Goal: Navigation & Orientation: Find specific page/section

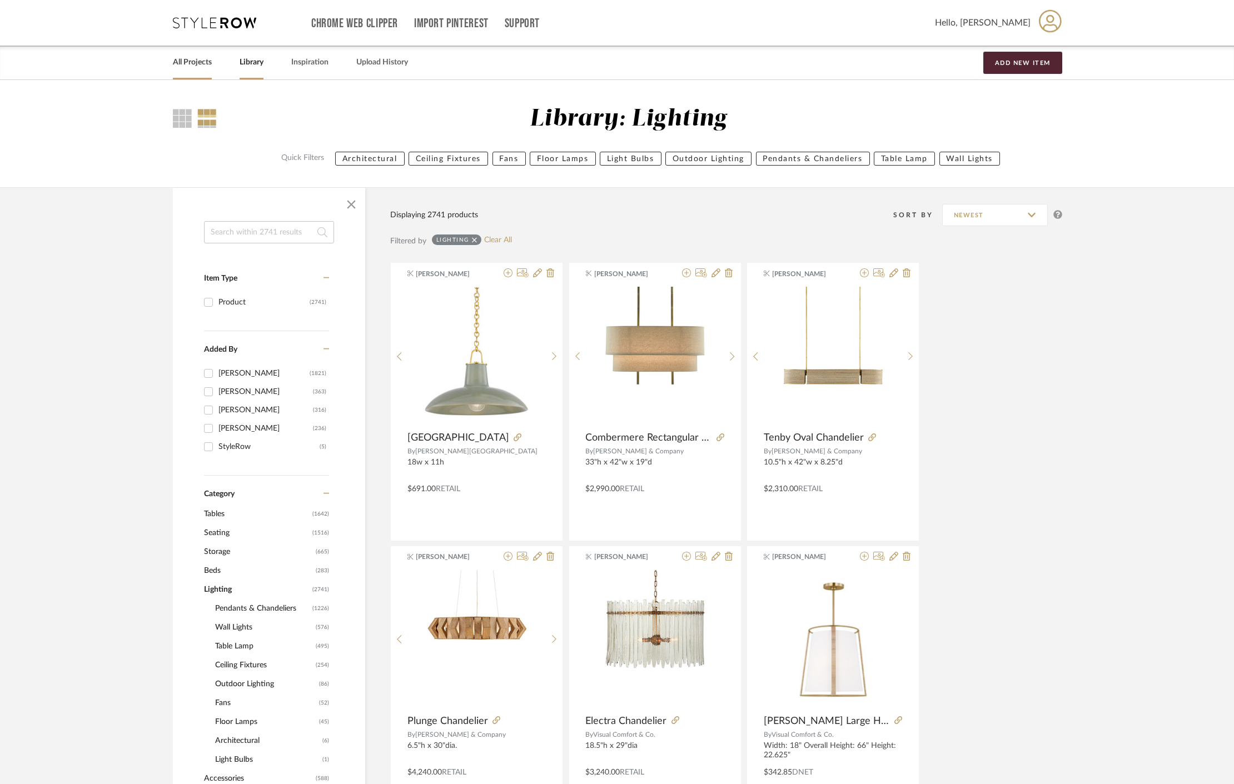
click at [176, 67] on link "All Projects" at bounding box center [192, 62] width 39 height 15
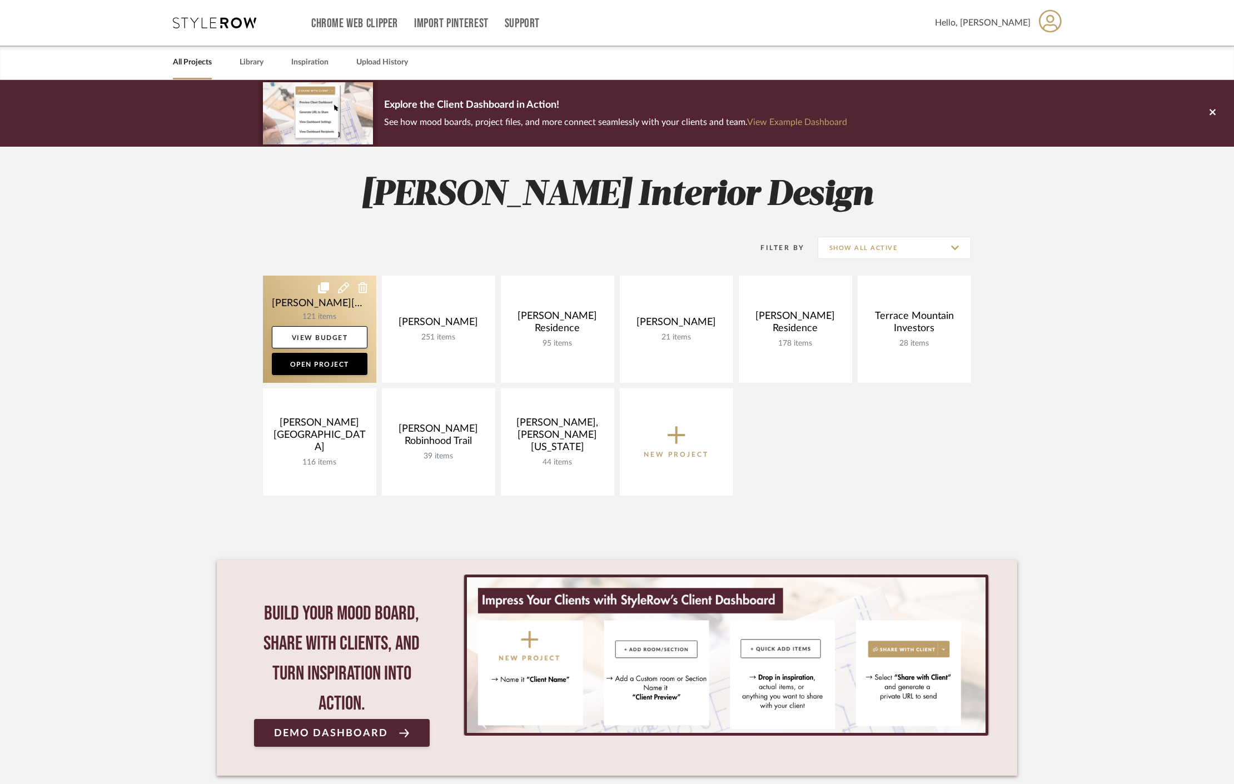
click at [292, 296] on link at bounding box center [319, 329] width 113 height 107
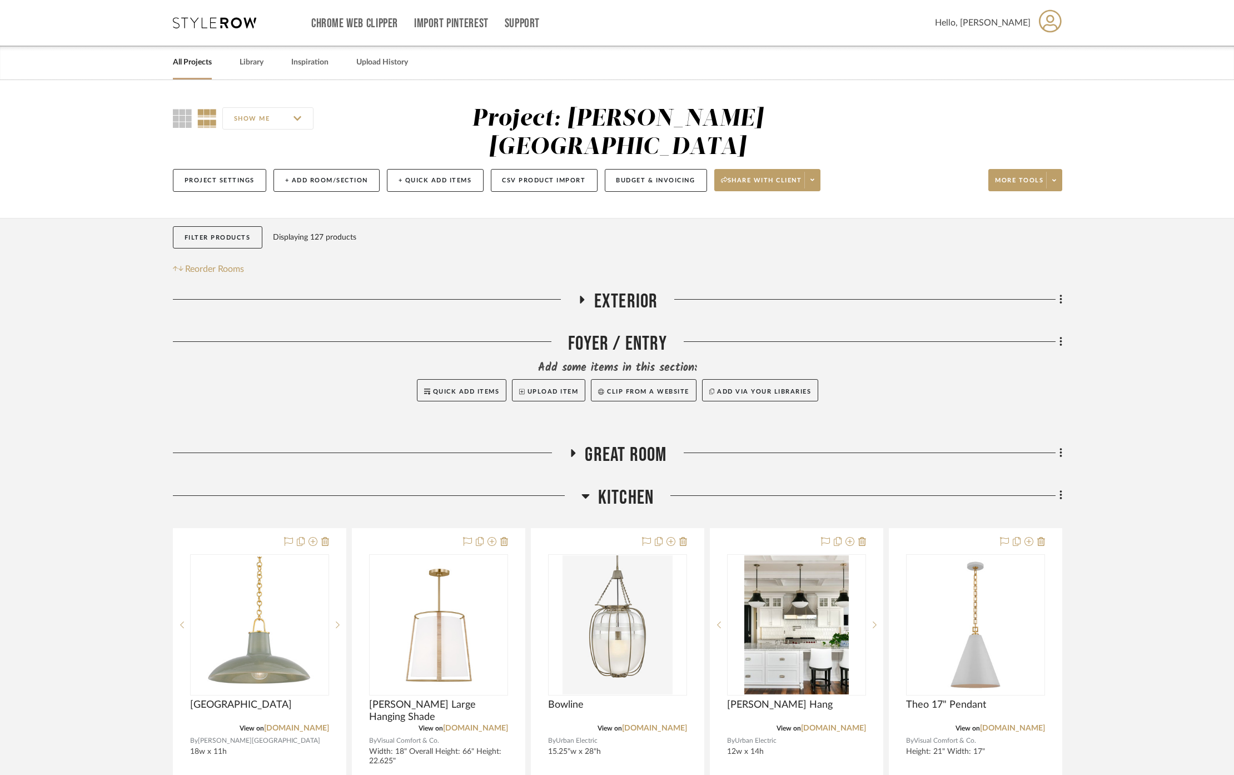
click at [624, 290] on span "Exterior" at bounding box center [626, 302] width 64 height 24
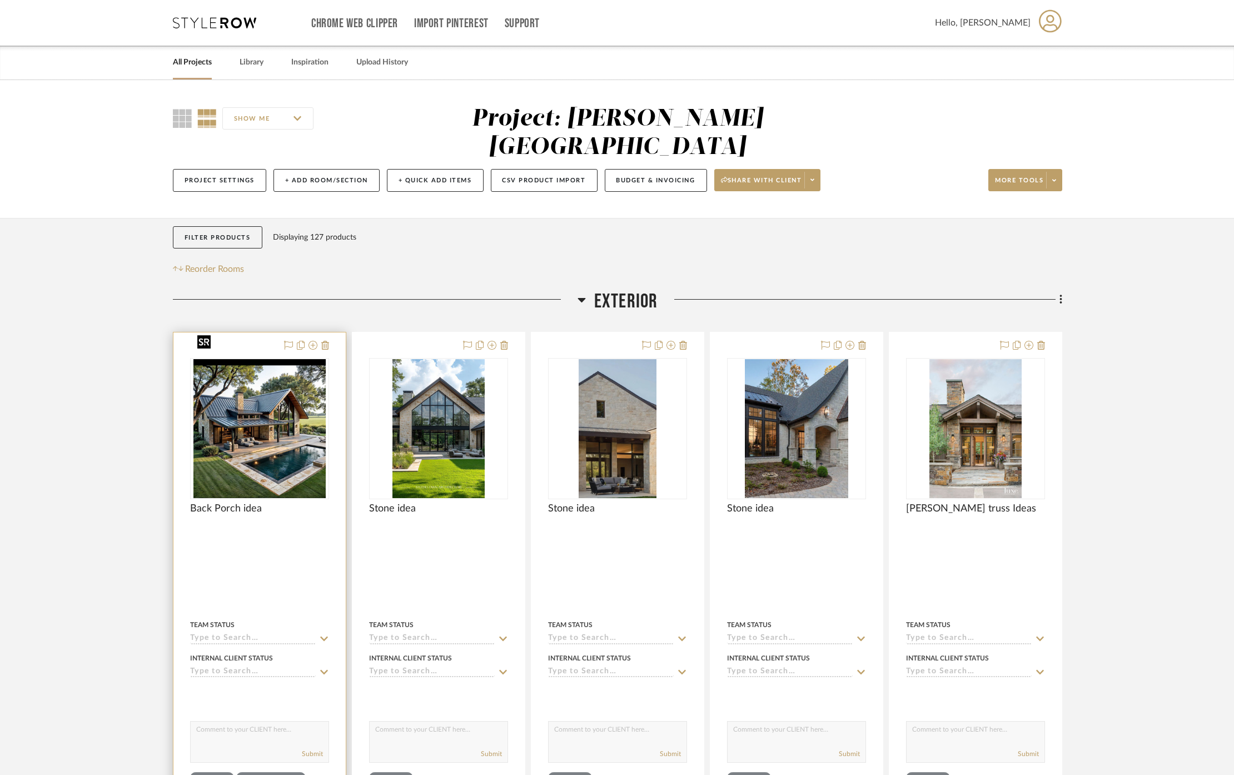
click at [247, 404] on img "0" at bounding box center [259, 428] width 133 height 139
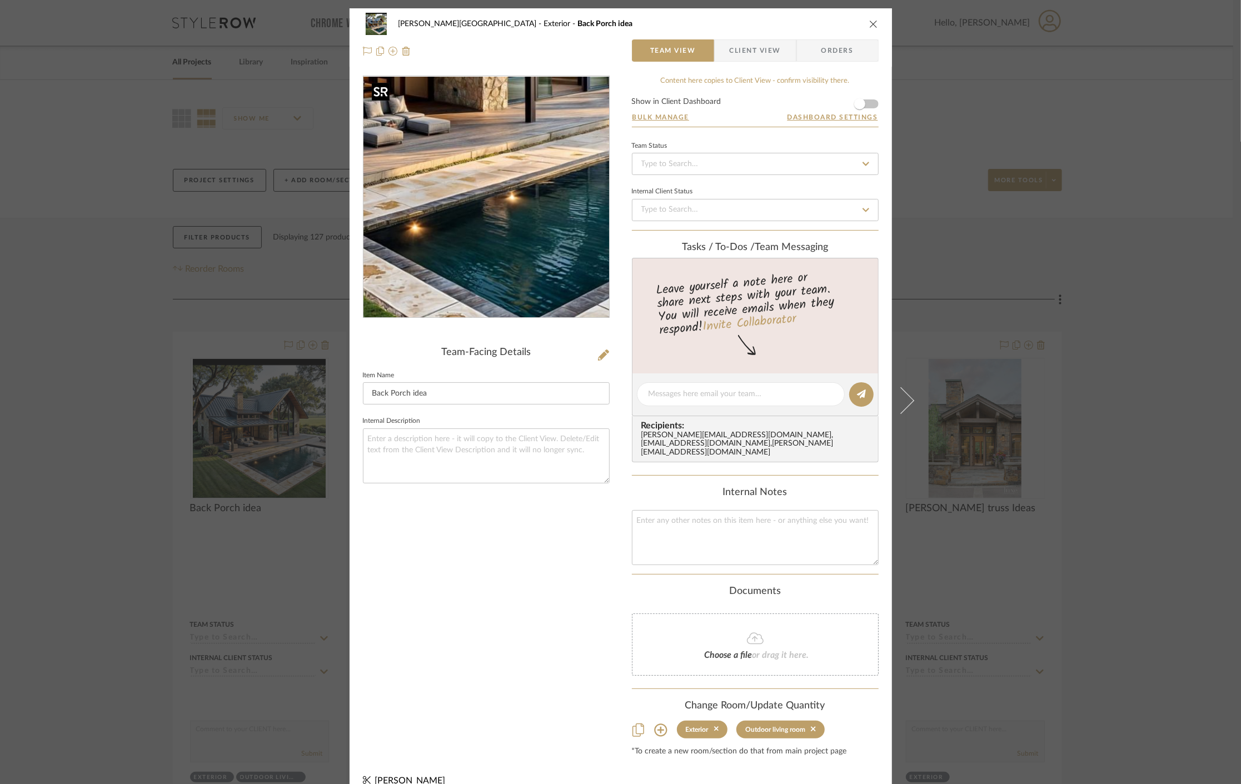
click at [500, 247] on img "0" at bounding box center [486, 197] width 230 height 241
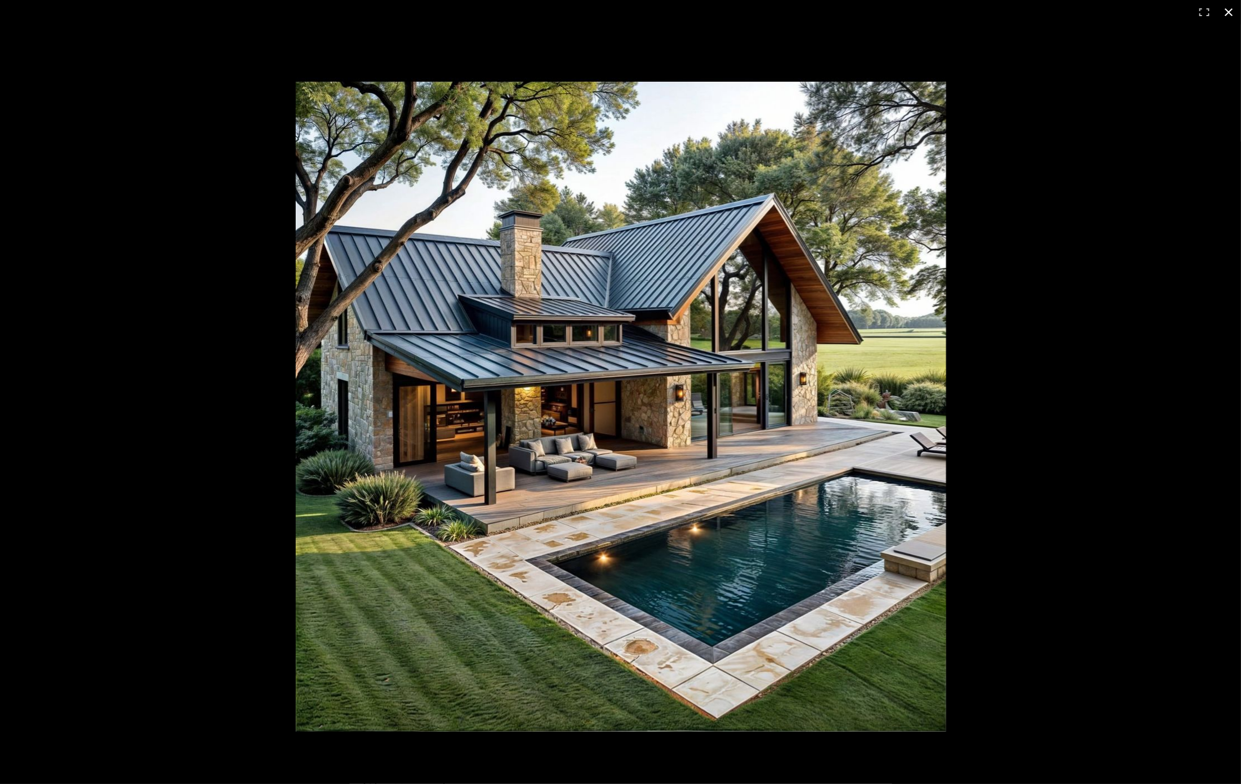
click at [97, 377] on div at bounding box center [620, 392] width 1241 height 784
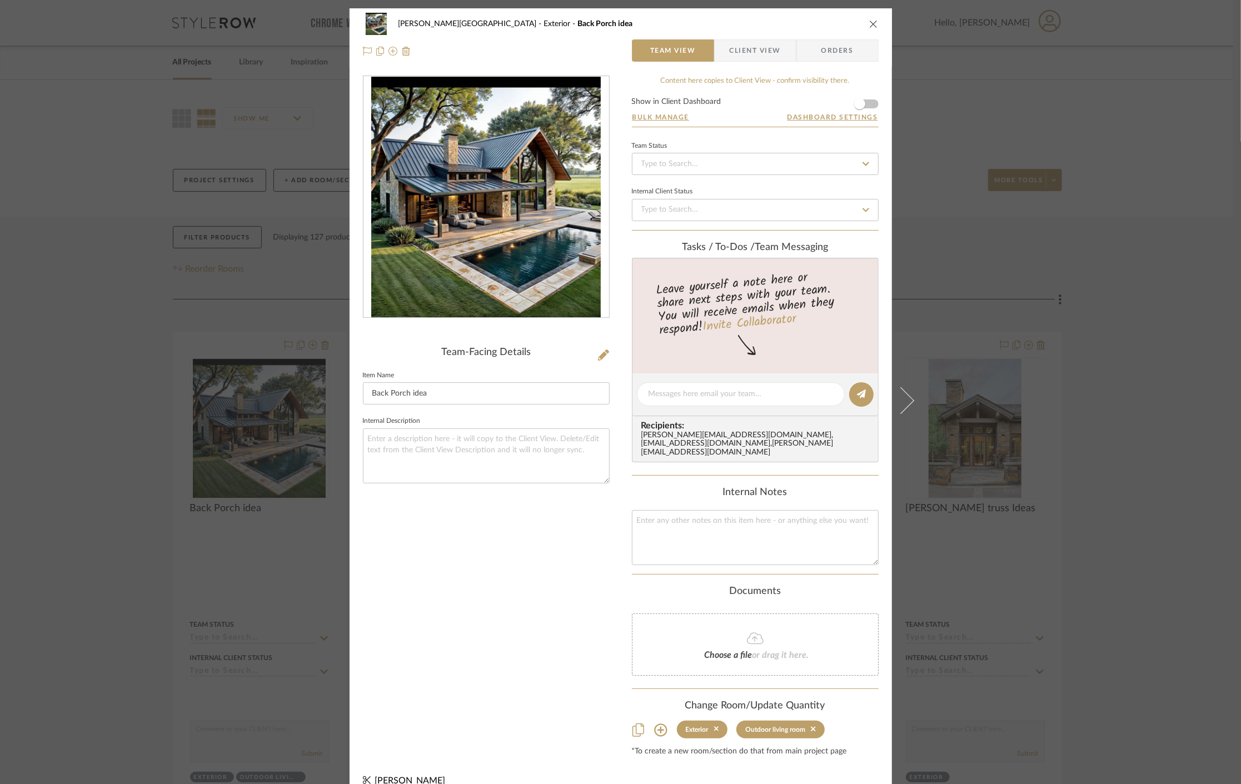
click at [158, 347] on div "[PERSON_NAME] Circle C Ranch Exterior Back Porch idea Team View Client View Ord…" at bounding box center [620, 392] width 1241 height 784
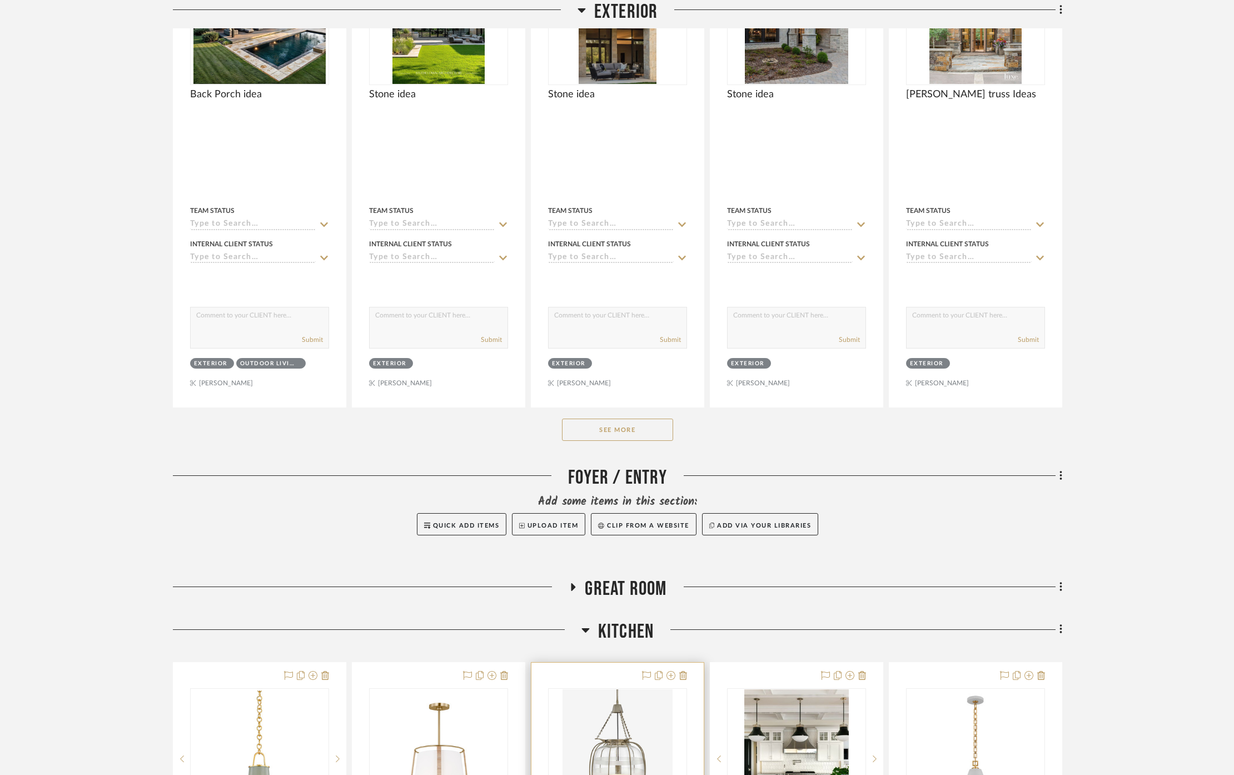
scroll to position [741, 0]
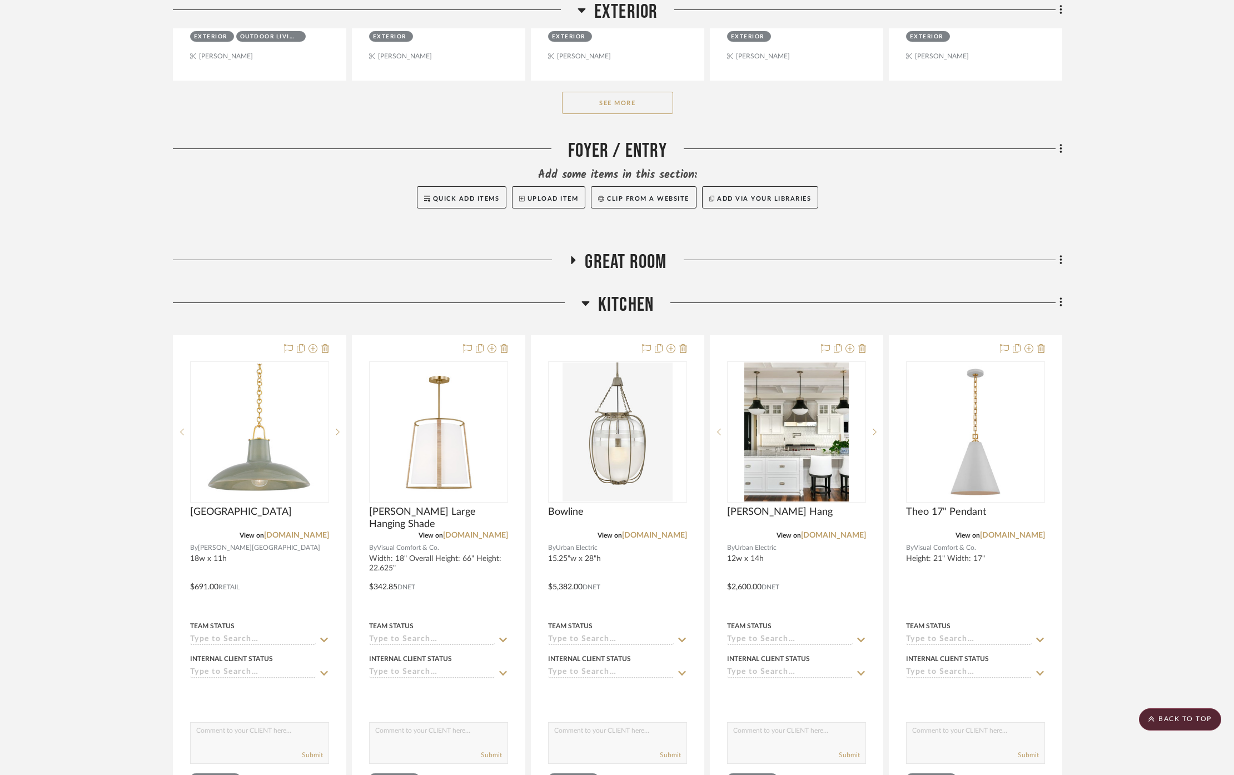
click at [635, 92] on button "See More" at bounding box center [617, 103] width 111 height 22
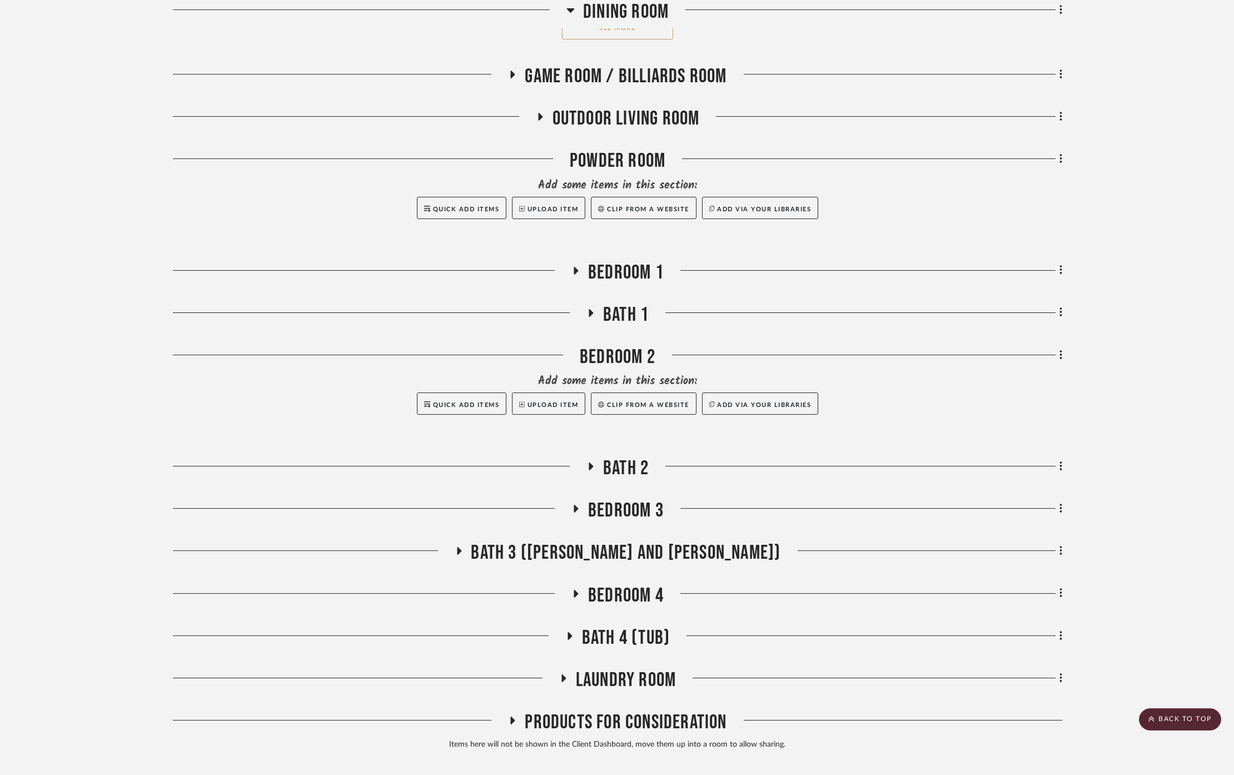
scroll to position [3667, 0]
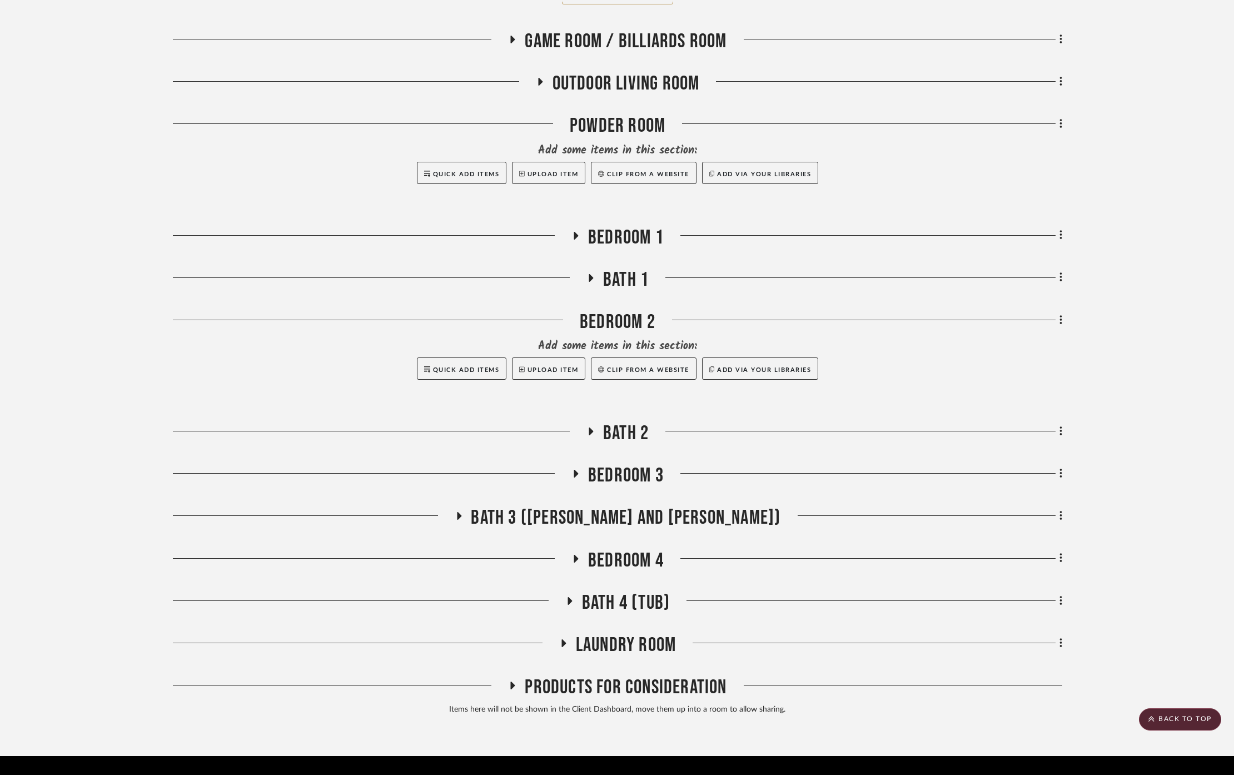
click at [632, 464] on span "Bedroom 3" at bounding box center [626, 476] width 76 height 24
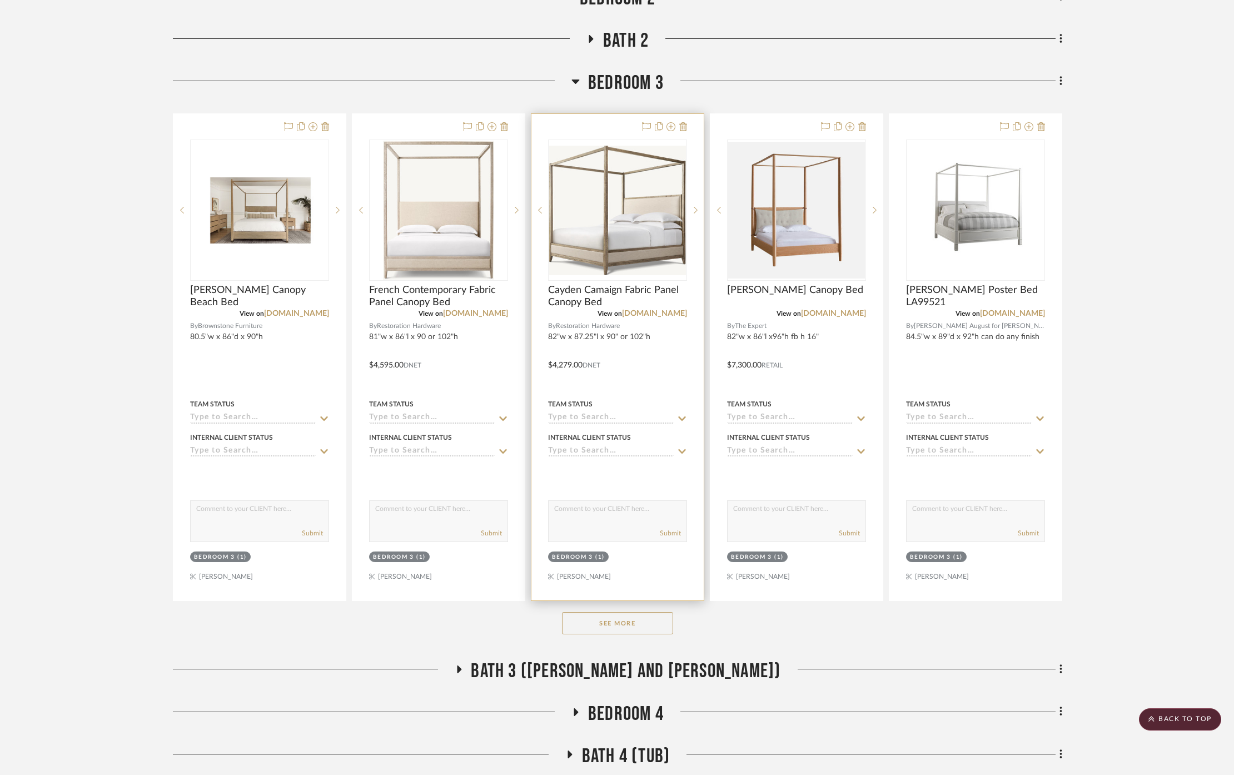
scroll to position [4161, 0]
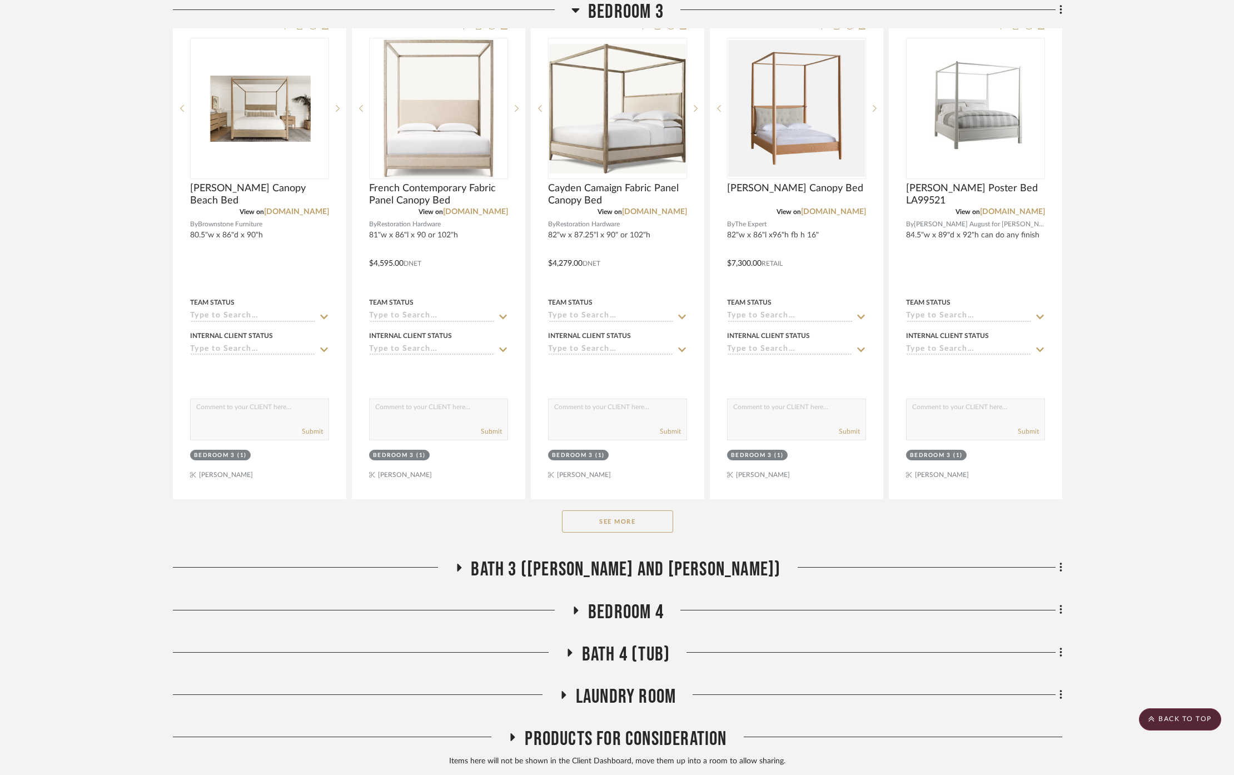
click at [612, 510] on button "See More" at bounding box center [617, 521] width 111 height 22
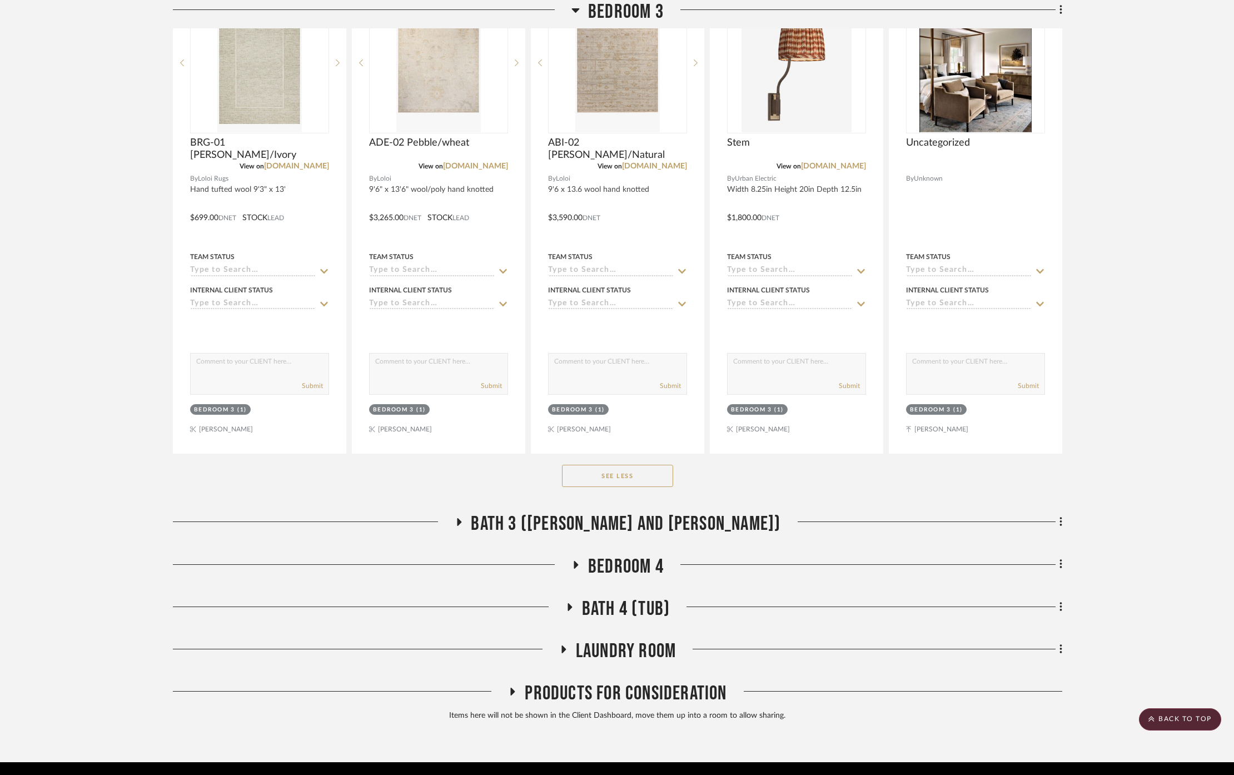
scroll to position [5689, 0]
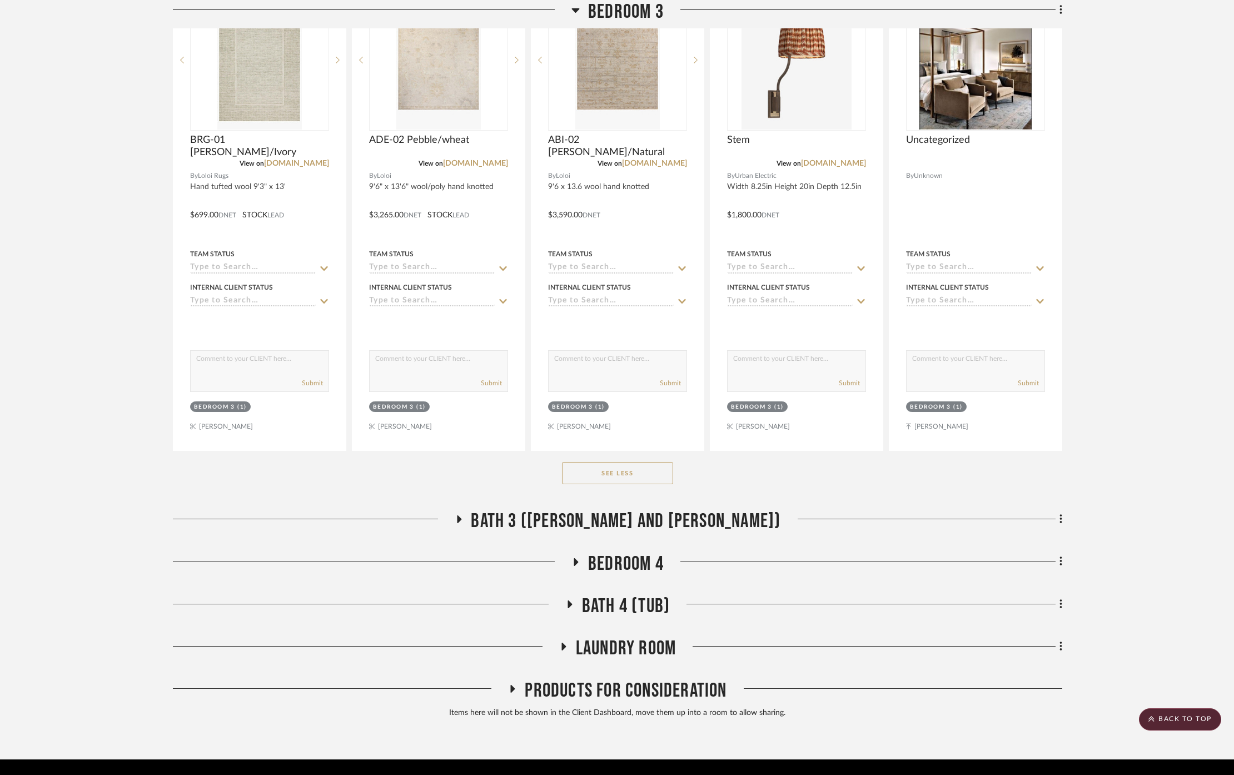
click at [625, 552] on span "Bedroom 4" at bounding box center [626, 564] width 76 height 24
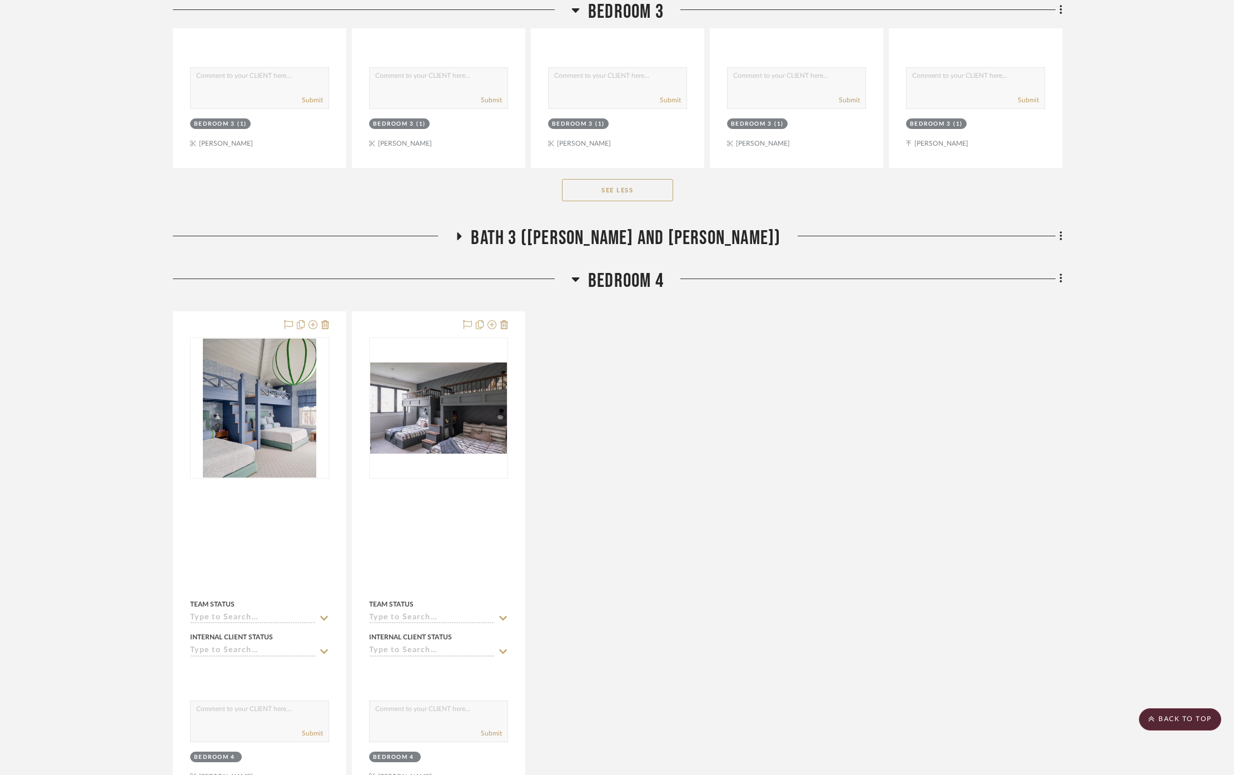
scroll to position [6060, 0]
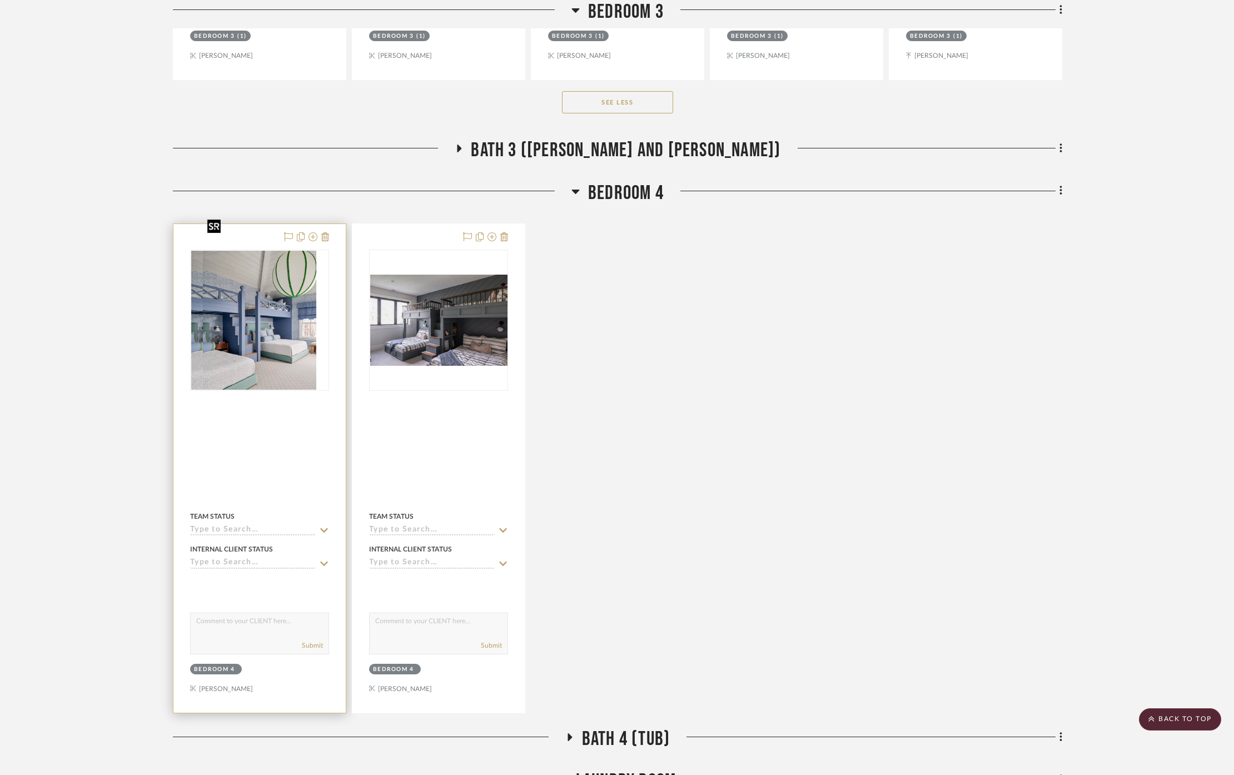
click at [249, 289] on img "0" at bounding box center [247, 320] width 113 height 139
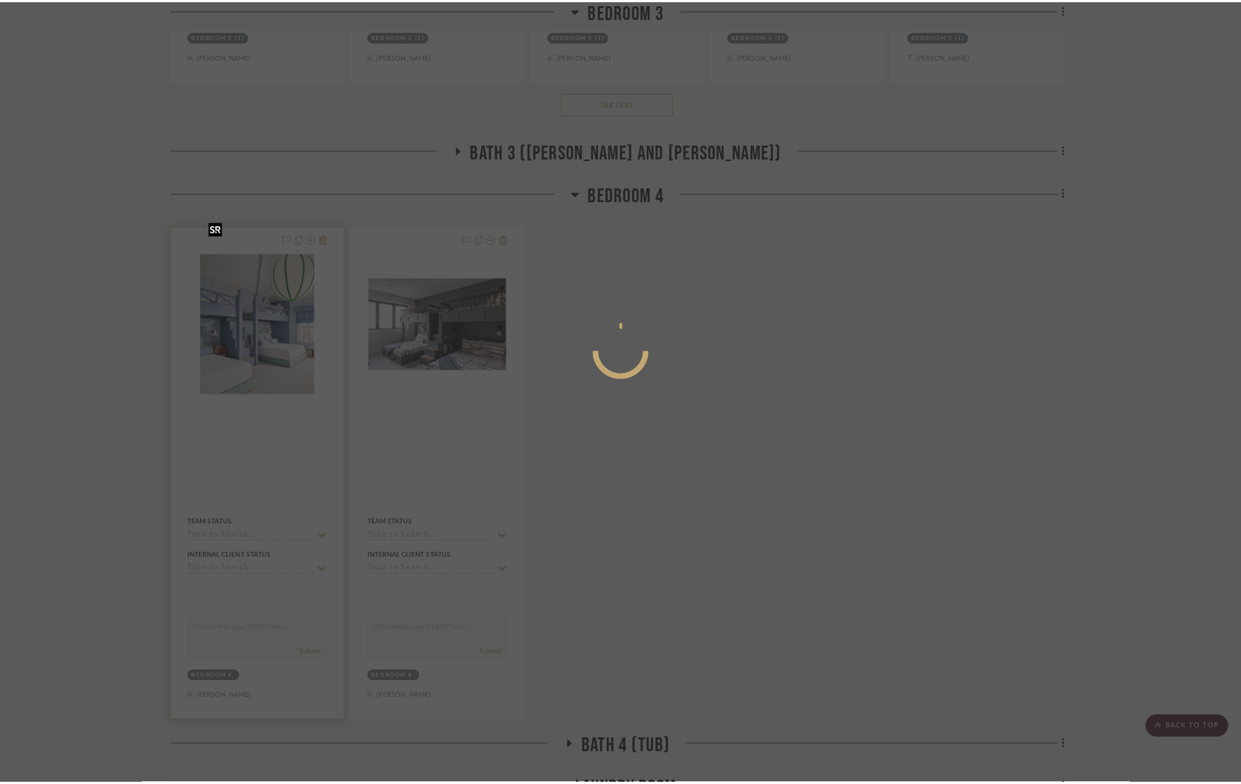
scroll to position [0, 0]
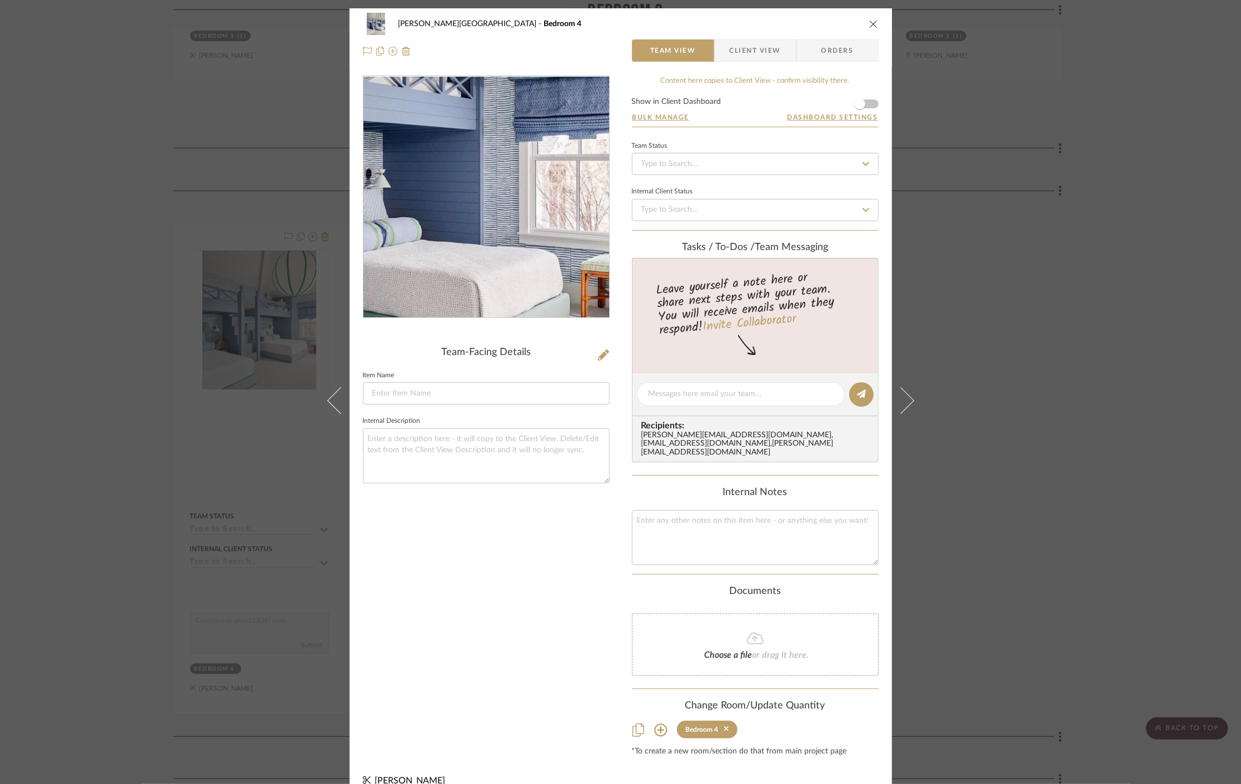
click at [543, 217] on img "0" at bounding box center [485, 197] width 197 height 241
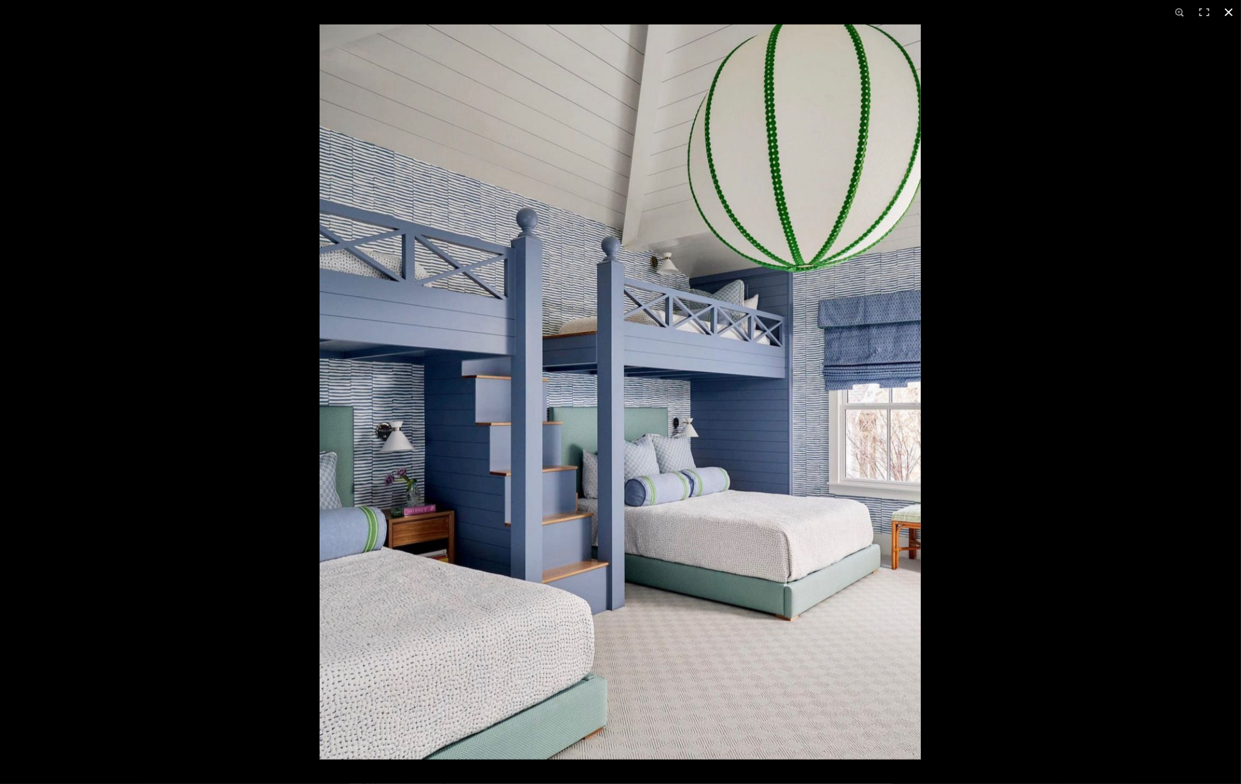
click at [1126, 523] on div at bounding box center [940, 416] width 1241 height 784
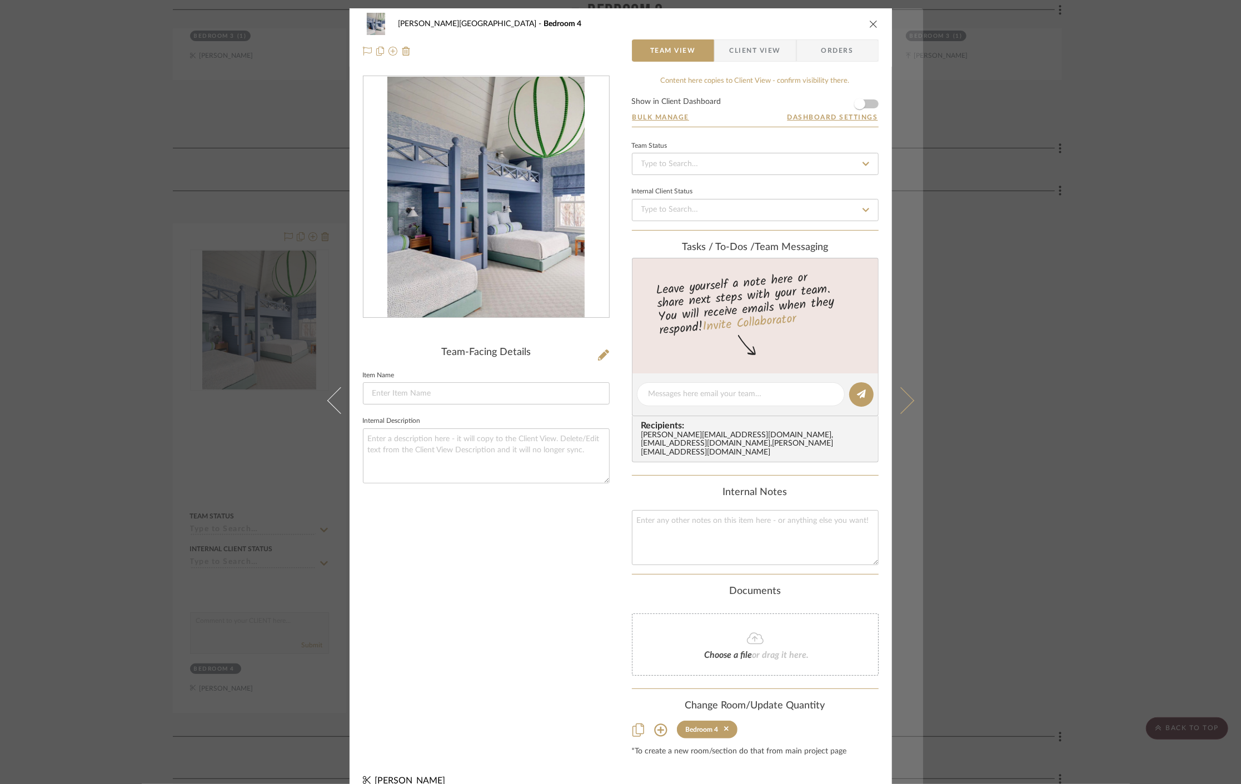
click at [908, 399] on button at bounding box center [907, 400] width 31 height 784
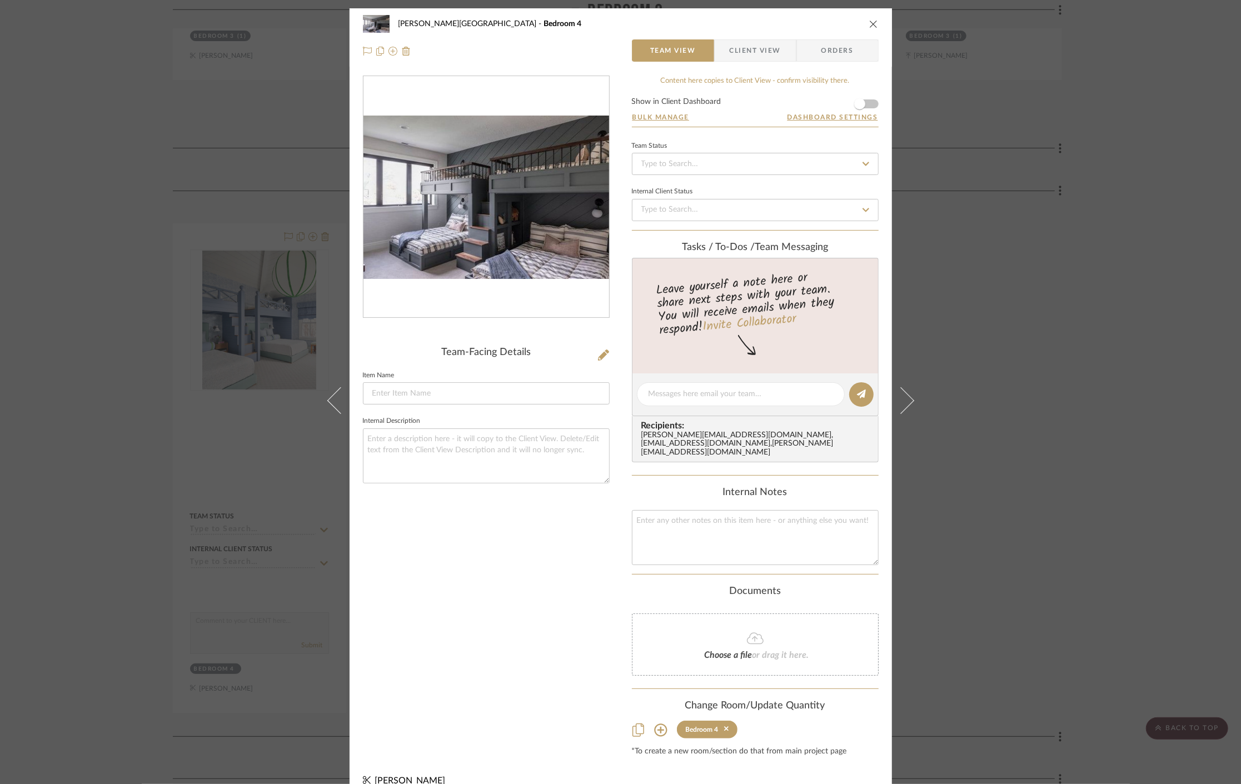
click at [426, 225] on img "0" at bounding box center [487, 198] width 246 height 164
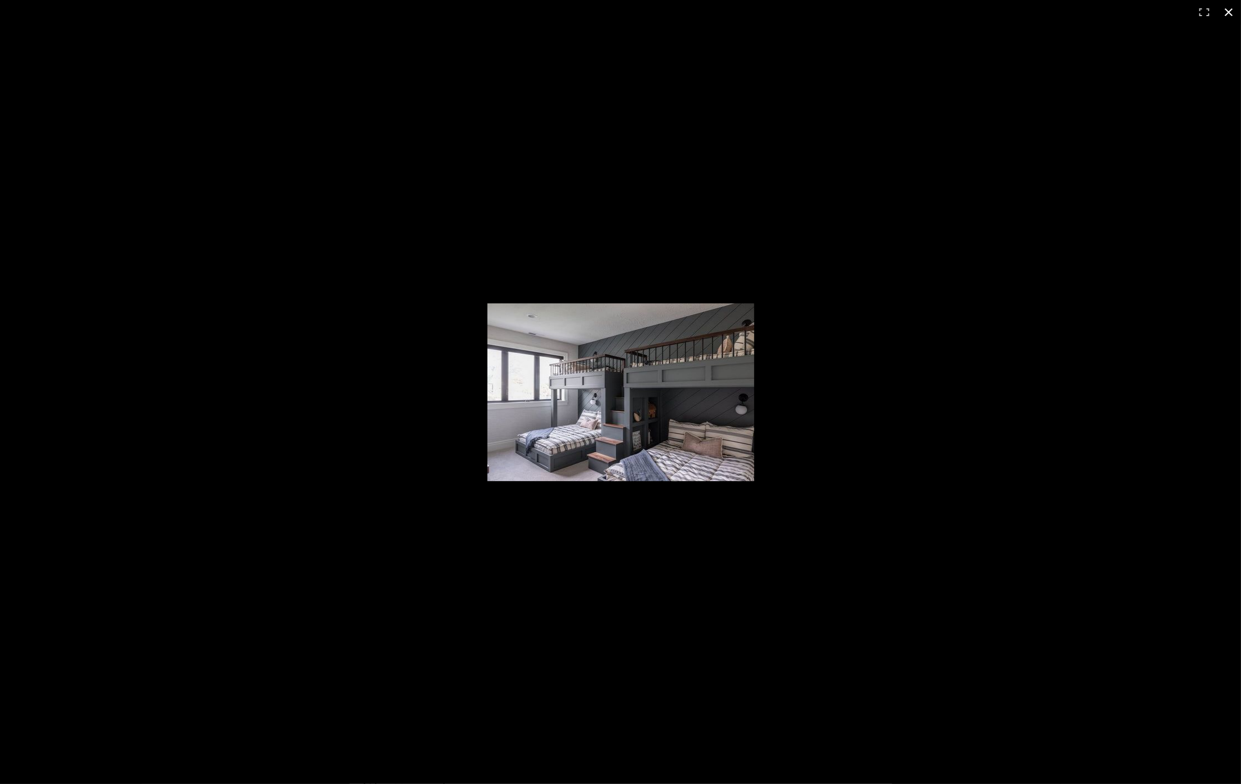
click at [1060, 483] on div at bounding box center [620, 392] width 1241 height 784
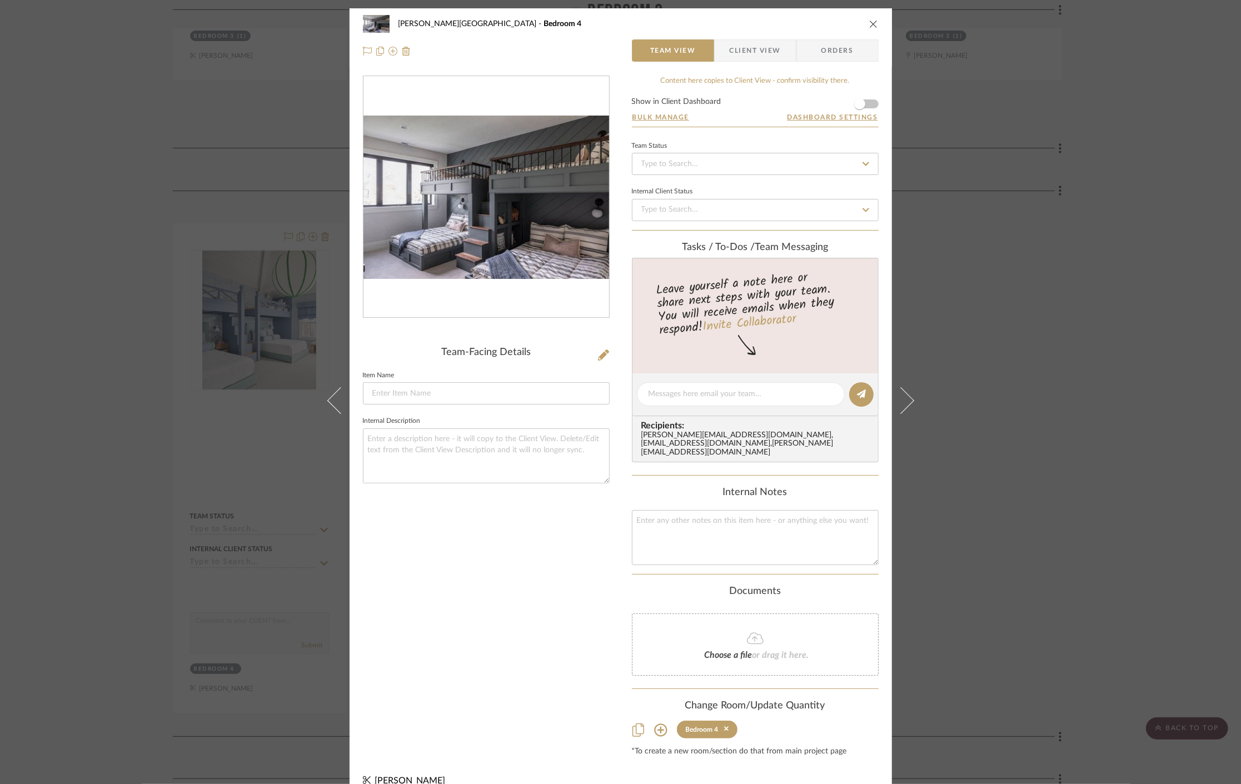
click at [1085, 476] on div "[PERSON_NAME][GEOGRAPHIC_DATA] Bedroom 4 Team View Client View Orders Team-Faci…" at bounding box center [620, 392] width 1241 height 784
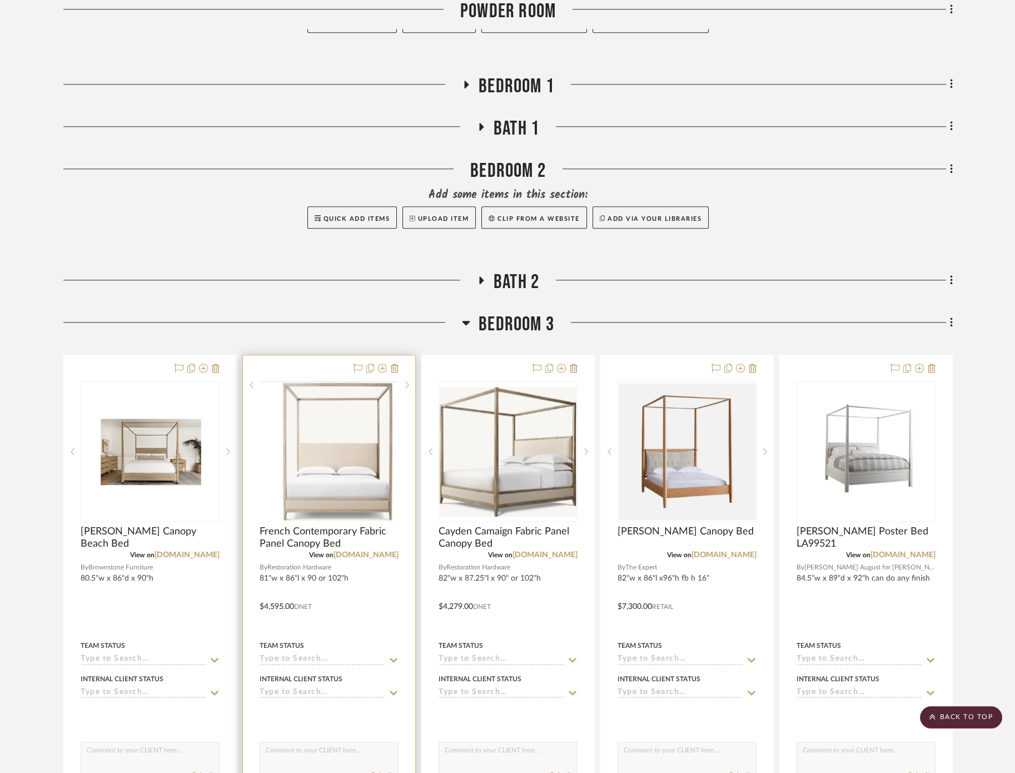
scroll to position [3776, 0]
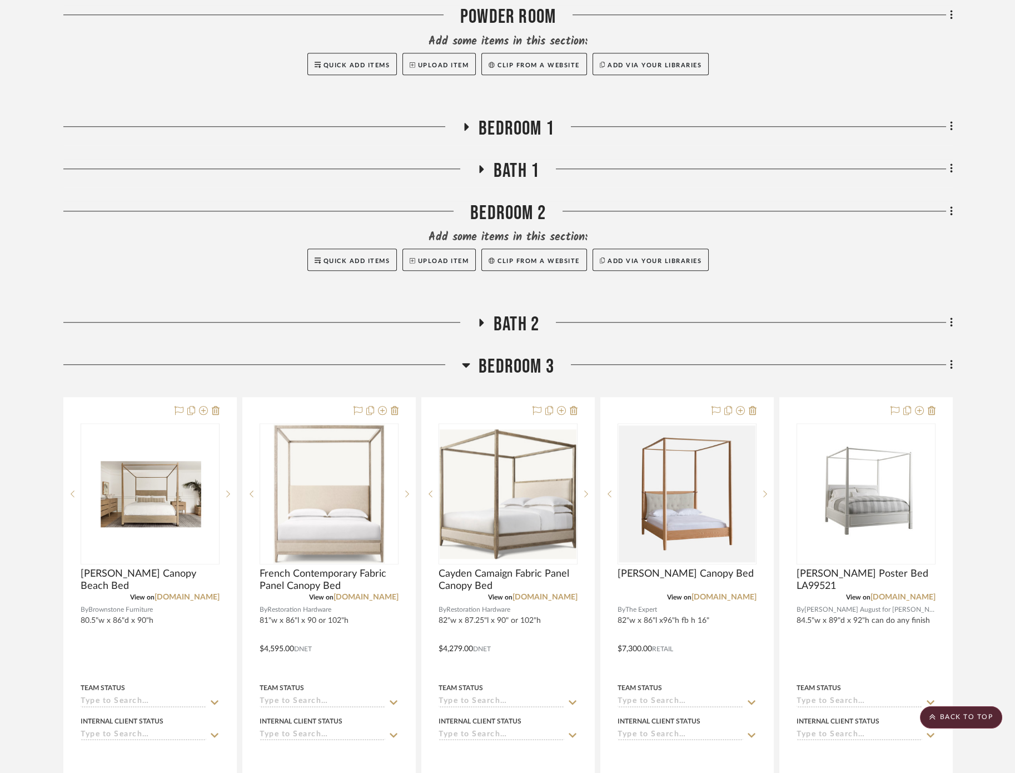
click at [504, 355] on span "Bedroom 3" at bounding box center [517, 367] width 76 height 24
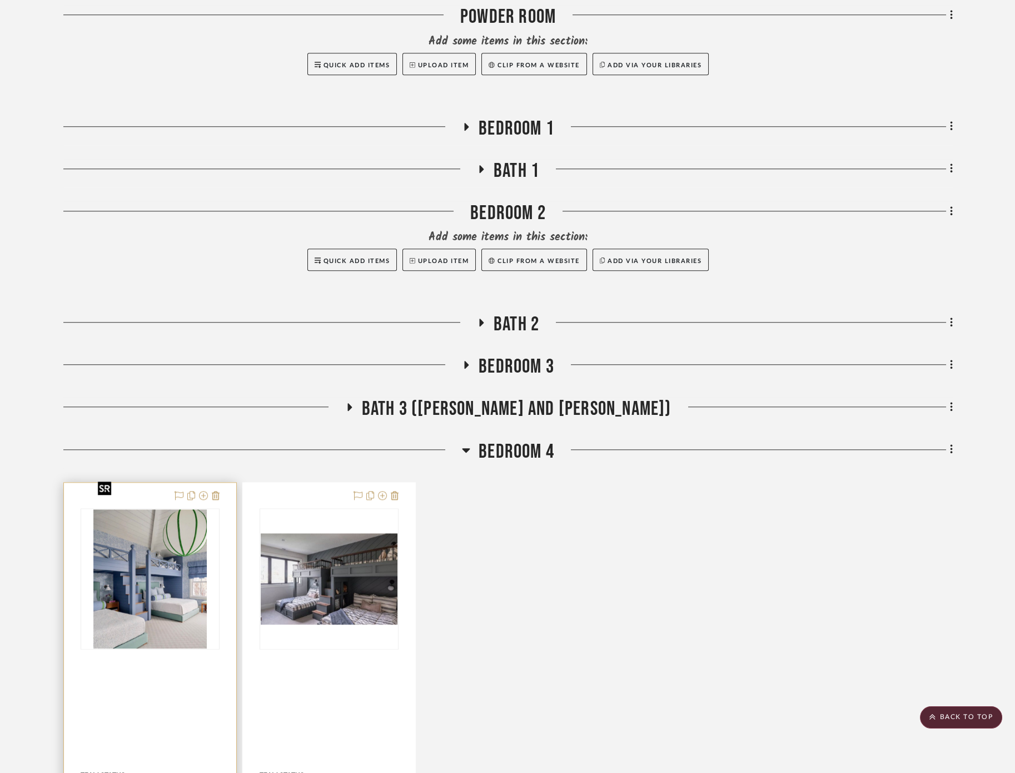
click at [106, 586] on img "0" at bounding box center [149, 578] width 113 height 139
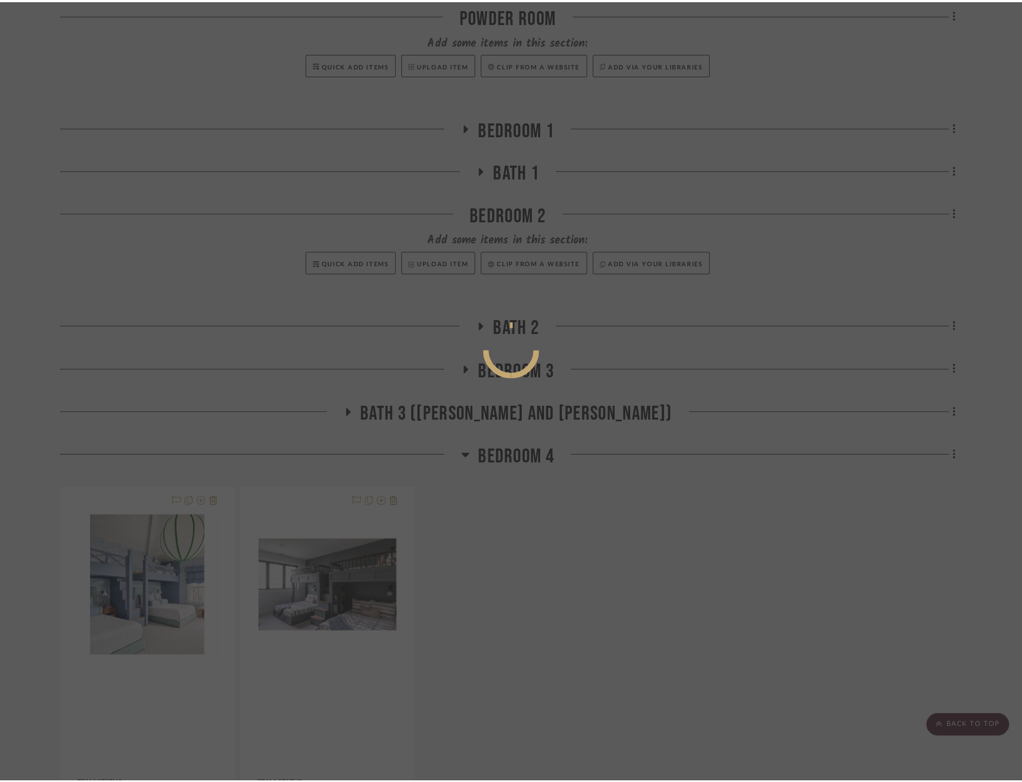
scroll to position [0, 0]
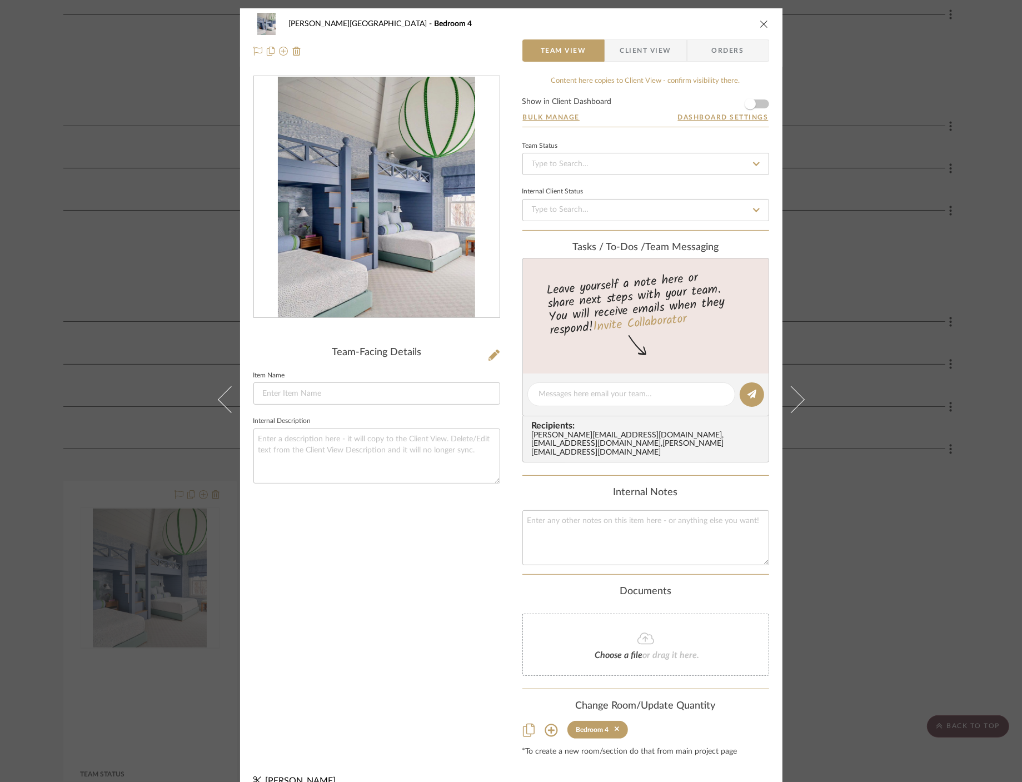
click at [295, 204] on img "0" at bounding box center [376, 197] width 197 height 241
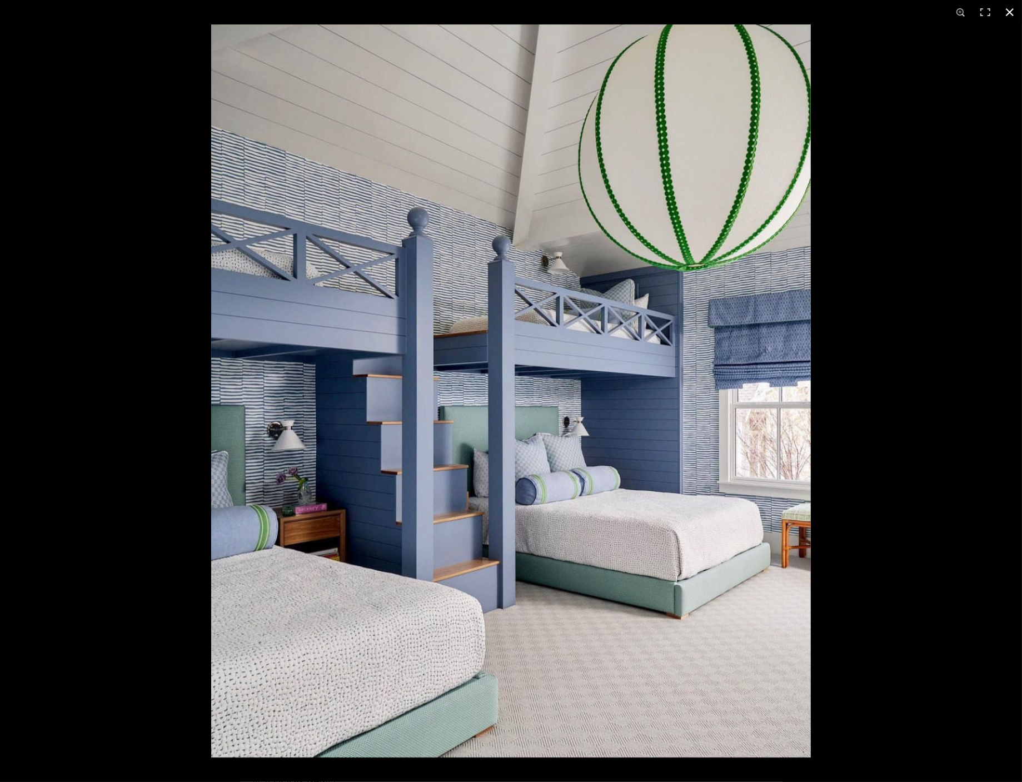
click at [978, 77] on div at bounding box center [722, 415] width 1022 height 782
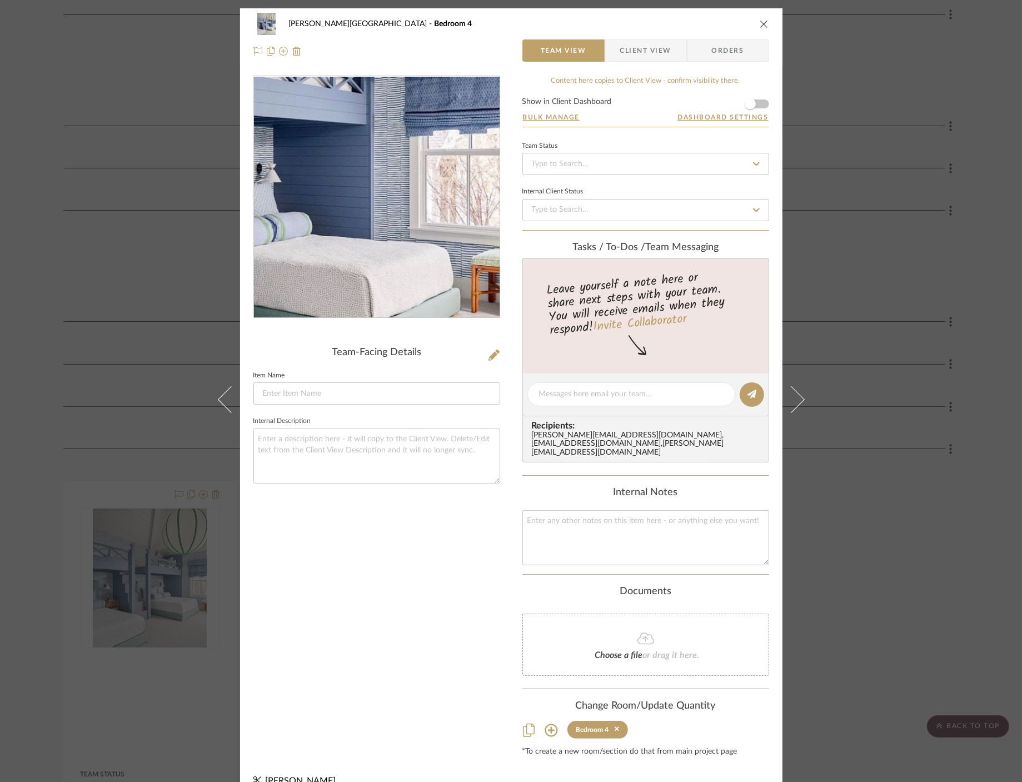
click at [437, 217] on img "0" at bounding box center [376, 197] width 197 height 241
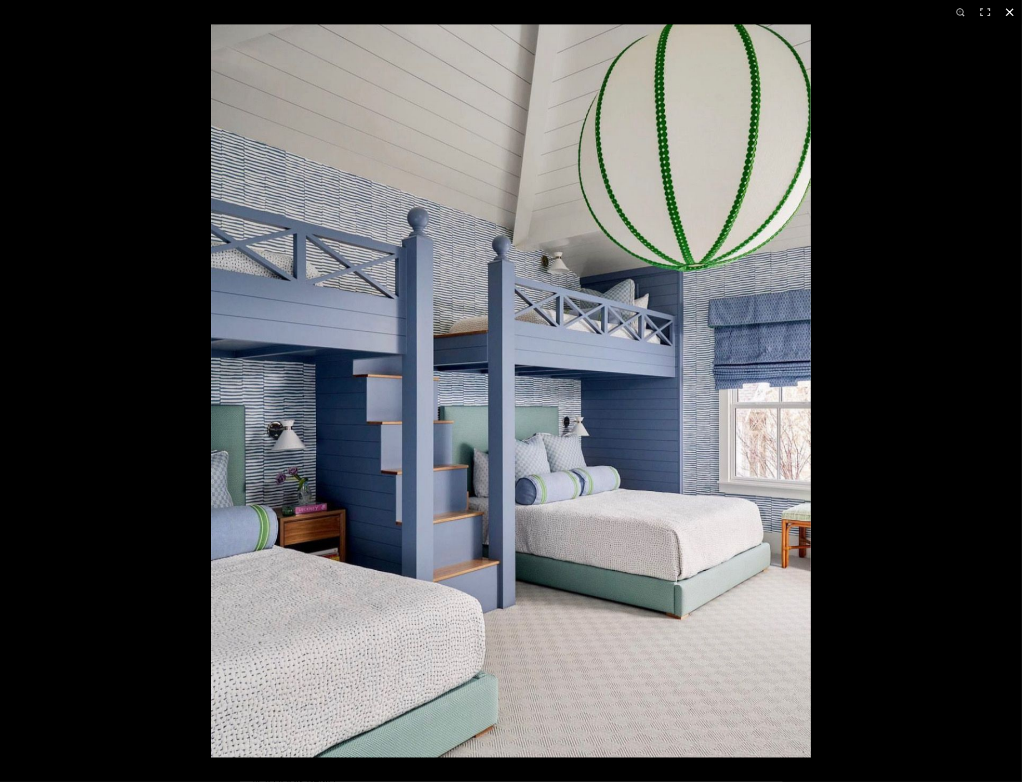
click at [987, 242] on div at bounding box center [722, 415] width 1022 height 782
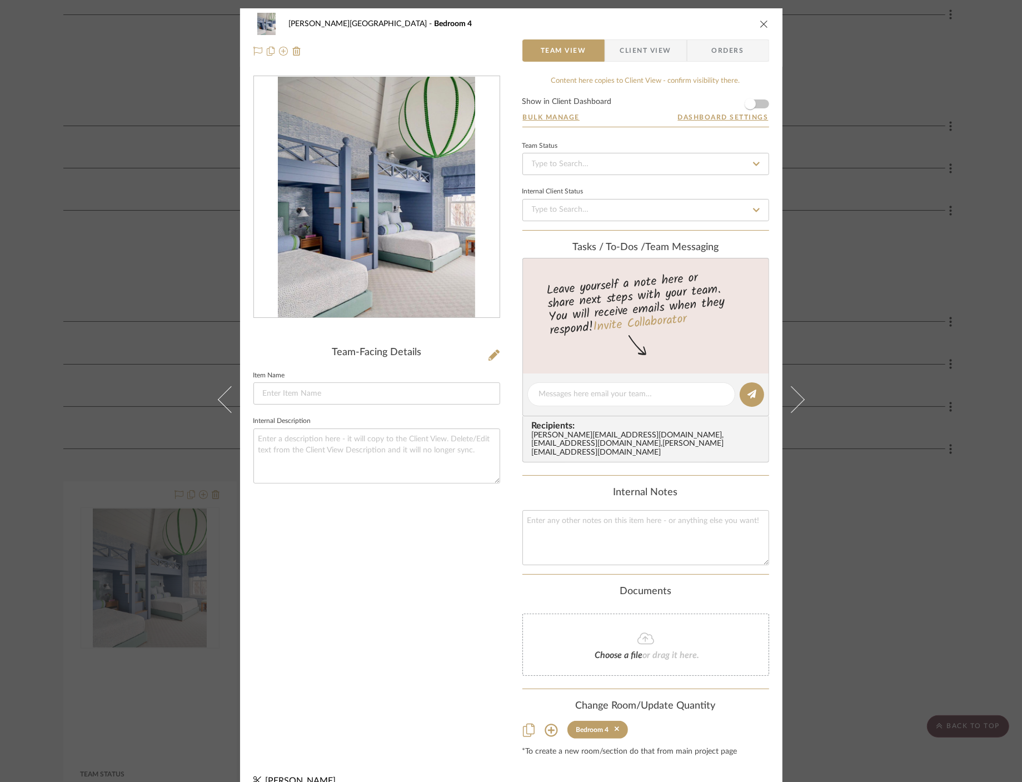
click at [97, 178] on div "[PERSON_NAME][GEOGRAPHIC_DATA] Bedroom 4 Team View Client View Orders Team-Faci…" at bounding box center [511, 391] width 1022 height 782
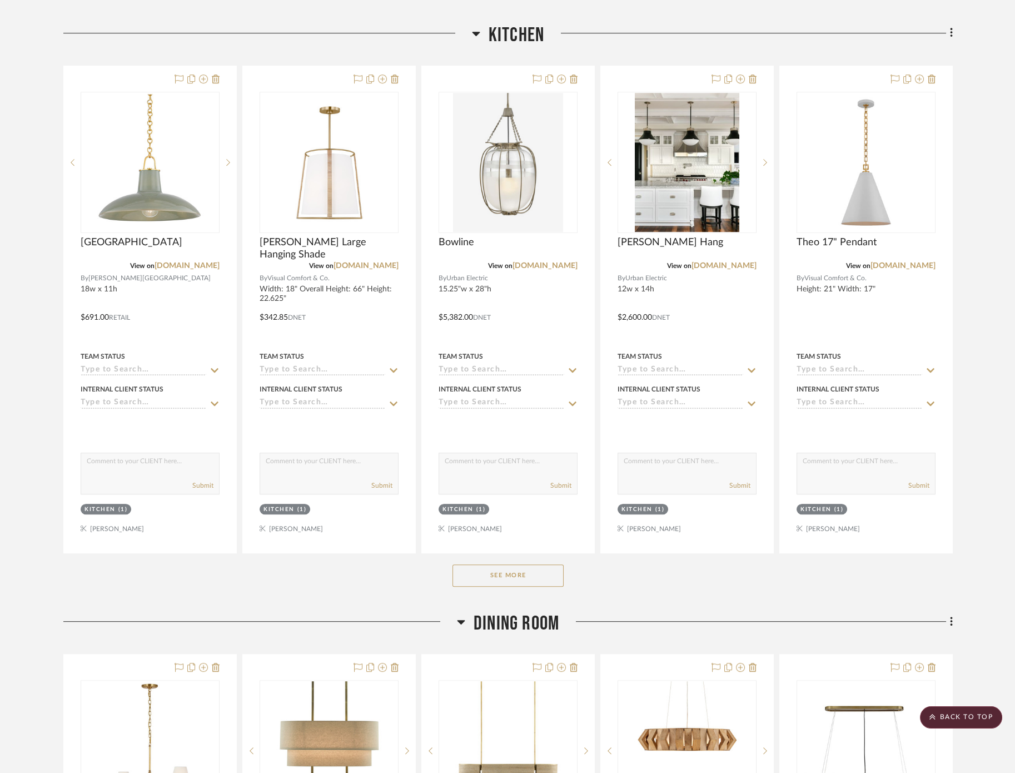
scroll to position [2541, 0]
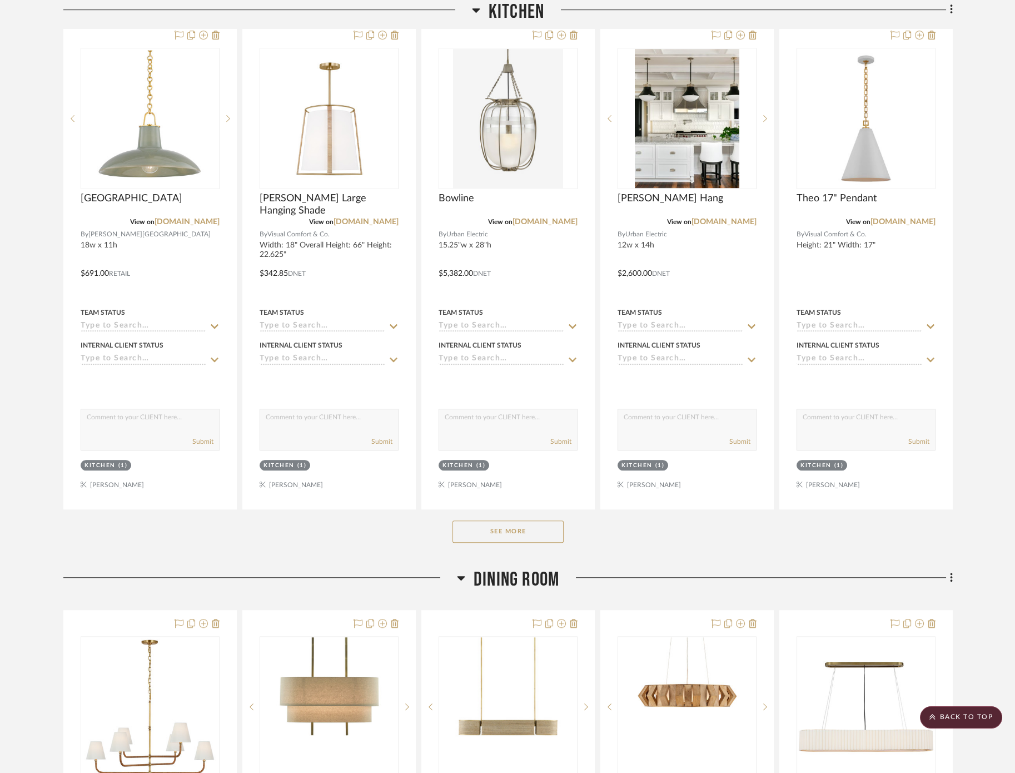
click at [519, 520] on button "See More" at bounding box center [508, 531] width 111 height 22
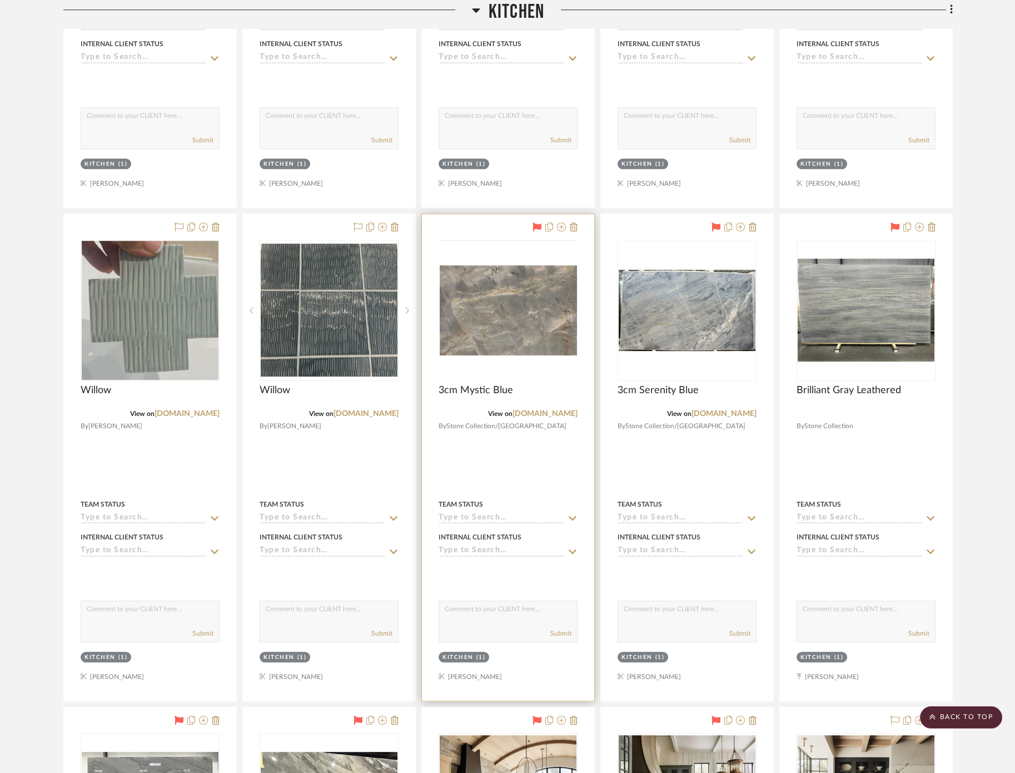
scroll to position [2849, 0]
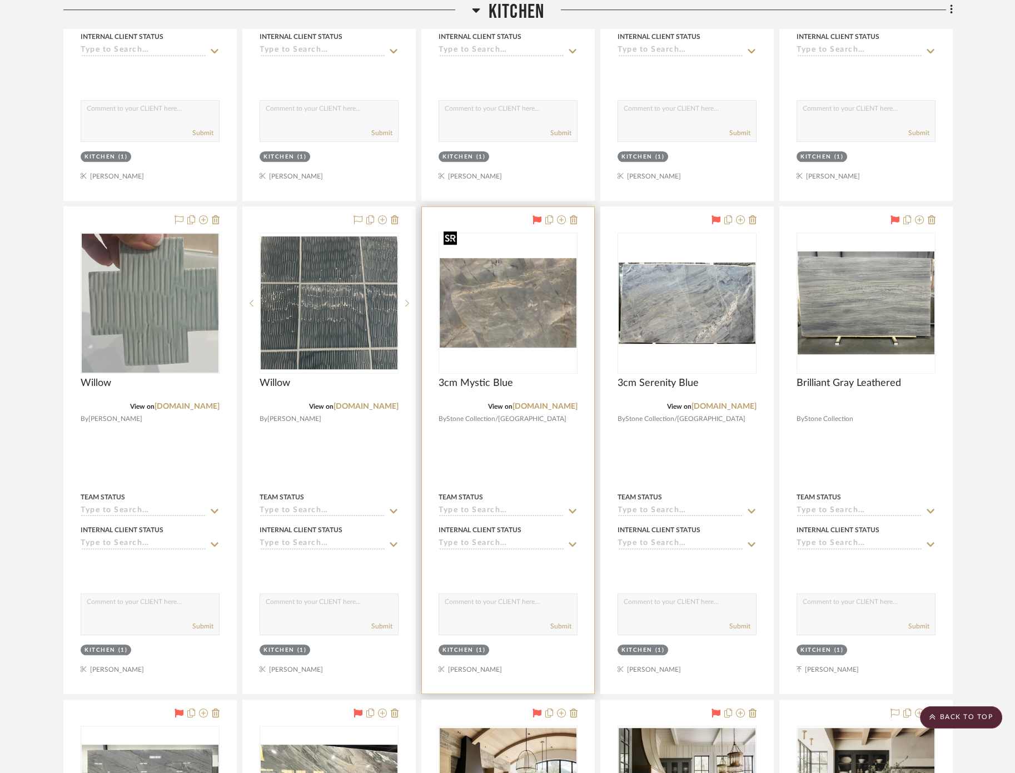
click at [502, 258] on img "0" at bounding box center [508, 303] width 137 height 90
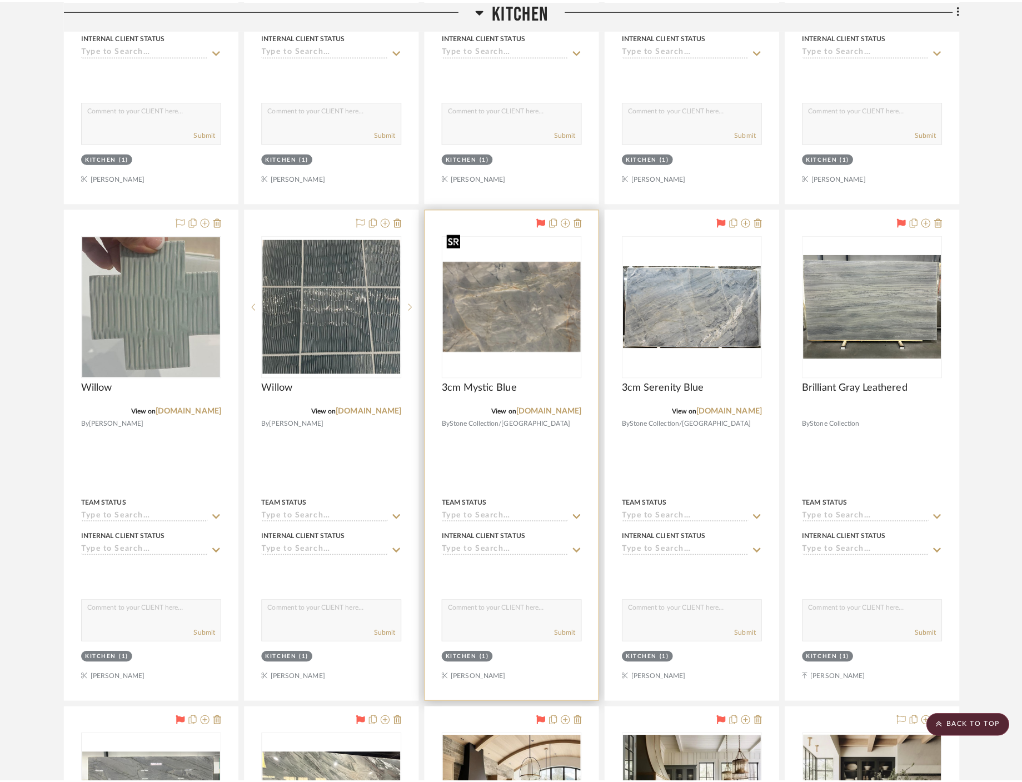
scroll to position [0, 0]
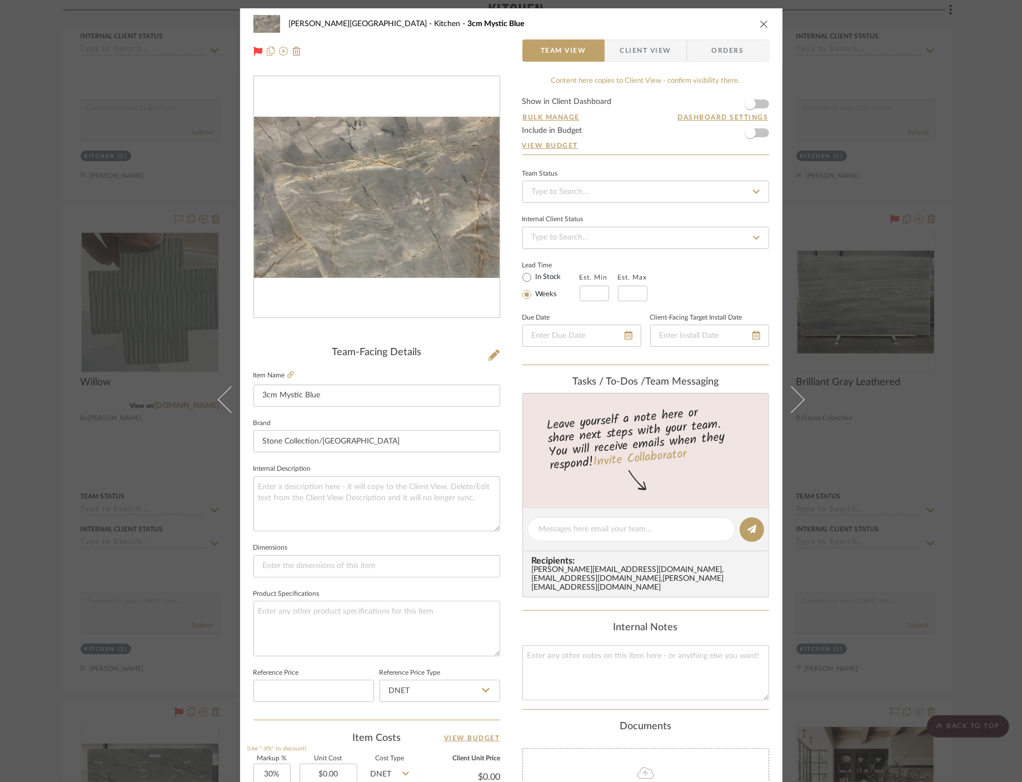
click at [384, 246] on img "0" at bounding box center [377, 197] width 246 height 161
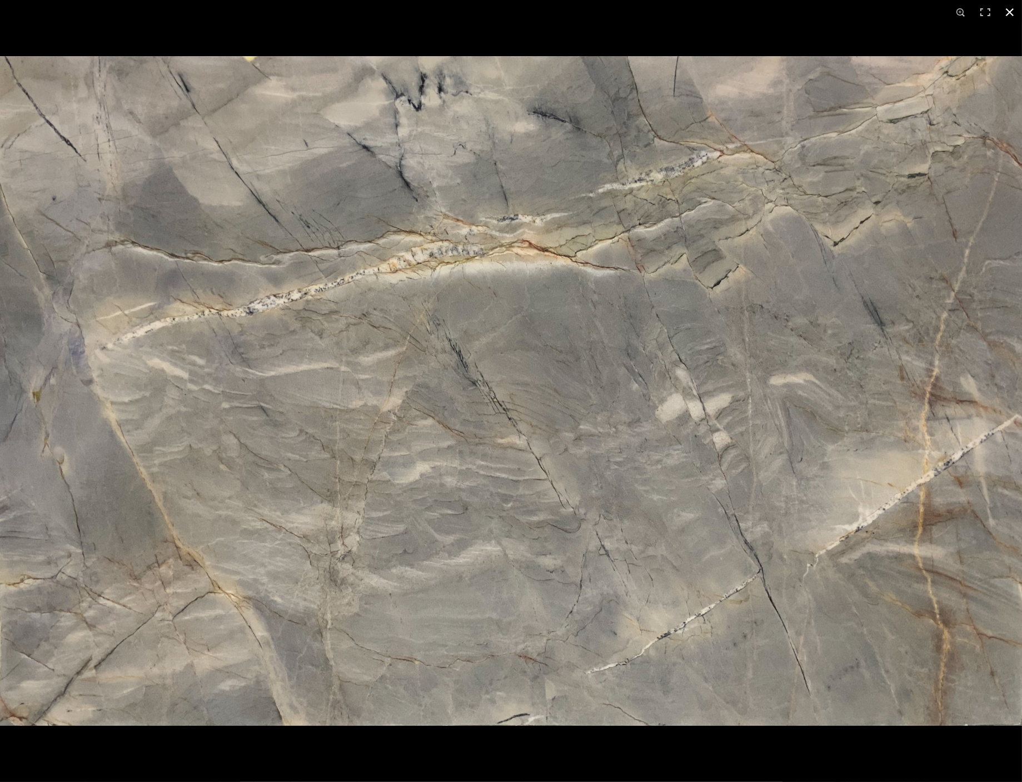
click at [732, 29] on div at bounding box center [511, 391] width 1022 height 782
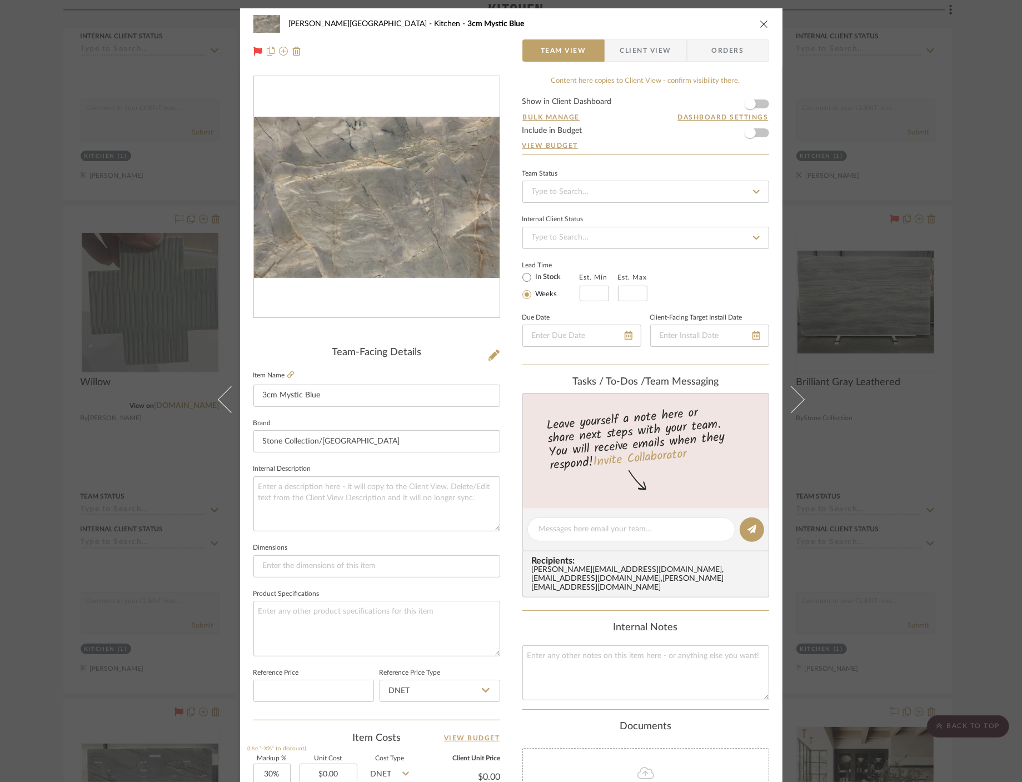
click at [145, 248] on div "[PERSON_NAME] Circle C Ranch Kitchen 3cm Mystic Blue Team View Client View Orde…" at bounding box center [511, 391] width 1022 height 782
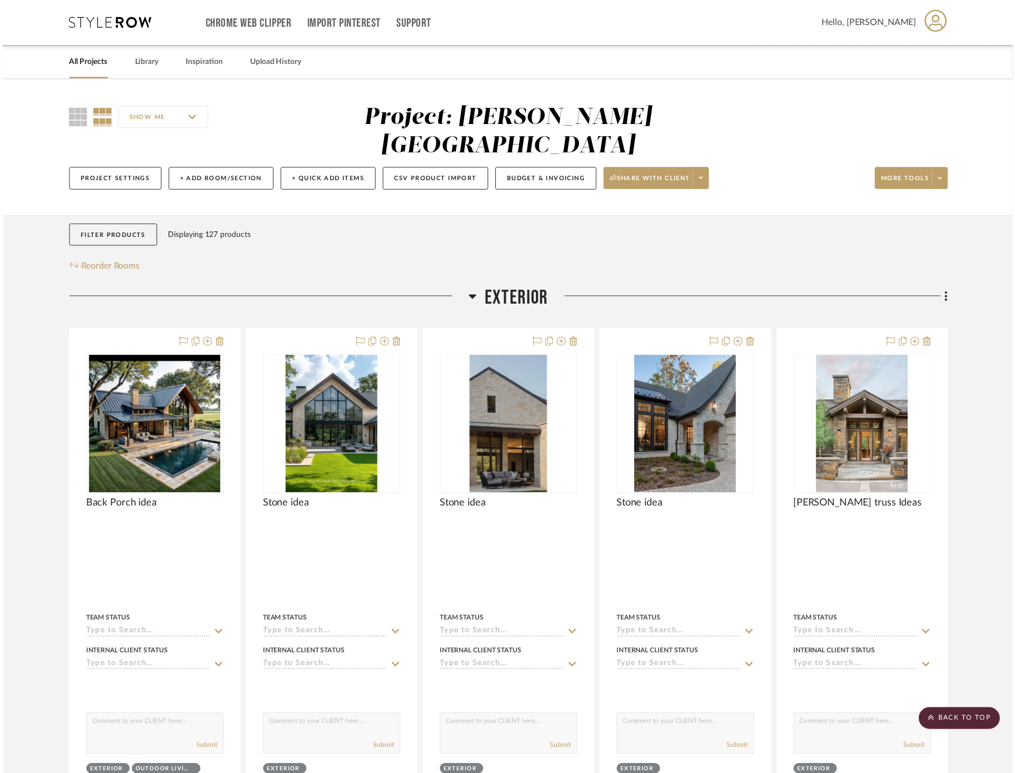
scroll to position [2849, 0]
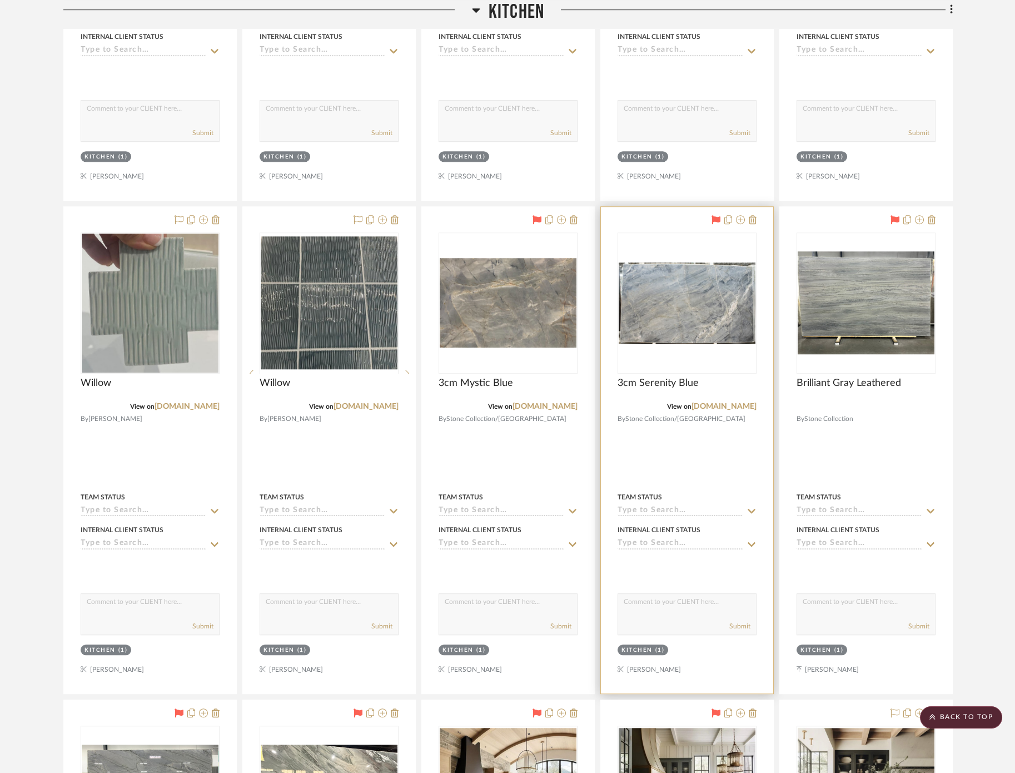
click at [0, 0] on img at bounding box center [0, 0] width 0 height 0
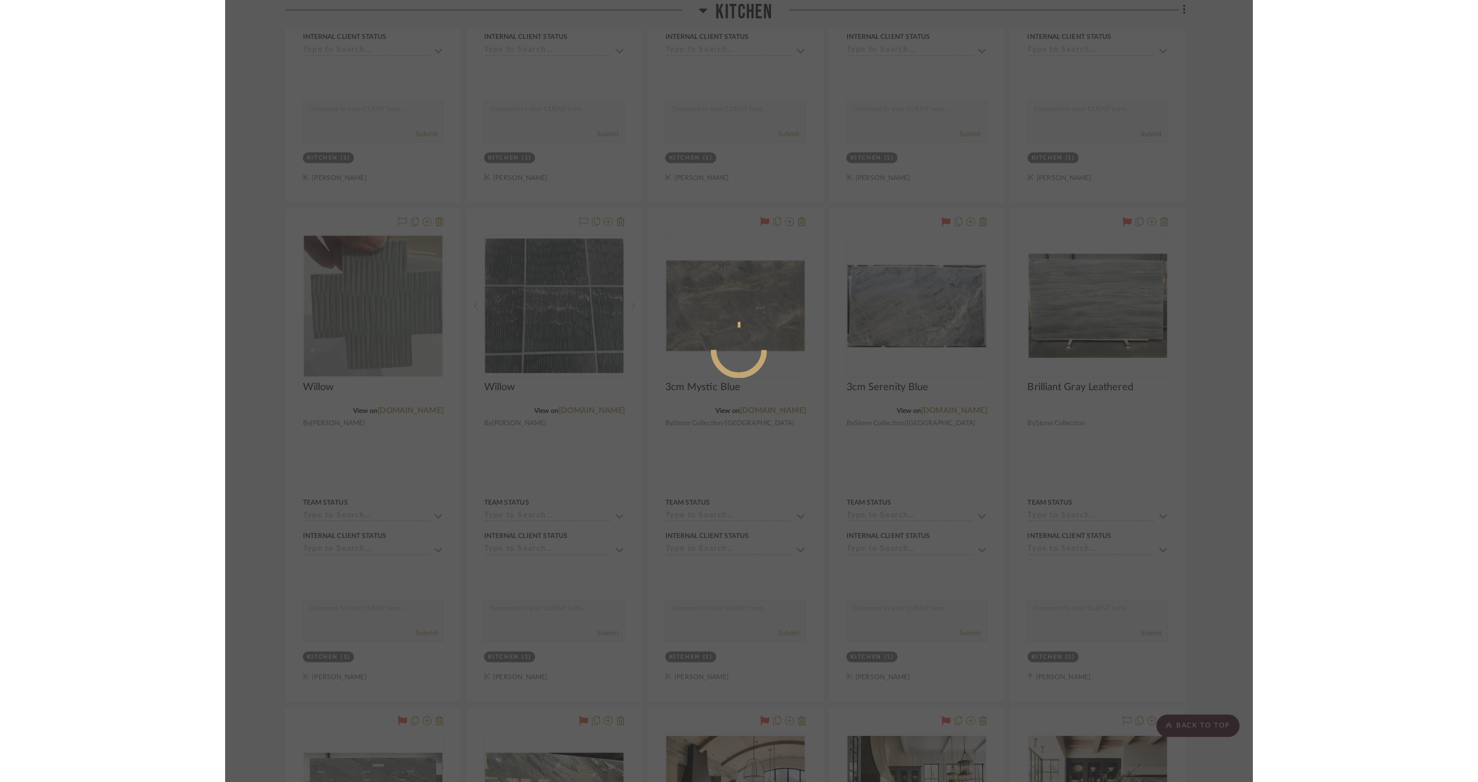
scroll to position [0, 0]
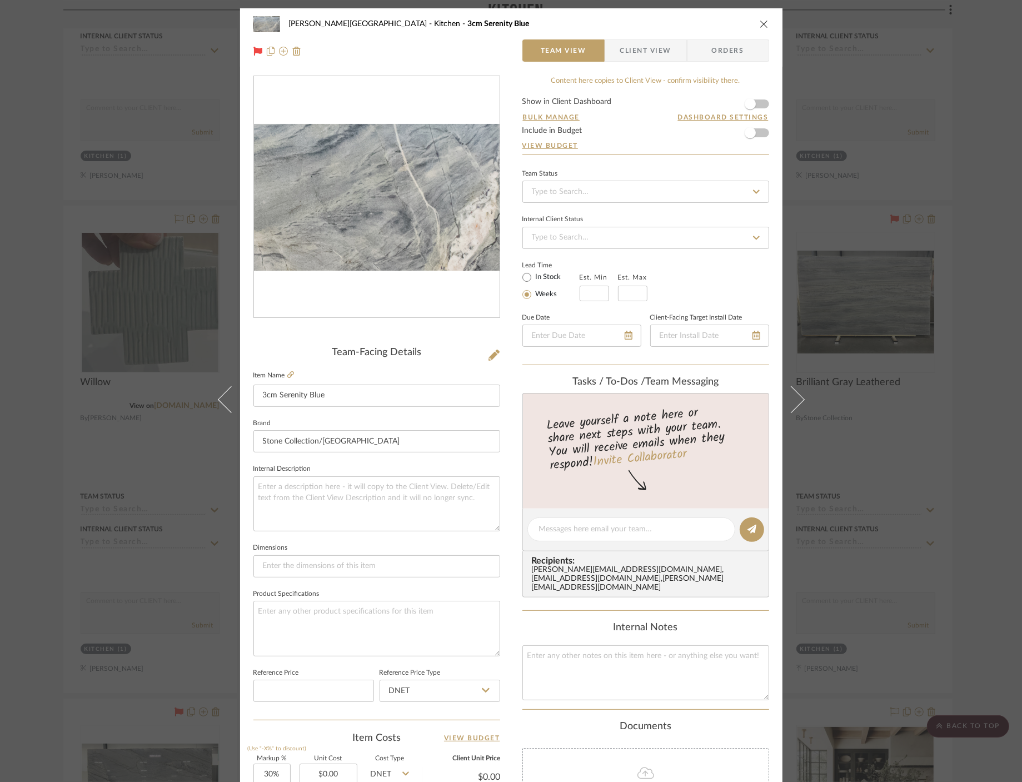
click at [424, 192] on img "0" at bounding box center [377, 197] width 246 height 146
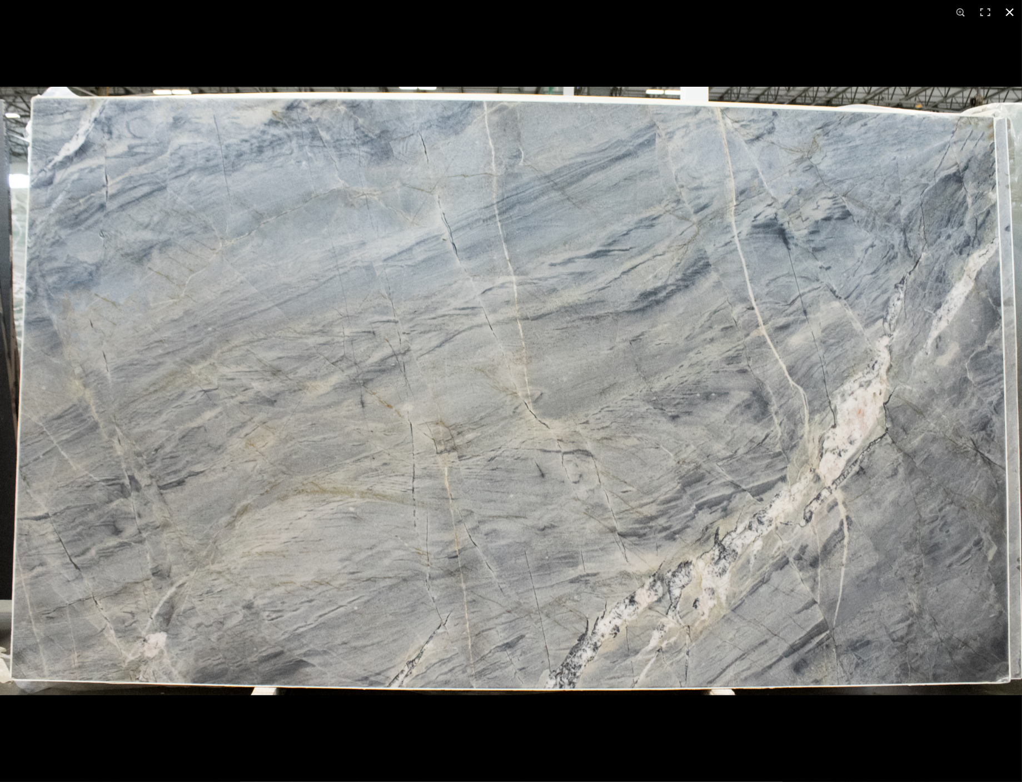
click at [734, 26] on div at bounding box center [511, 391] width 1022 height 782
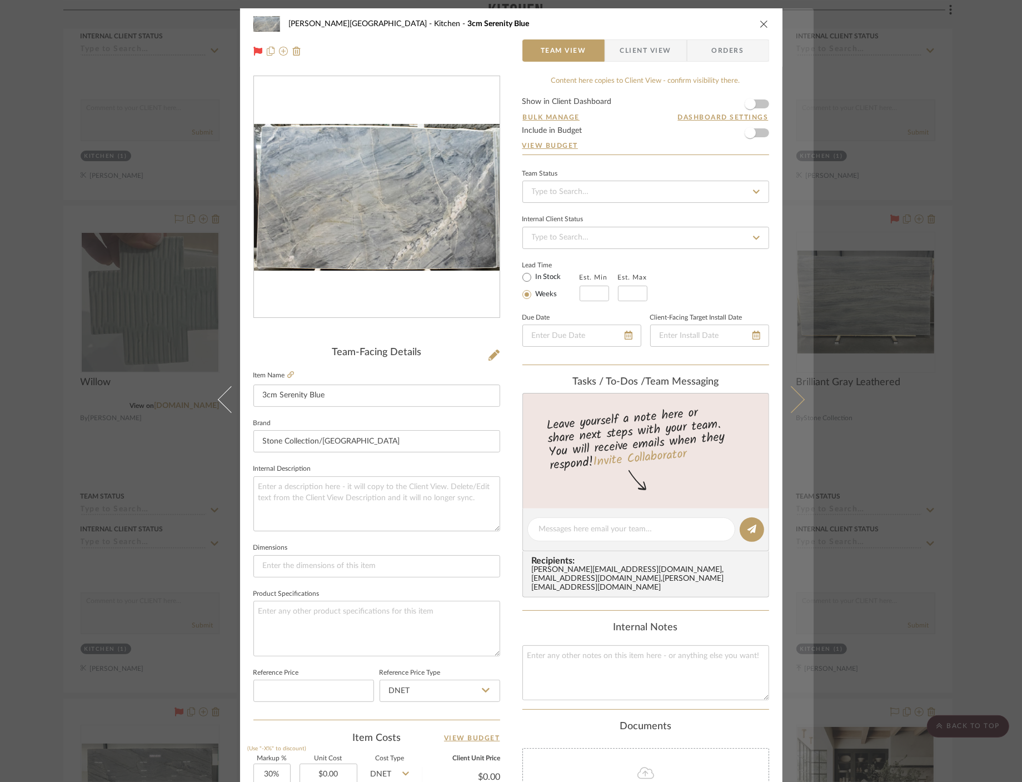
click at [801, 401] on button at bounding box center [798, 399] width 31 height 782
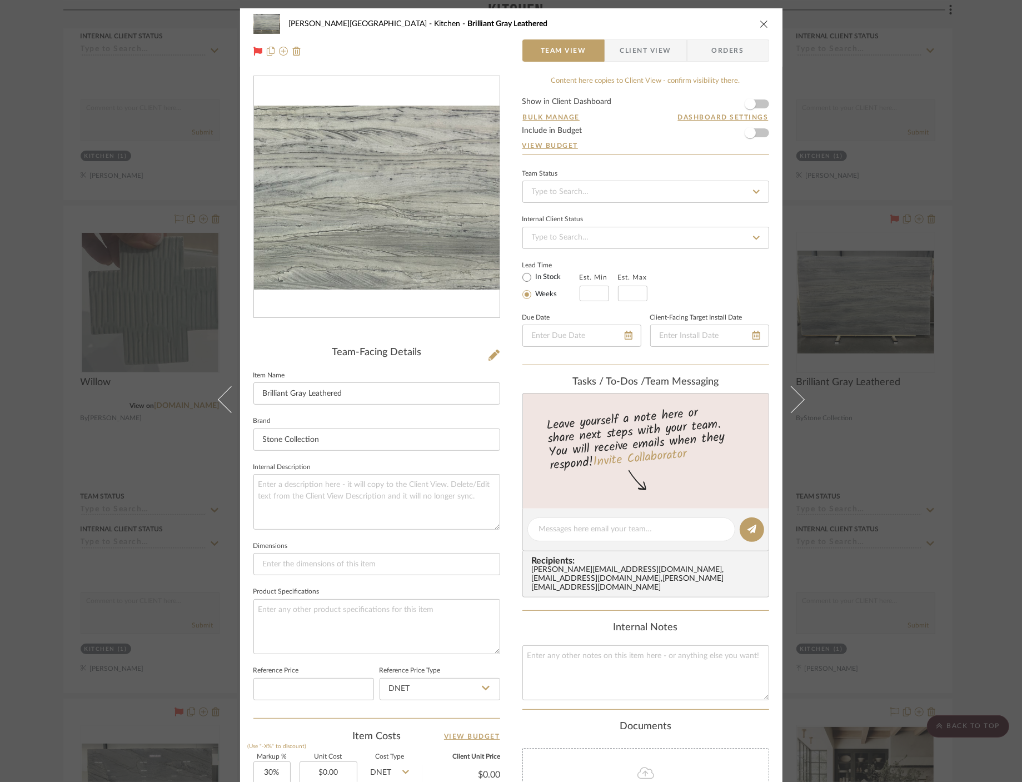
click at [424, 195] on img "0" at bounding box center [377, 198] width 246 height 184
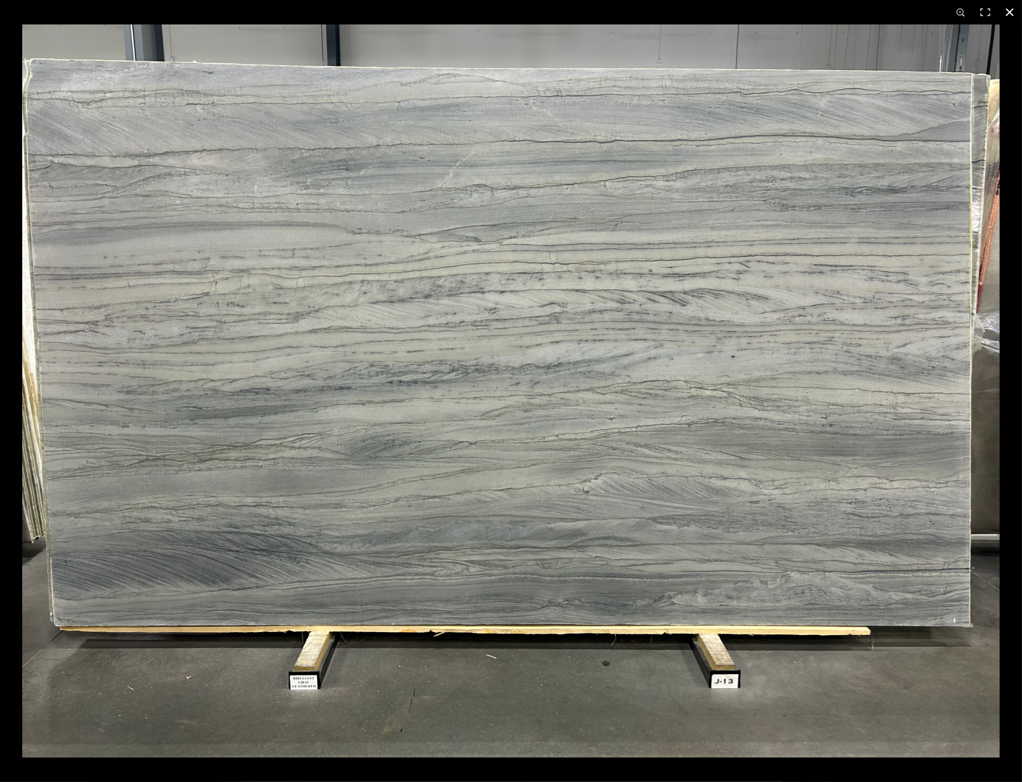
click at [746, 10] on div "1 / 1" at bounding box center [511, 12] width 1022 height 24
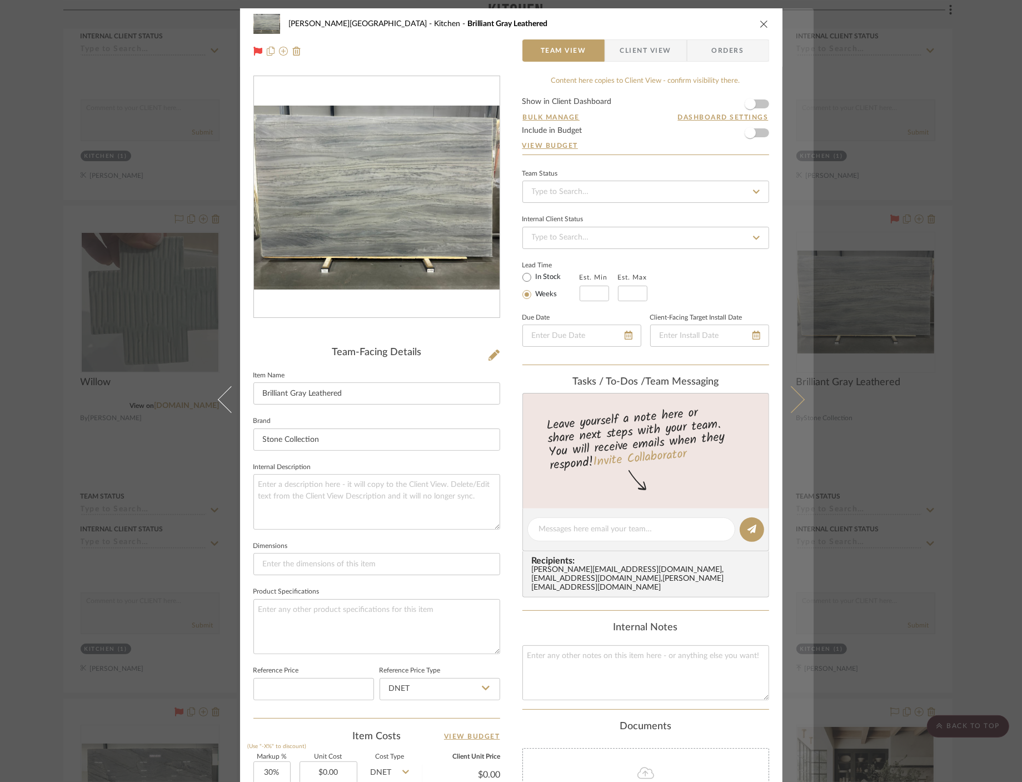
click at [798, 400] on icon at bounding box center [791, 399] width 27 height 27
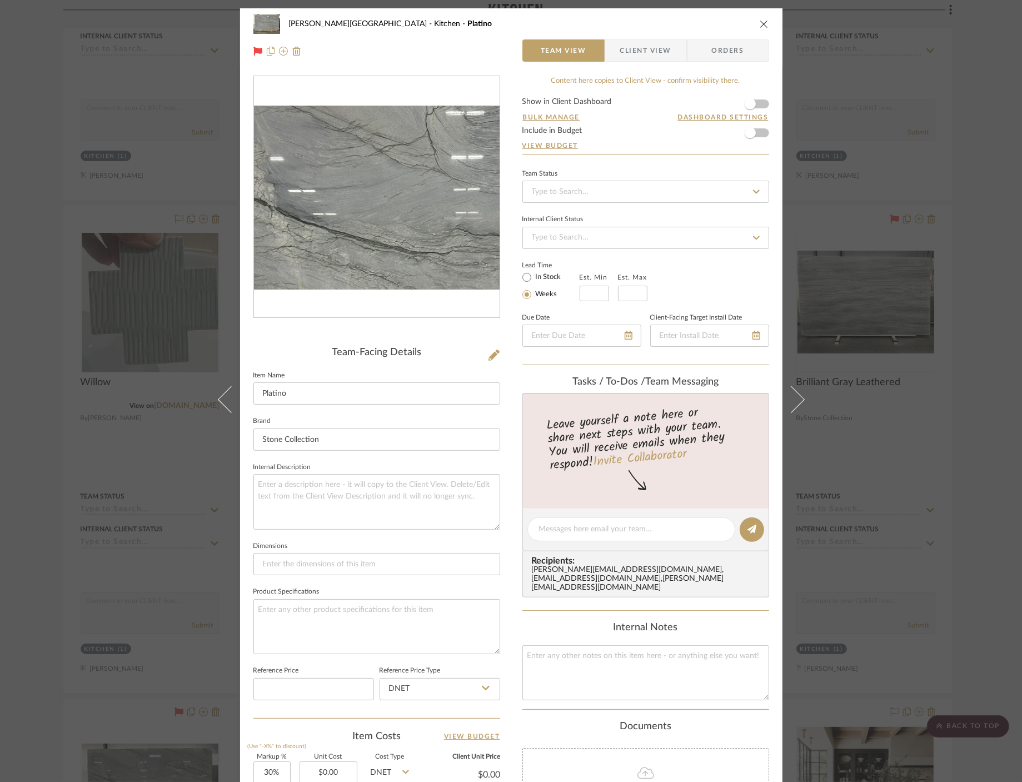
click at [332, 167] on img "0" at bounding box center [377, 198] width 246 height 184
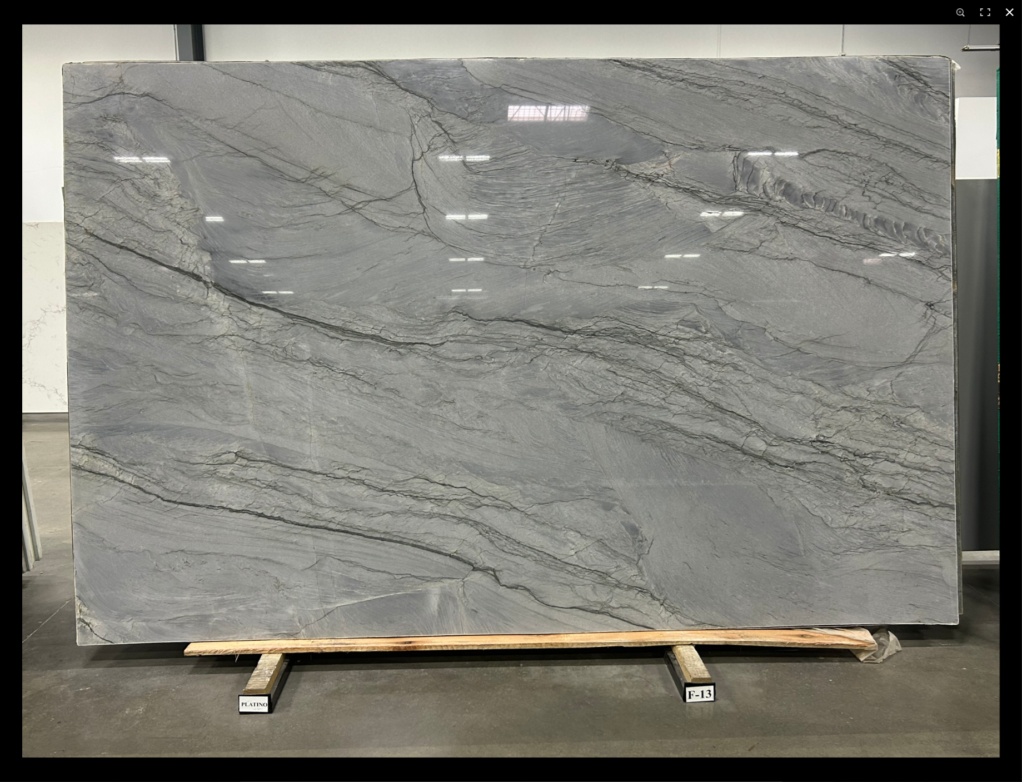
click at [997, 378] on img at bounding box center [511, 390] width 978 height 733
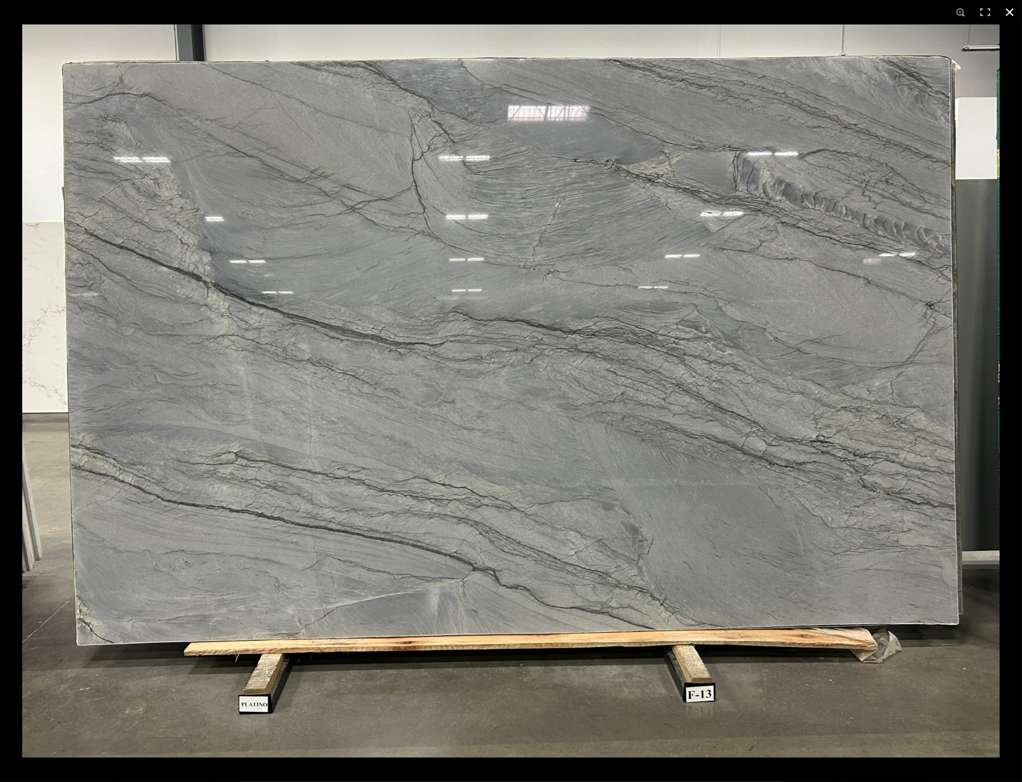
click at [1011, 17] on button at bounding box center [1010, 12] width 24 height 24
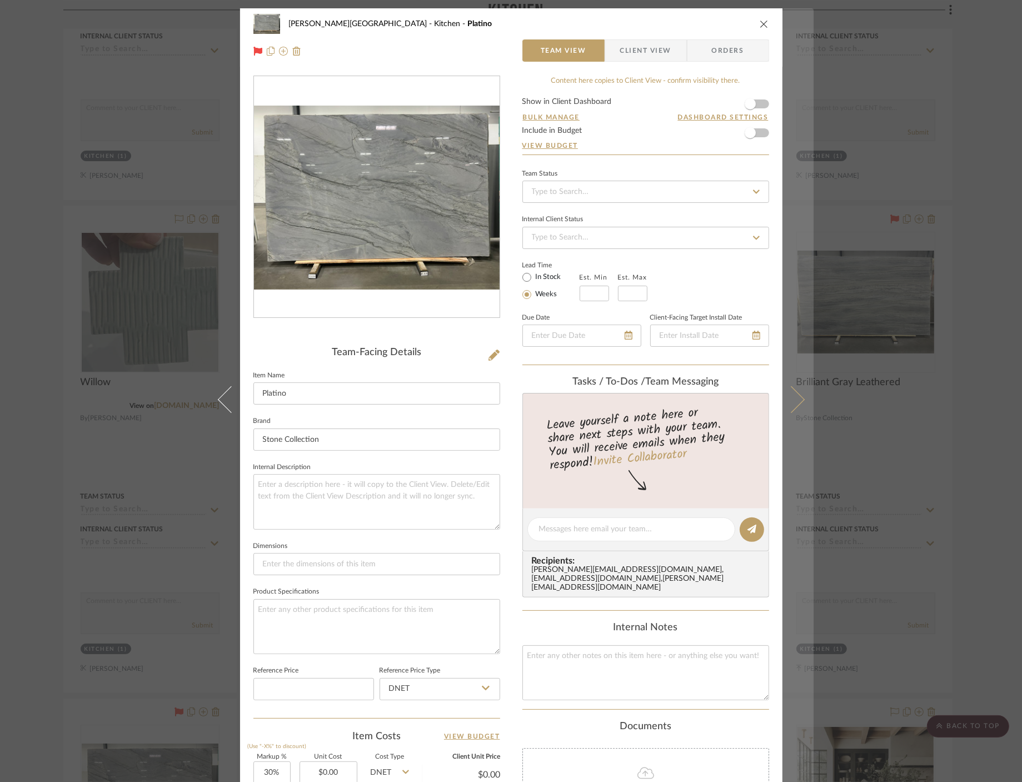
click at [798, 399] on icon at bounding box center [791, 399] width 27 height 27
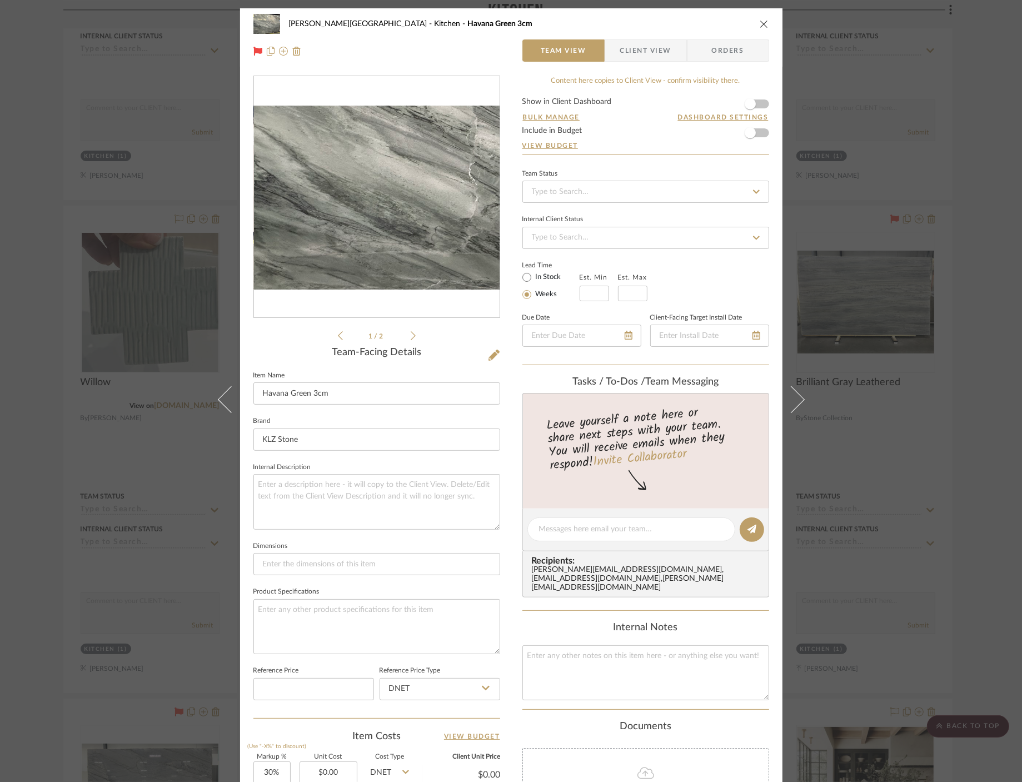
click at [353, 223] on img "0" at bounding box center [377, 198] width 246 height 184
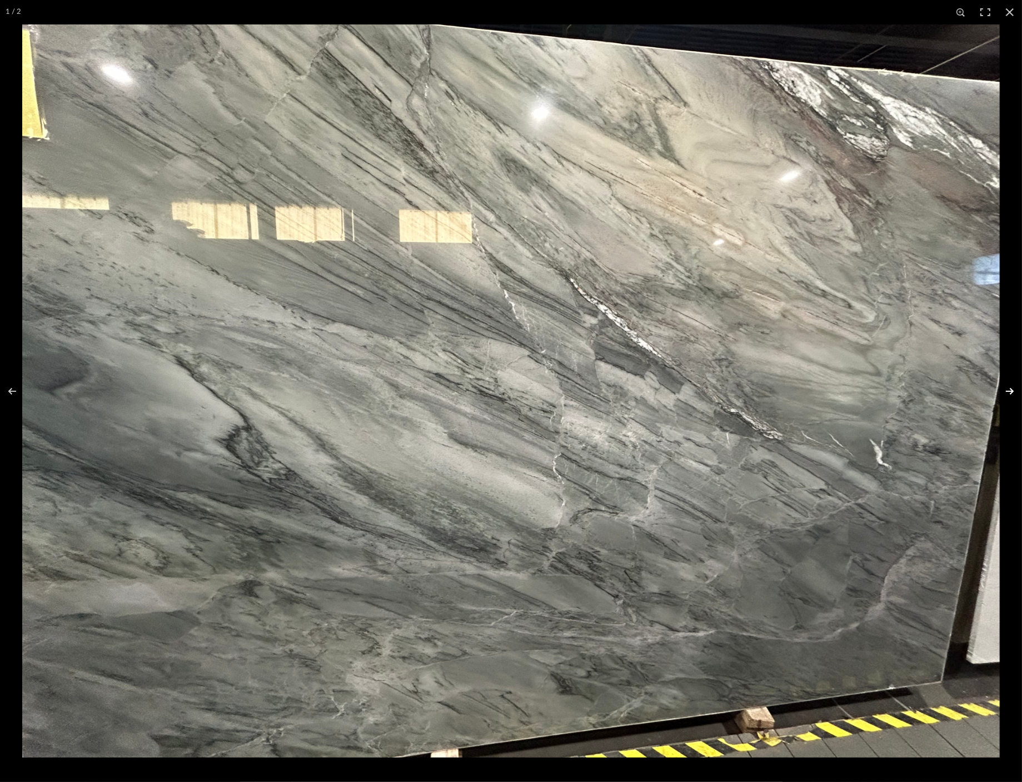
click at [1008, 396] on button at bounding box center [1002, 392] width 39 height 56
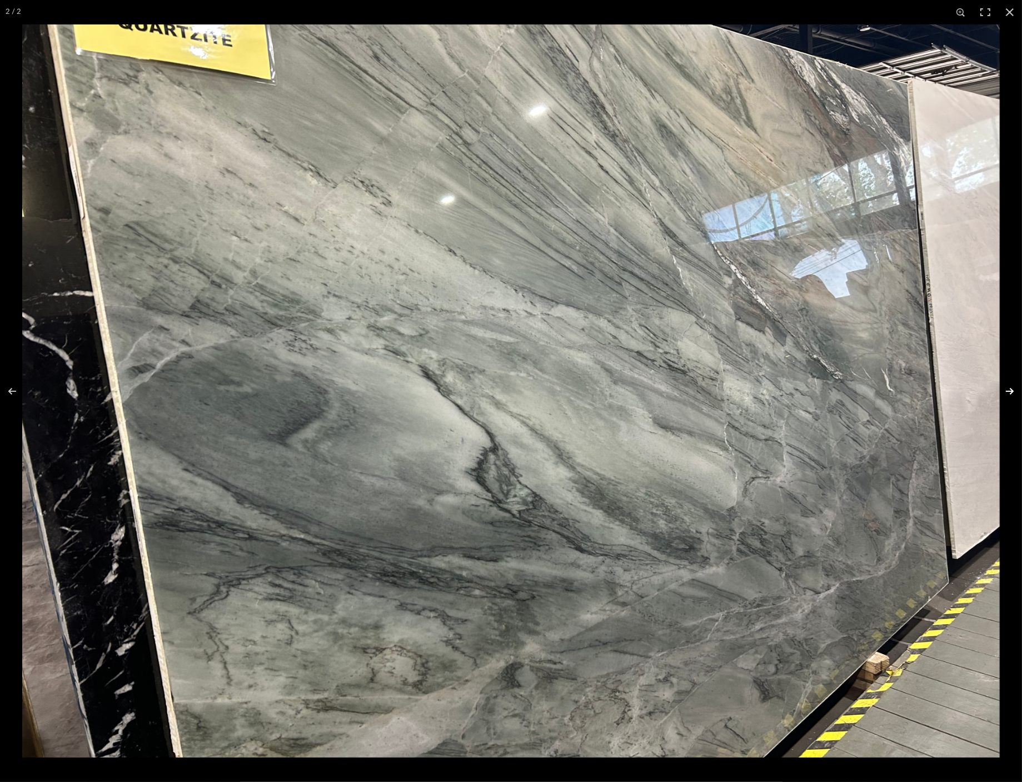
click at [1008, 396] on button at bounding box center [1002, 392] width 39 height 56
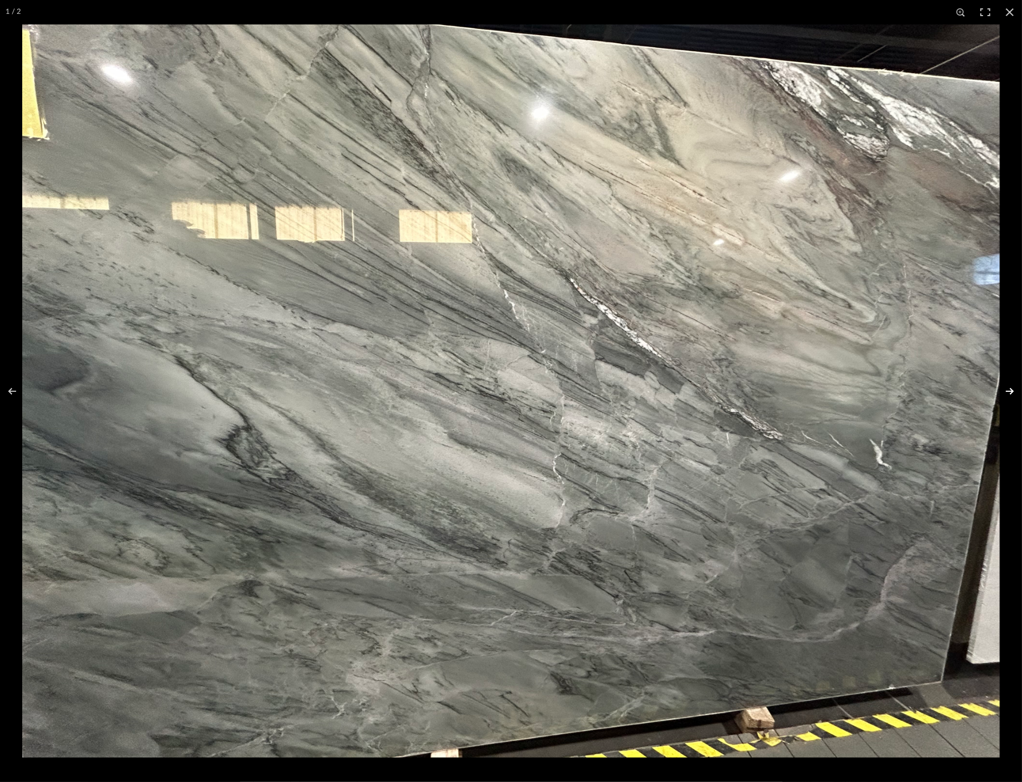
click at [1010, 392] on button at bounding box center [1002, 392] width 39 height 56
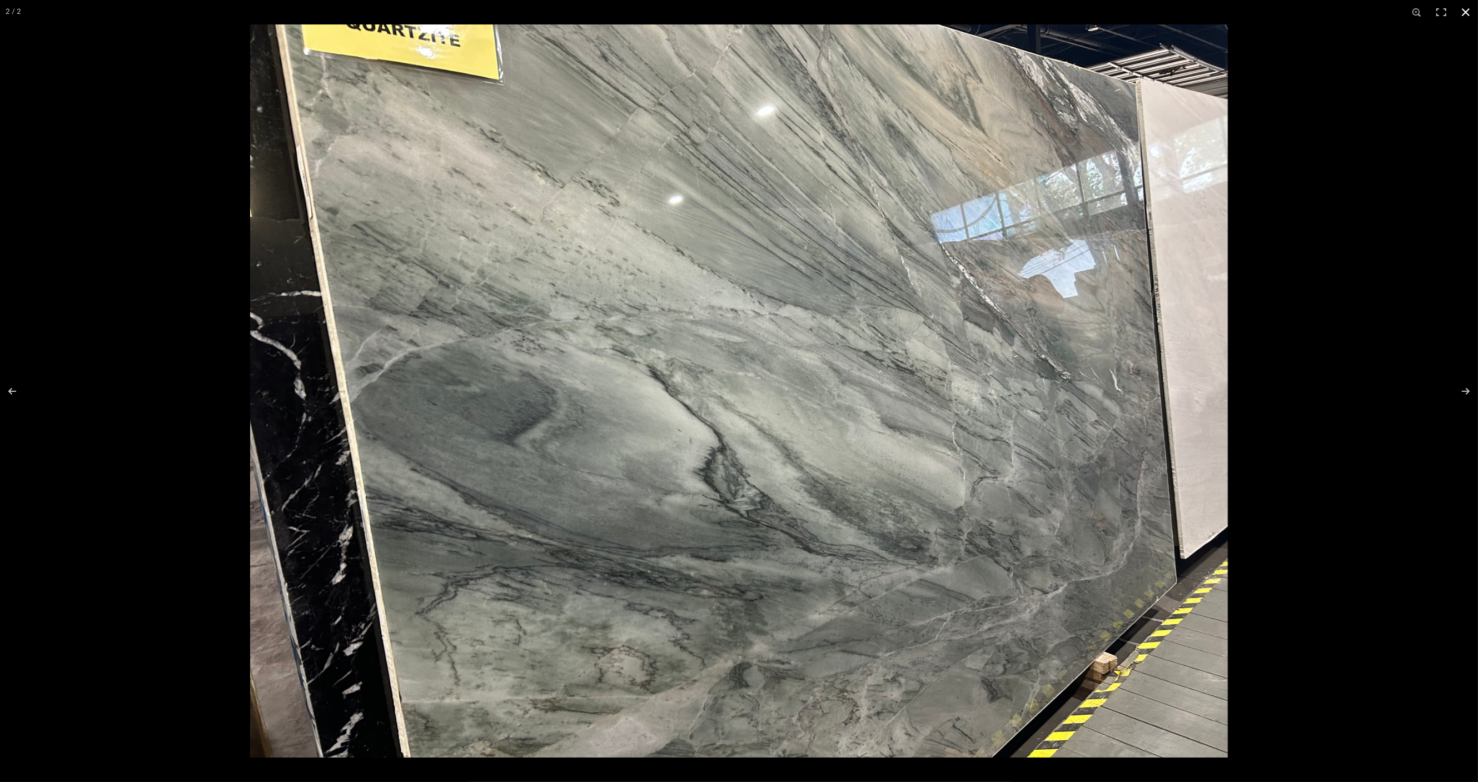
click at [142, 175] on div at bounding box center [739, 391] width 1478 height 782
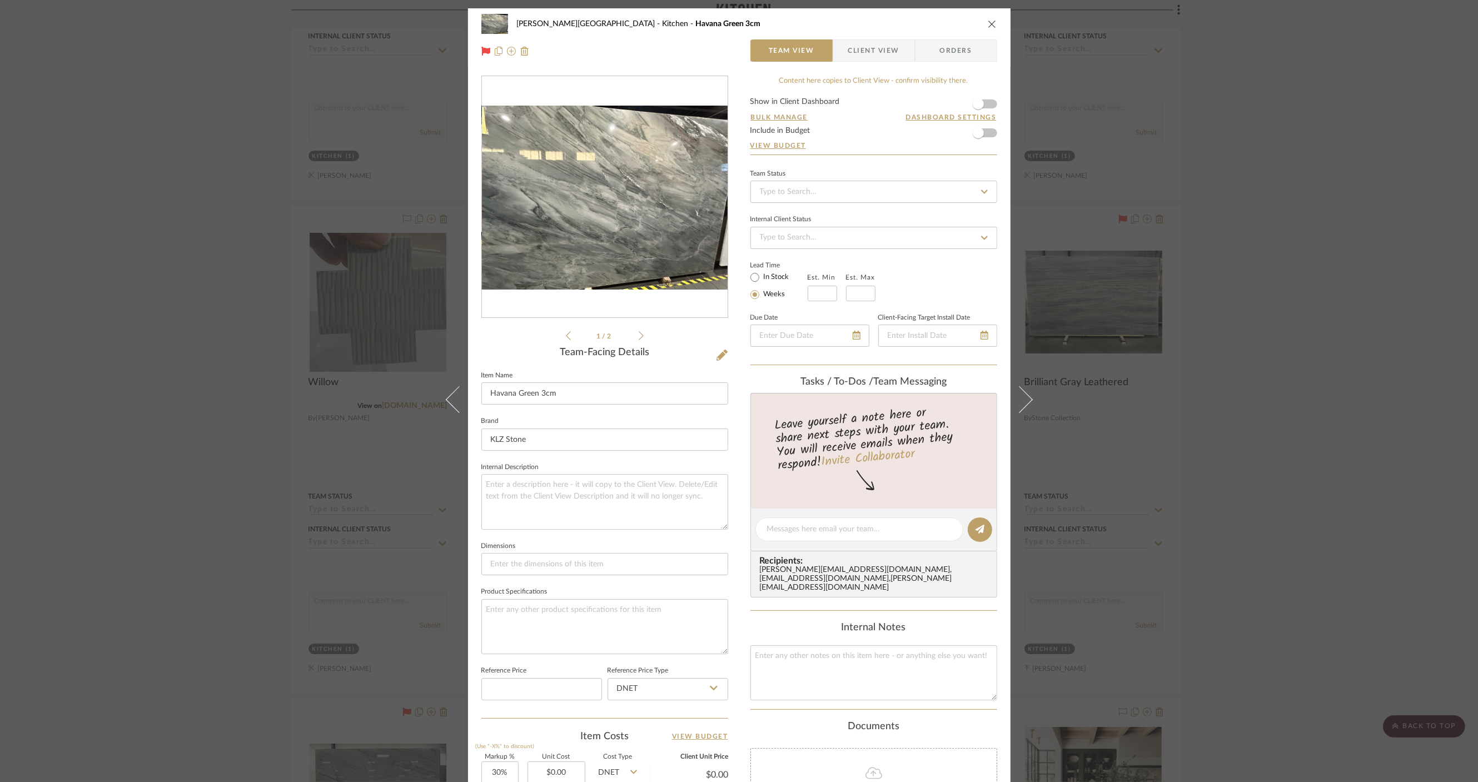
click at [205, 233] on div "[PERSON_NAME] Circle C Ranch Kitchen Havana Green 3cm Team View Client View Ord…" at bounding box center [739, 391] width 1478 height 782
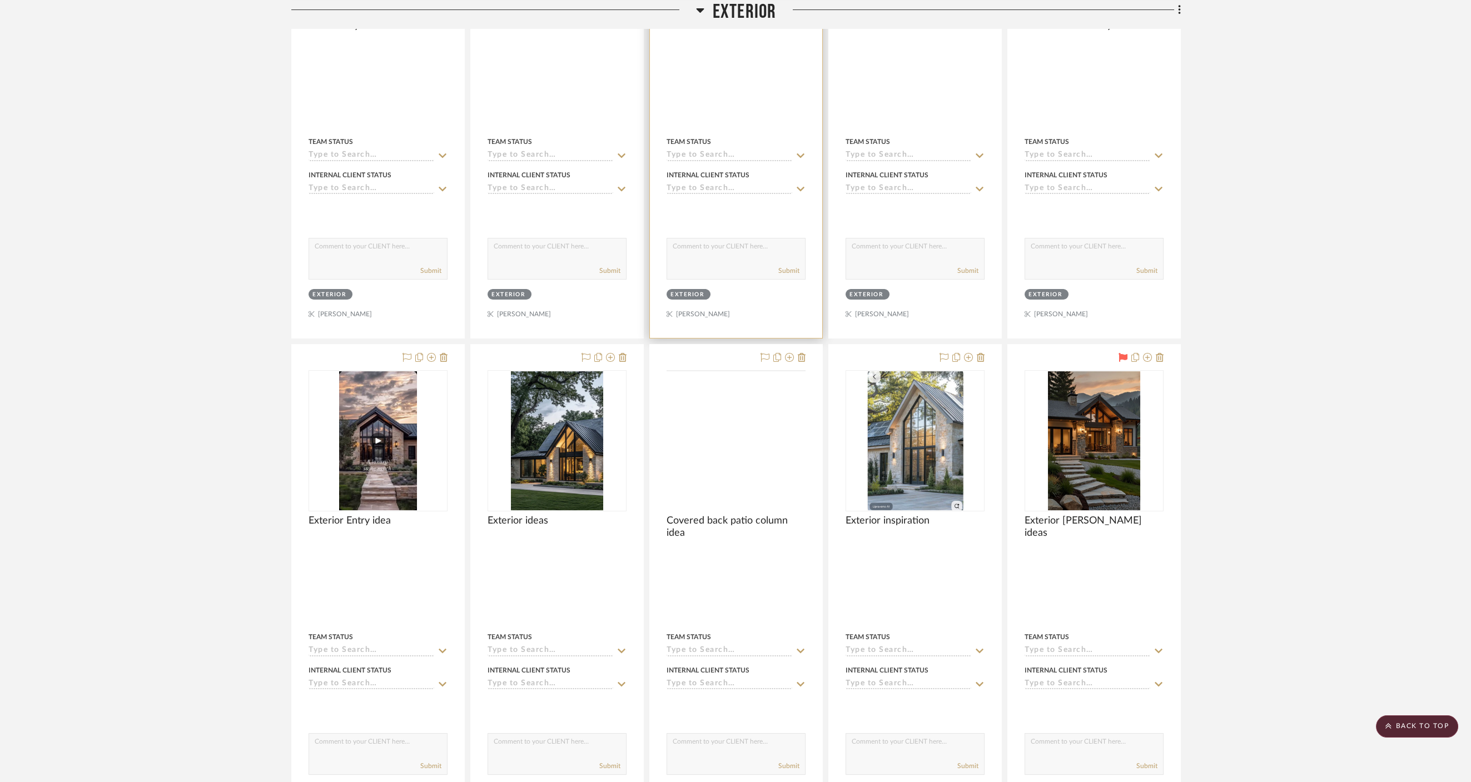
scroll to position [1429, 0]
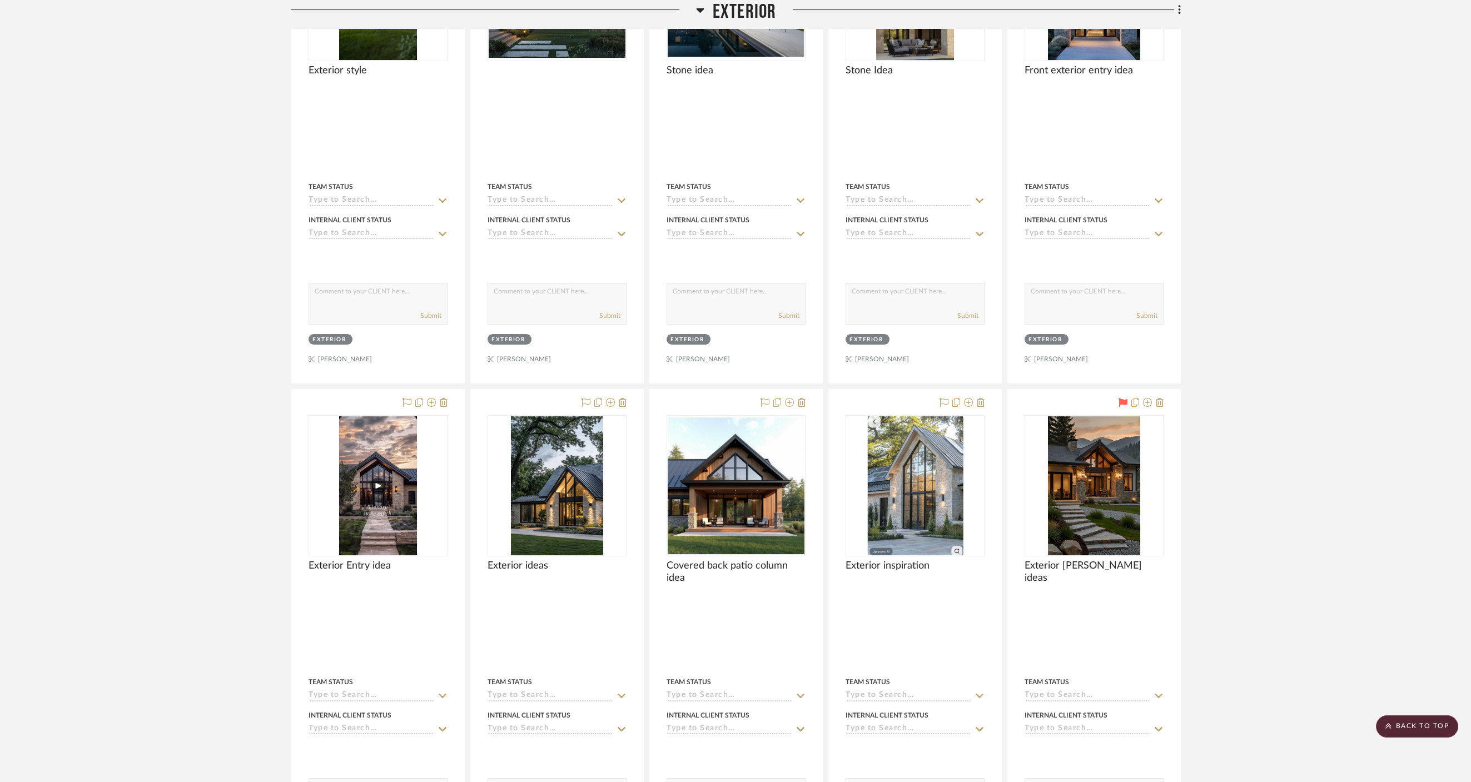
click at [732, 11] on span "Exterior" at bounding box center [745, 12] width 64 height 24
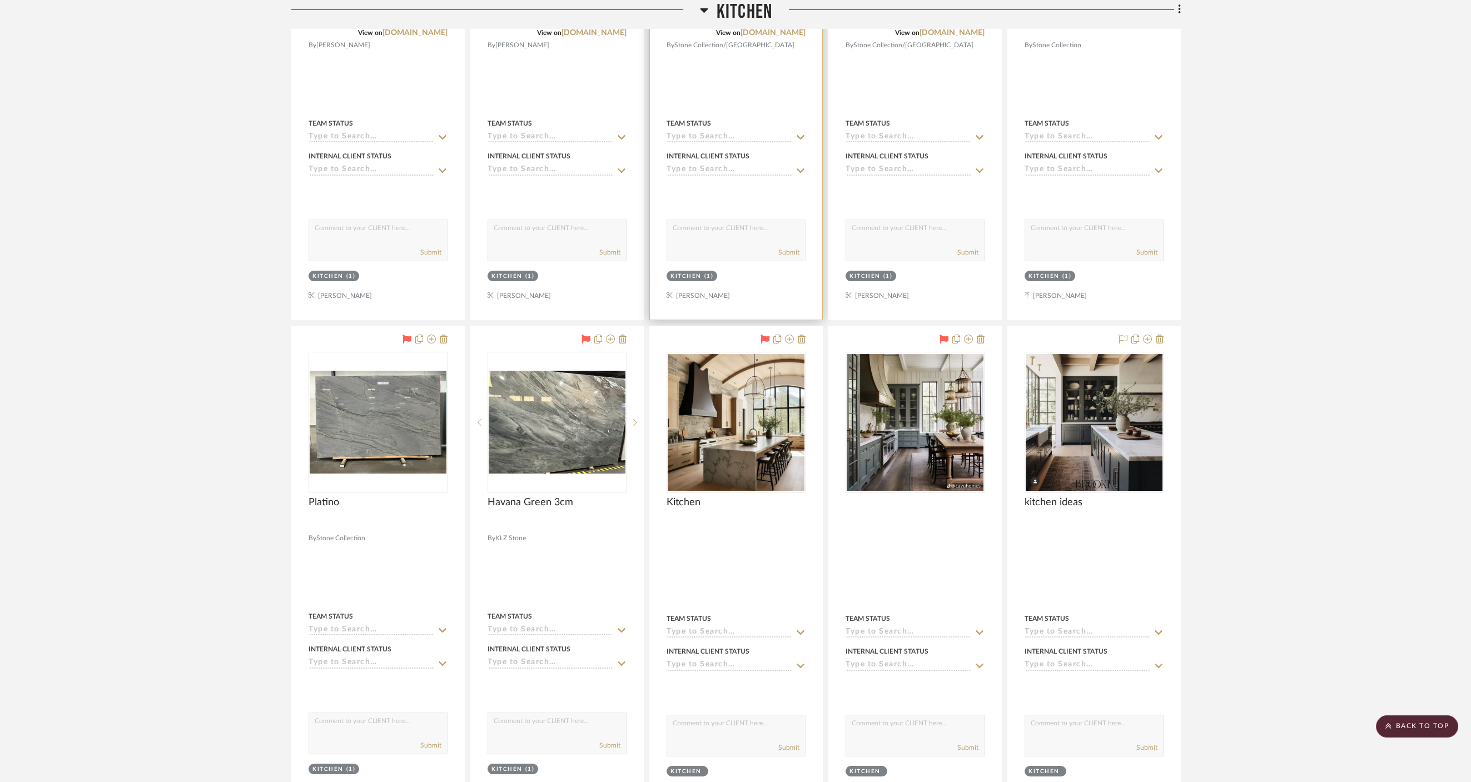
scroll to position [1181, 0]
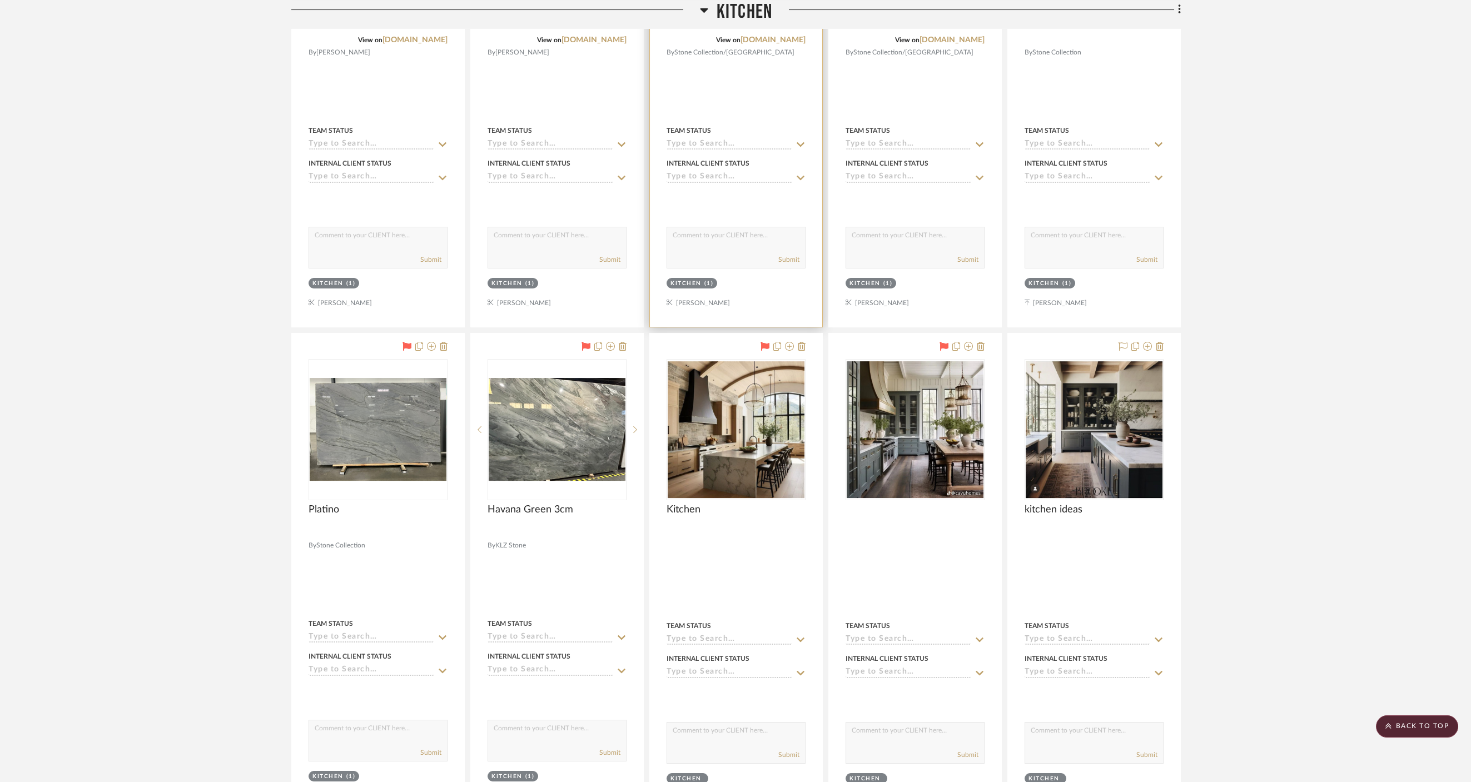
click at [720, 35] on div "View on [DOMAIN_NAME]" at bounding box center [736, 40] width 139 height 10
click at [717, 35] on div "View on [DOMAIN_NAME]" at bounding box center [736, 40] width 139 height 10
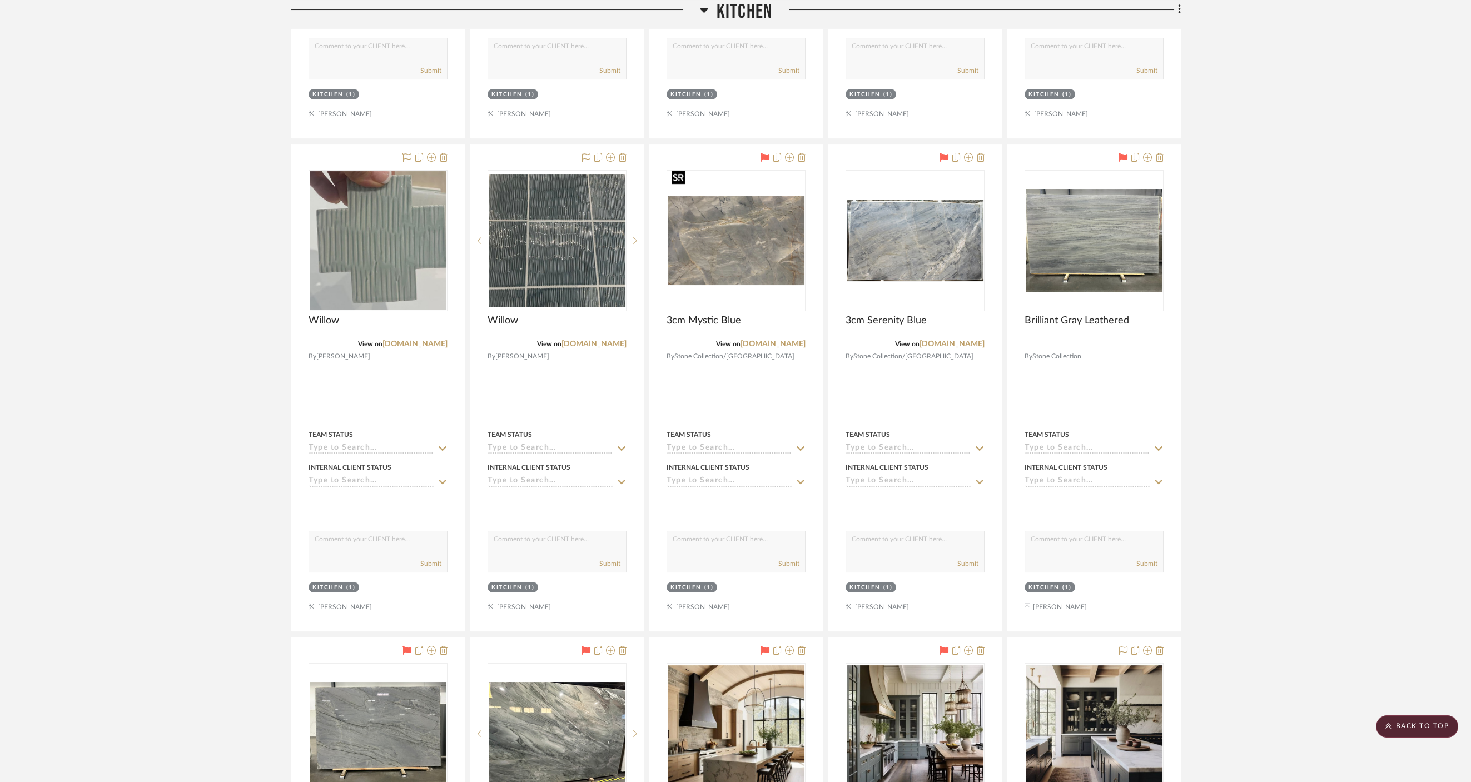
scroll to position [873, 0]
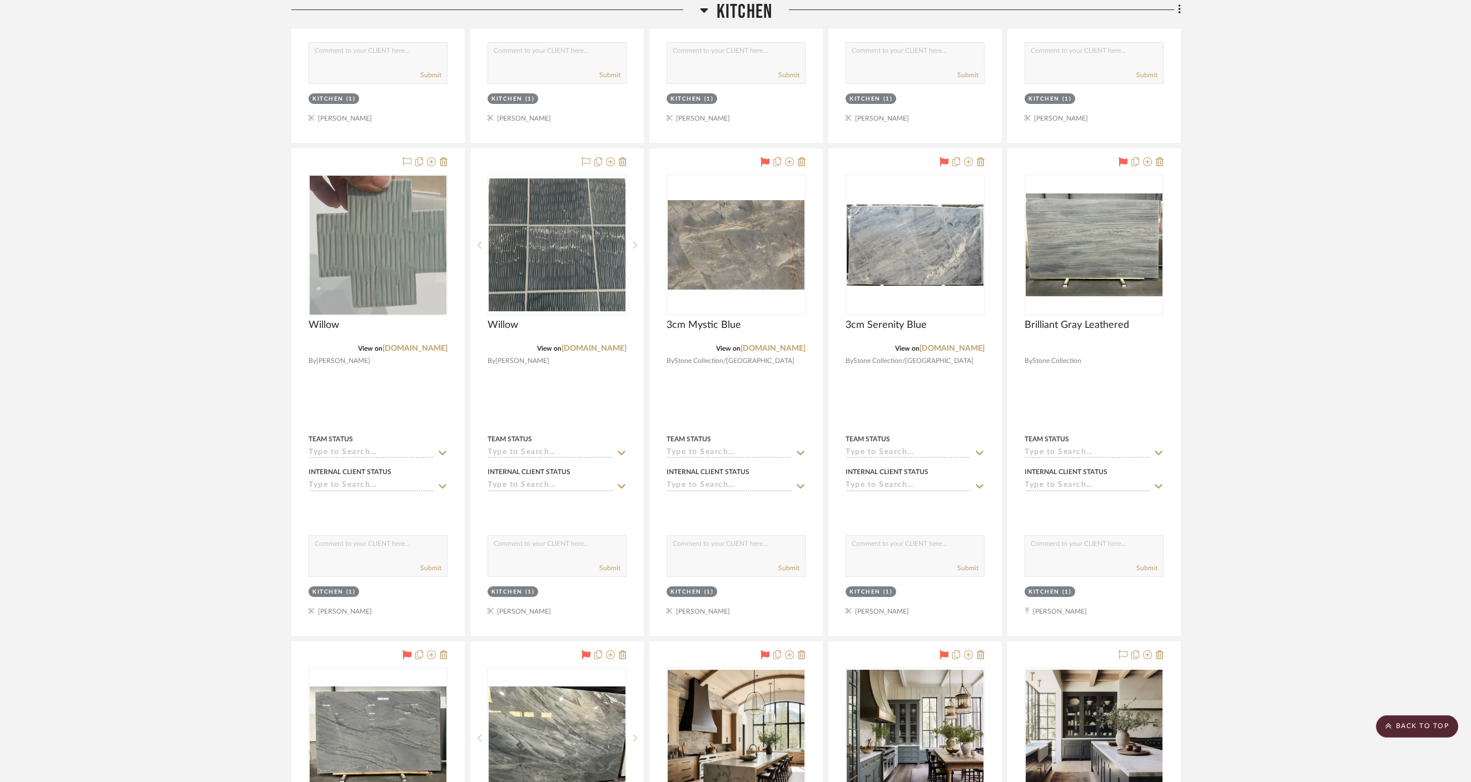
click at [727, 9] on span "Kitchen" at bounding box center [745, 12] width 56 height 24
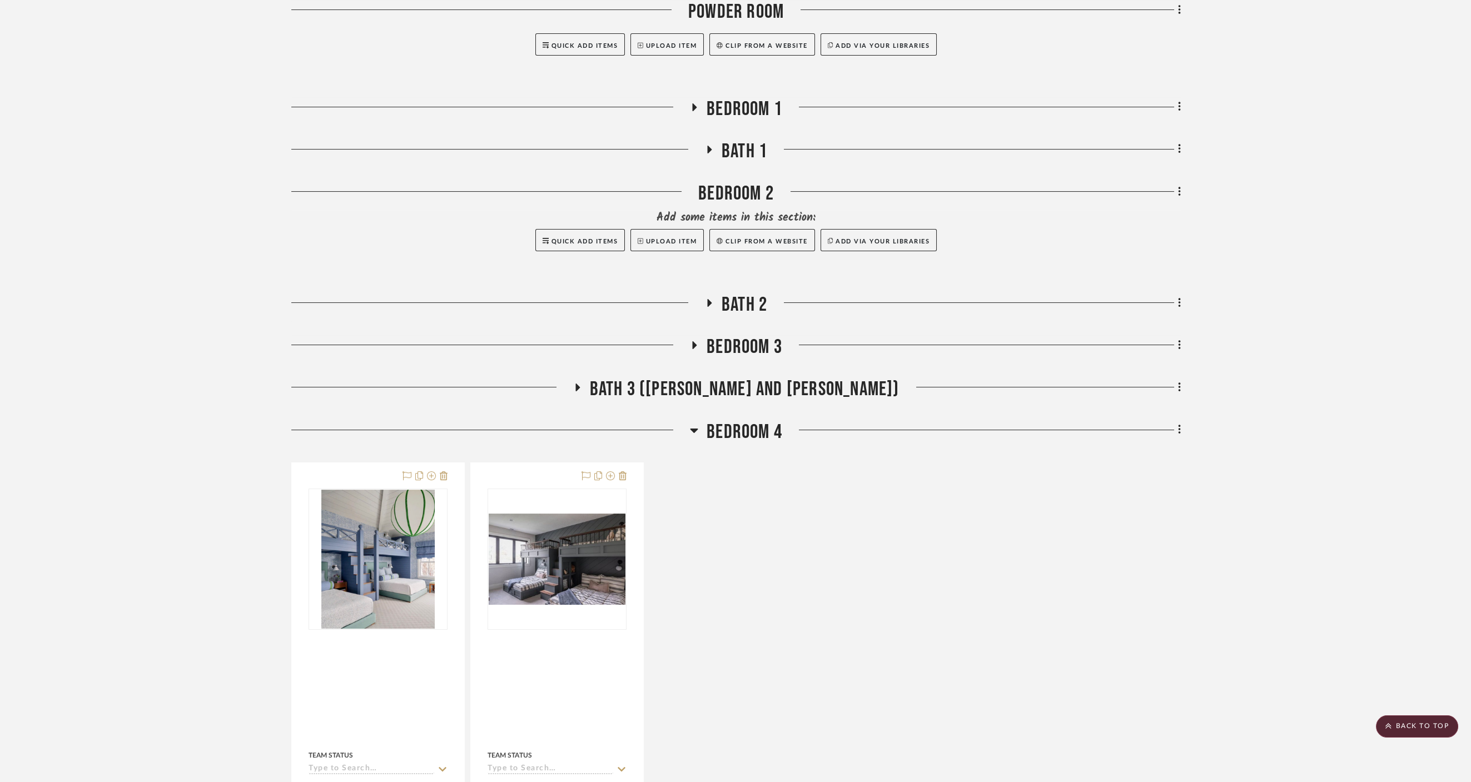
scroll to position [1154, 0]
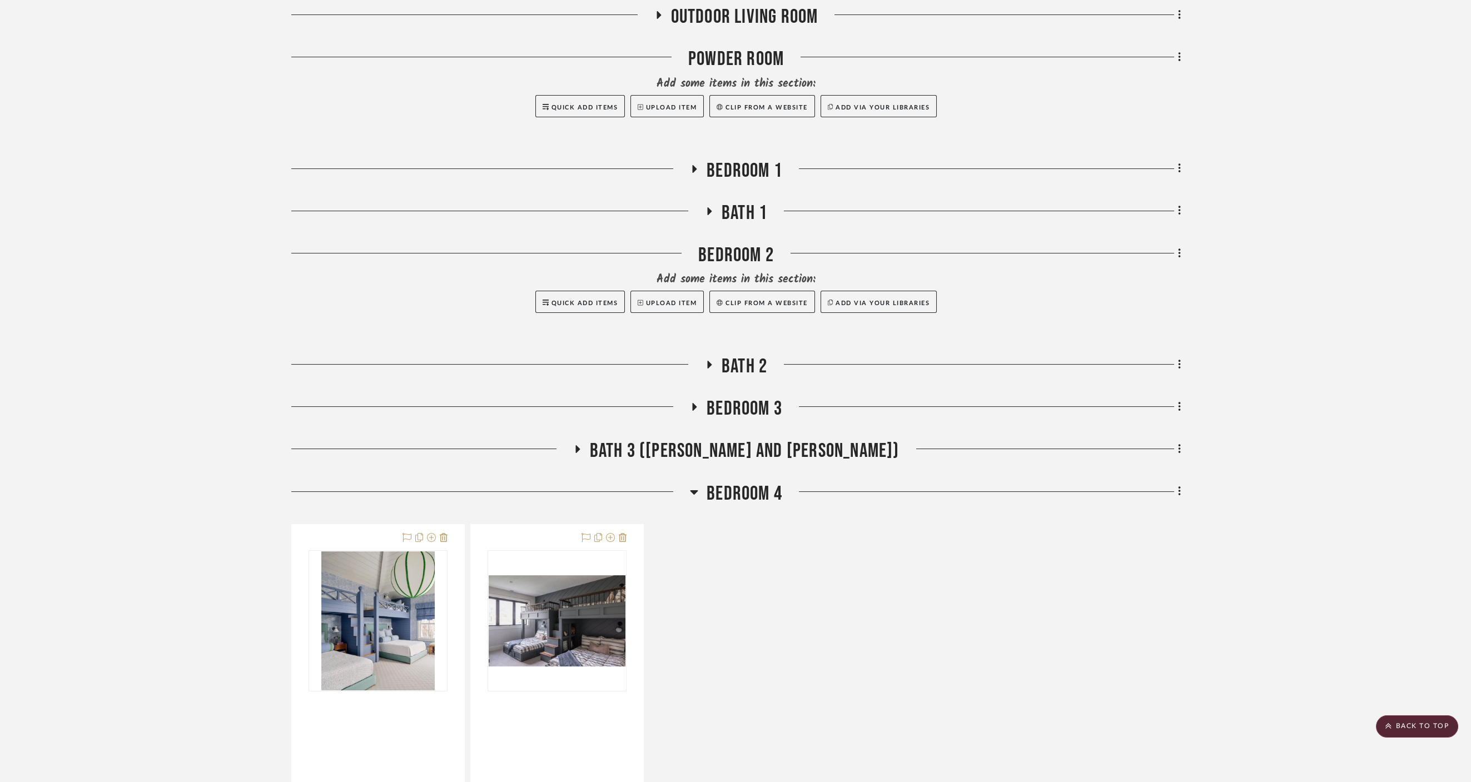
click at [749, 449] on div "Exterior Foyer / Entry Add some items in this section: Quick Add Items Upload I…" at bounding box center [735, 146] width 889 height 2021
click at [749, 482] on span "Bedroom 4" at bounding box center [745, 494] width 76 height 24
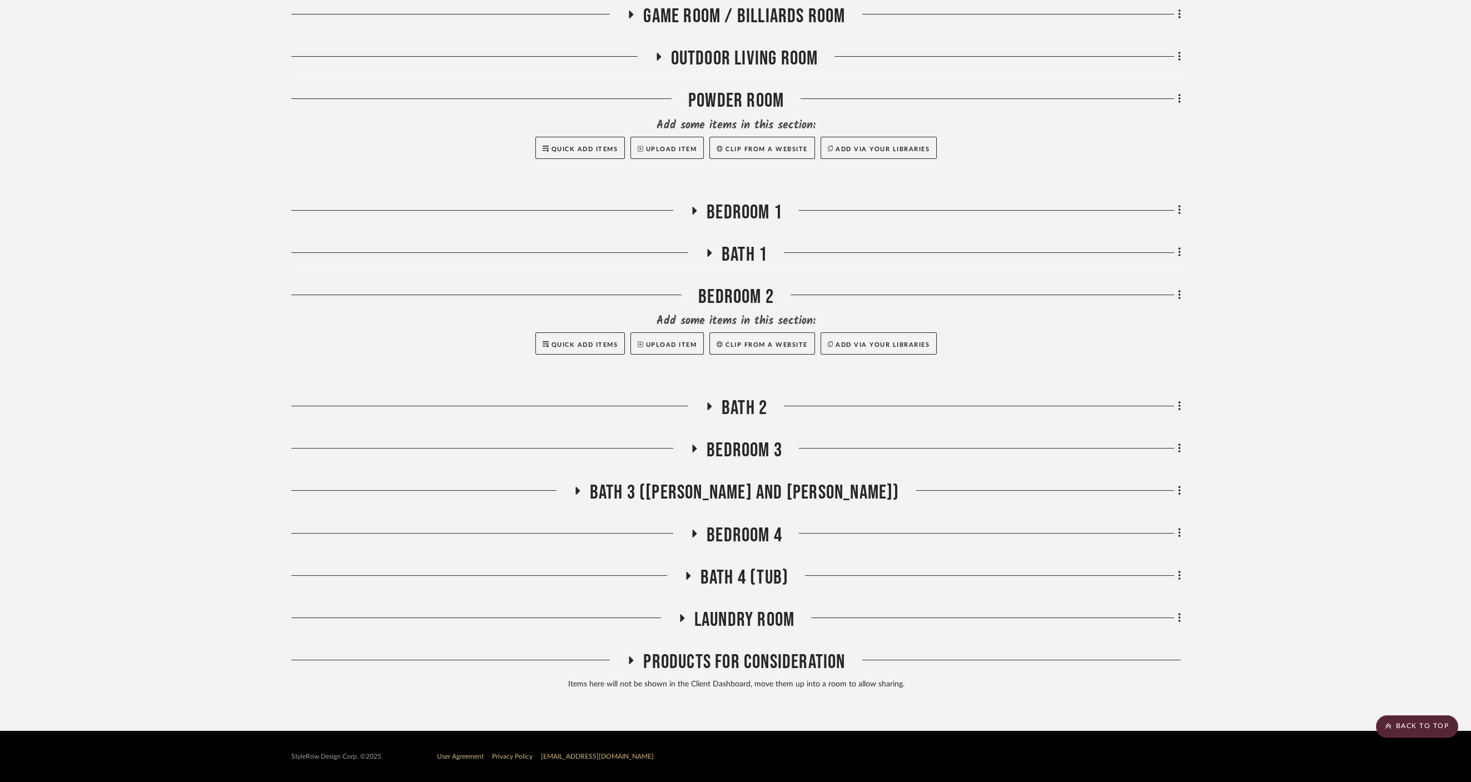
scroll to position [1083, 0]
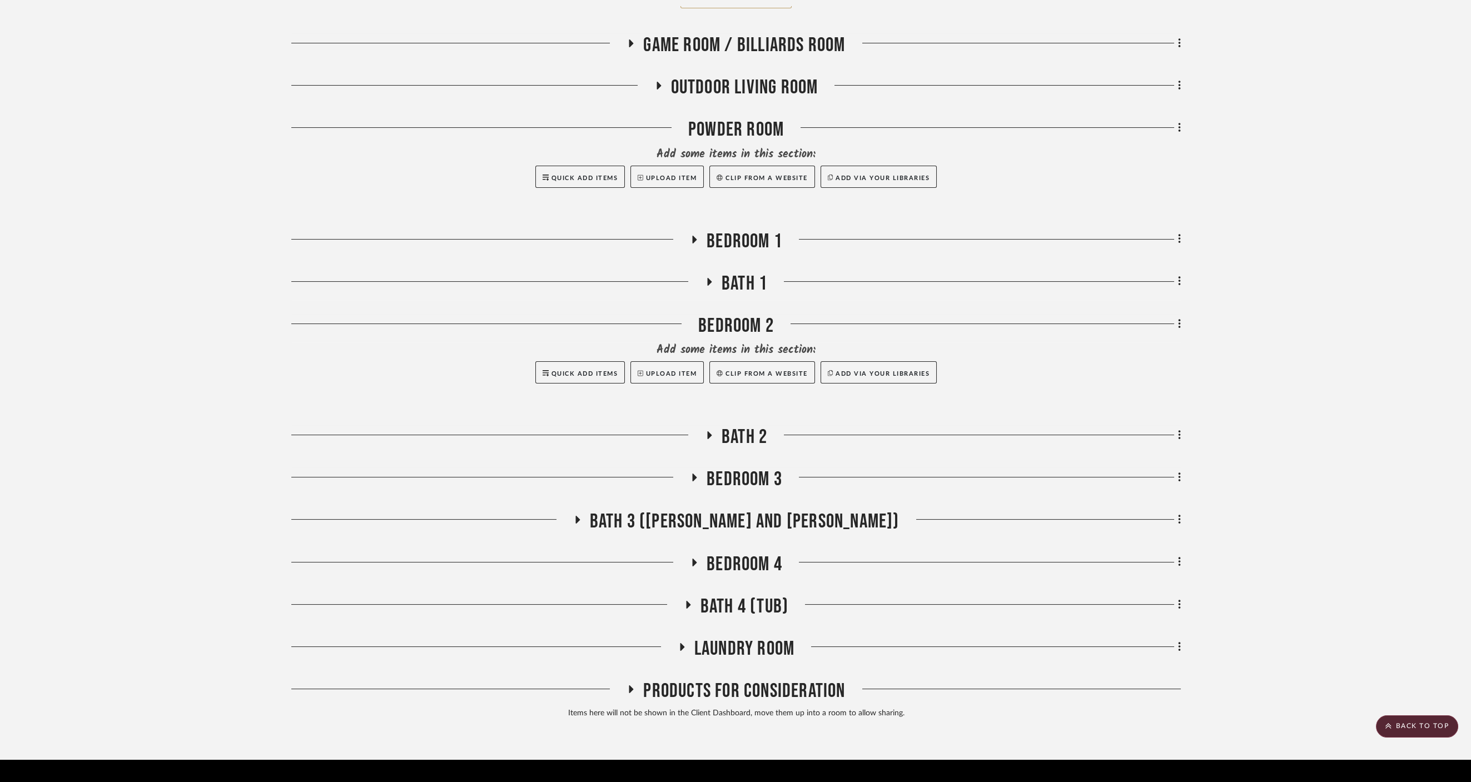
click at [730, 230] on span "Bedroom 1" at bounding box center [745, 242] width 76 height 24
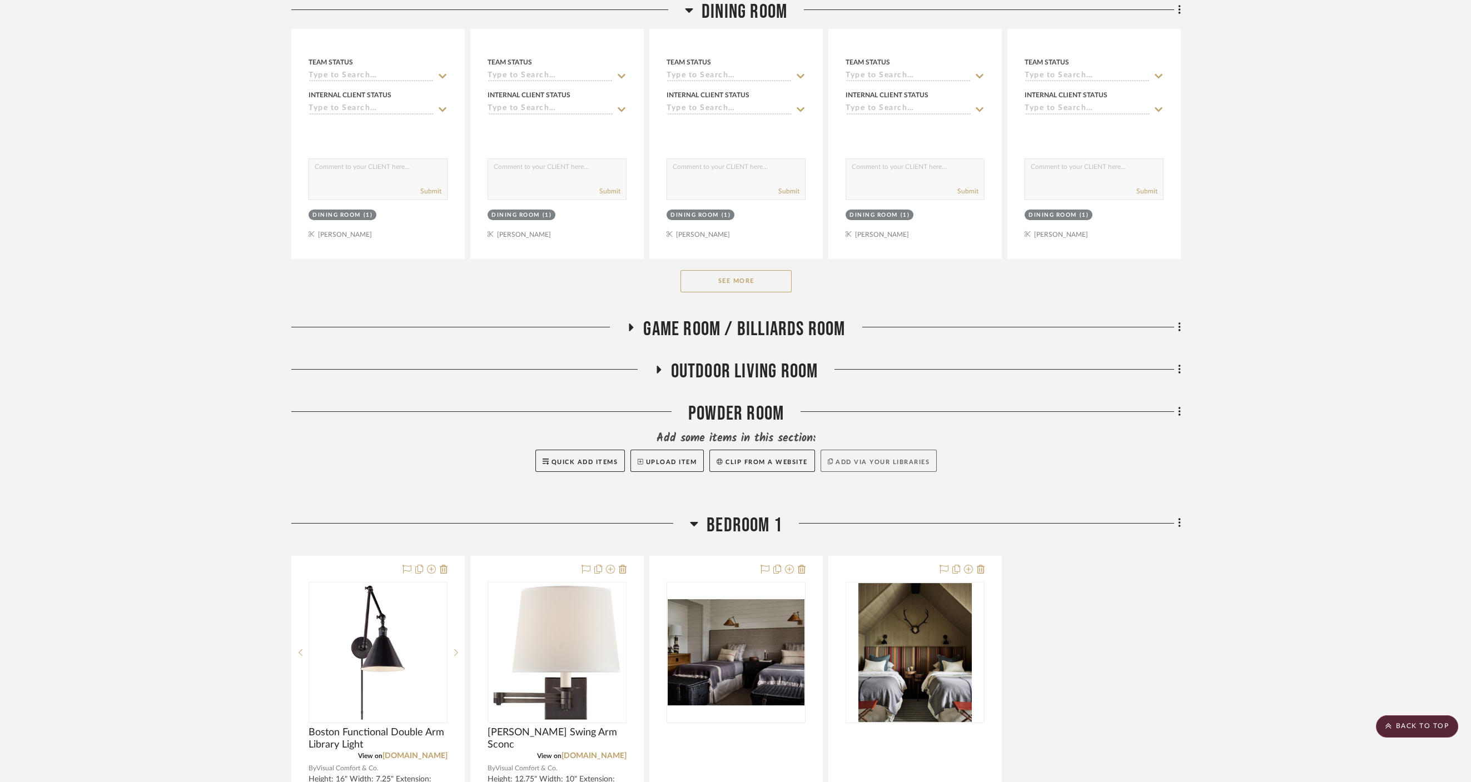
scroll to position [659, 0]
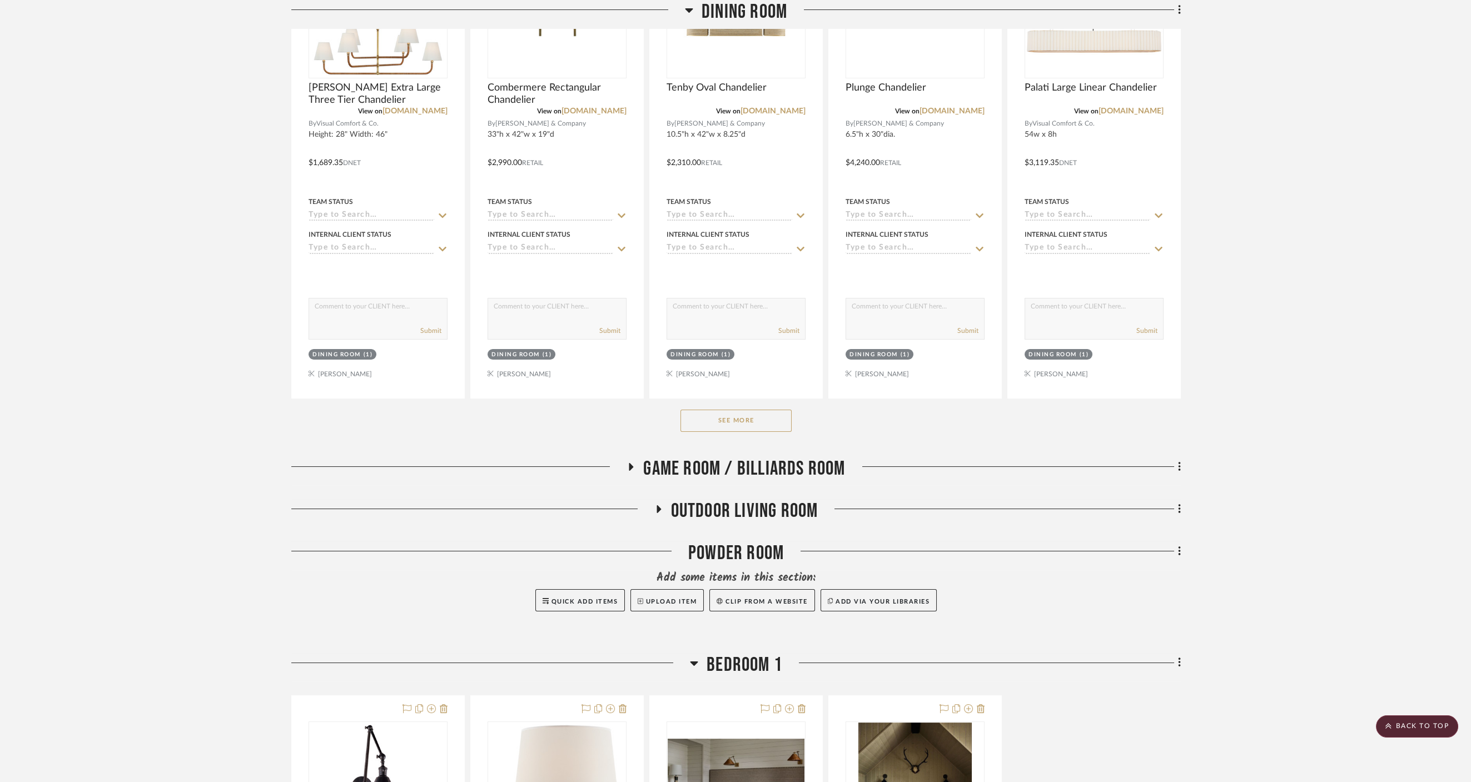
click at [792, 499] on span "Outdoor living room" at bounding box center [744, 511] width 147 height 24
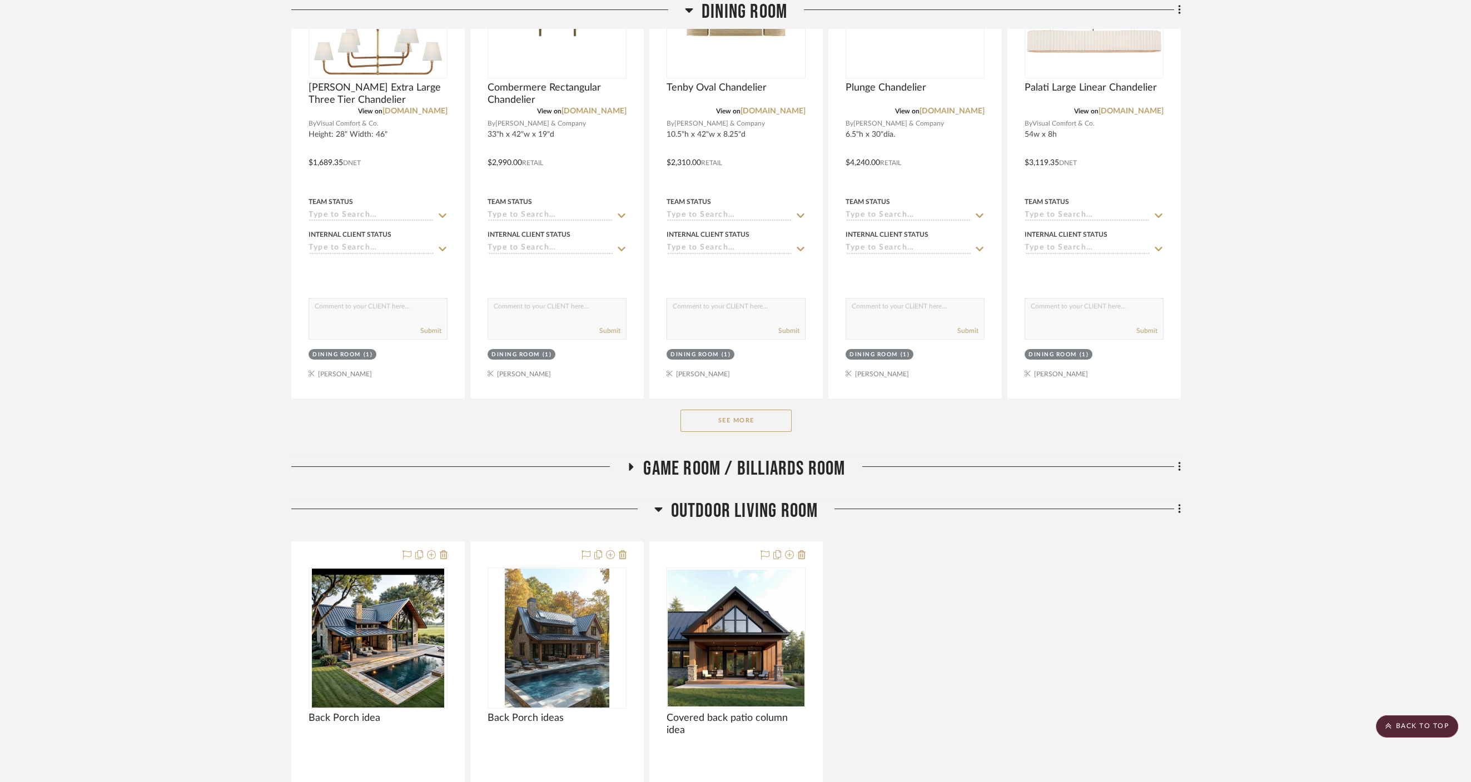
click at [792, 499] on span "Outdoor living room" at bounding box center [744, 511] width 147 height 24
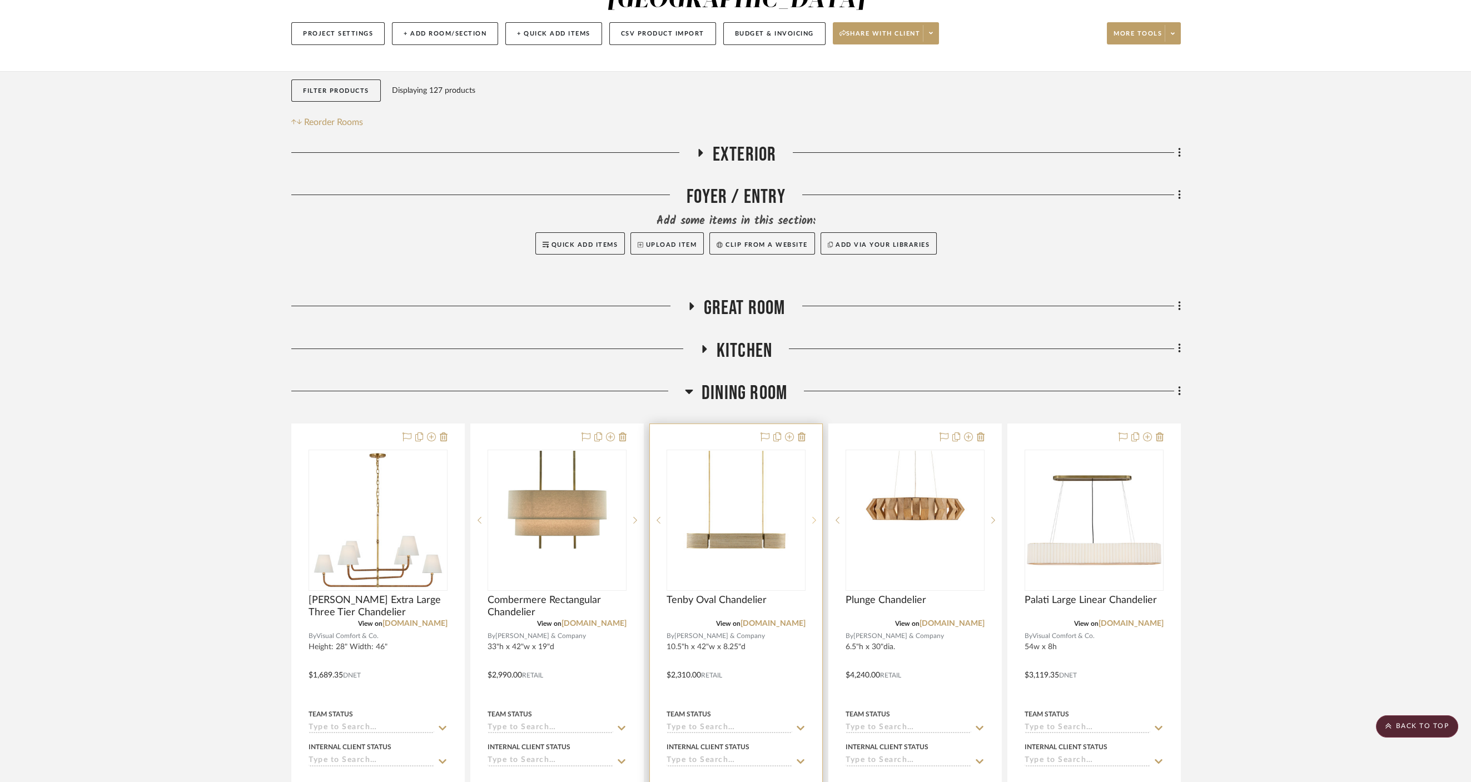
scroll to position [103, 0]
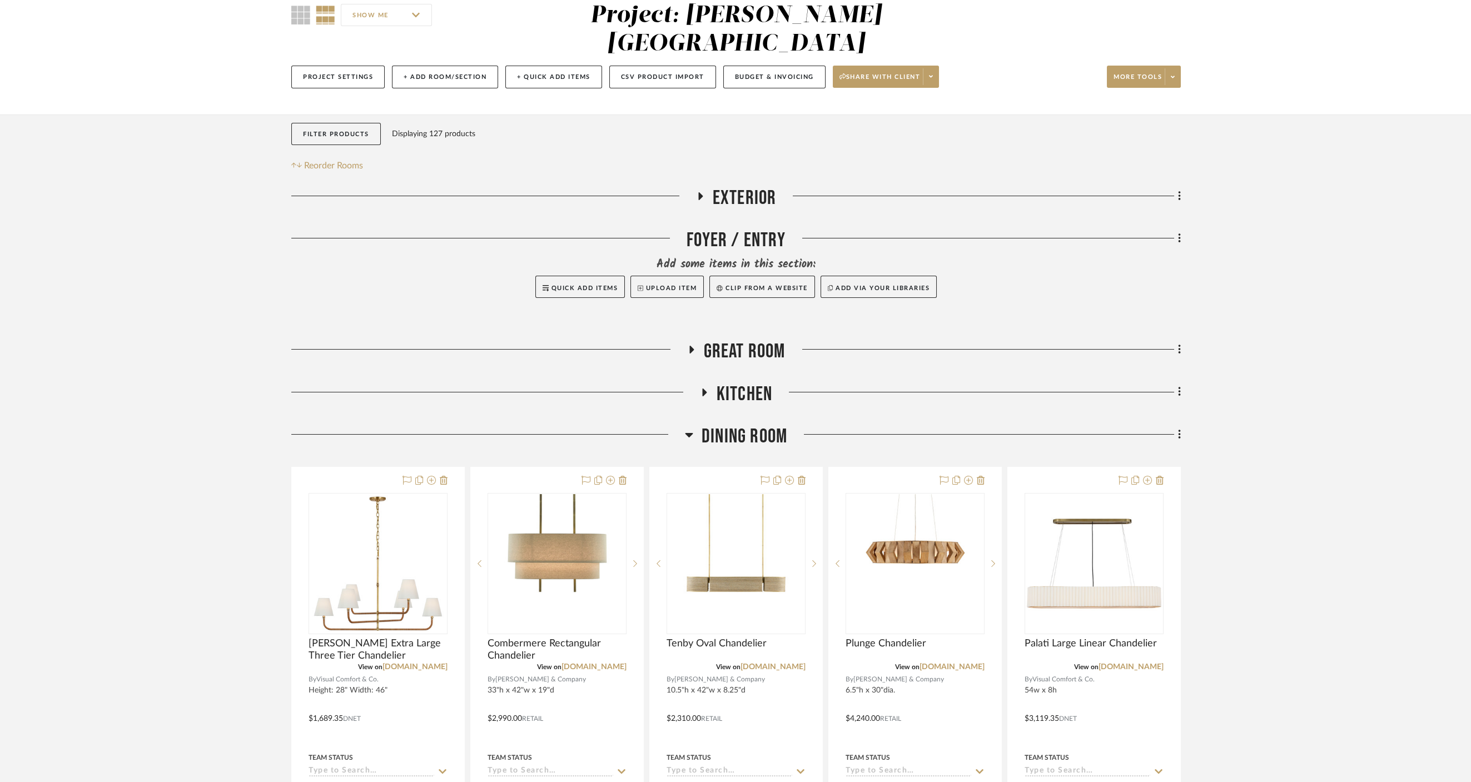
click at [756, 340] on span "Great Room" at bounding box center [745, 352] width 82 height 24
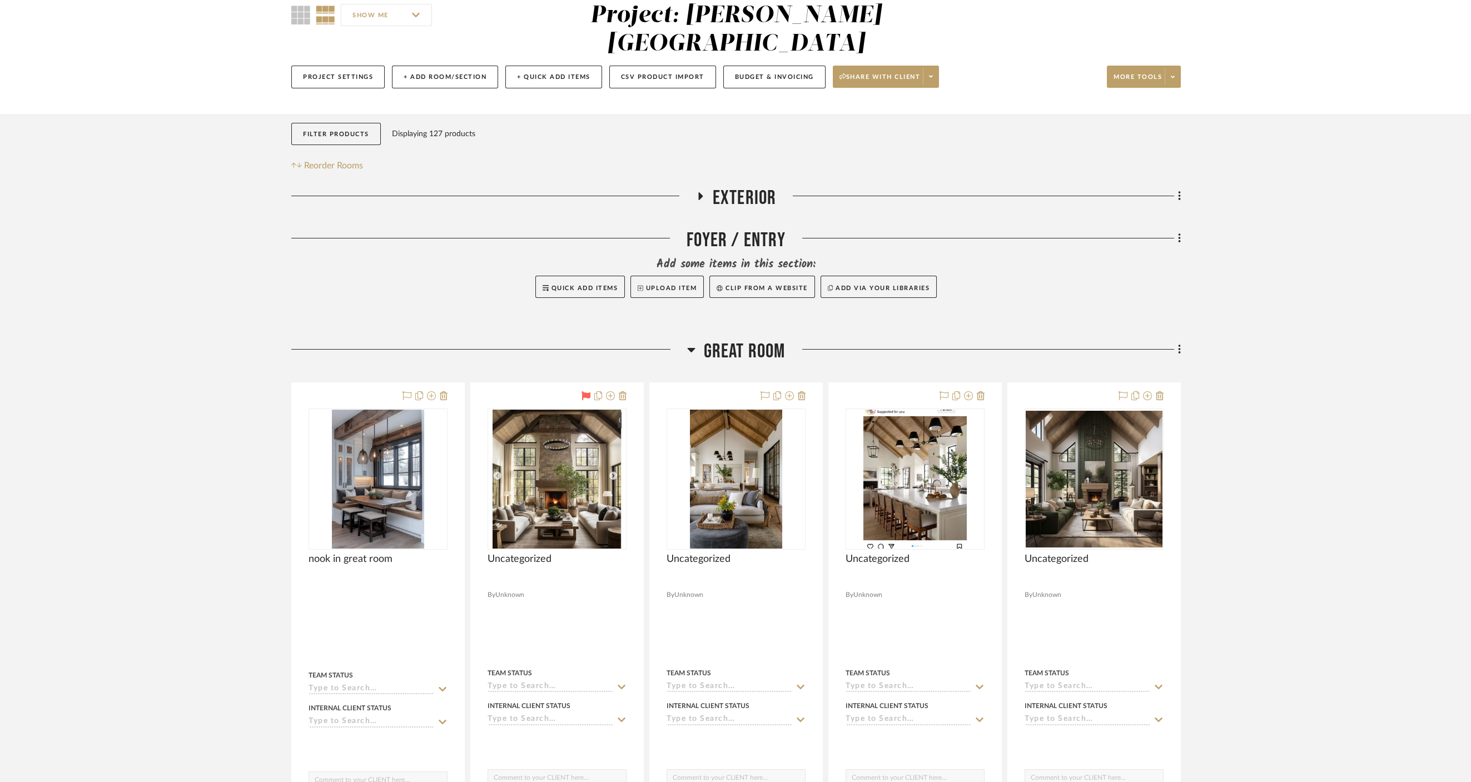
click at [752, 340] on span "Great Room" at bounding box center [745, 352] width 82 height 24
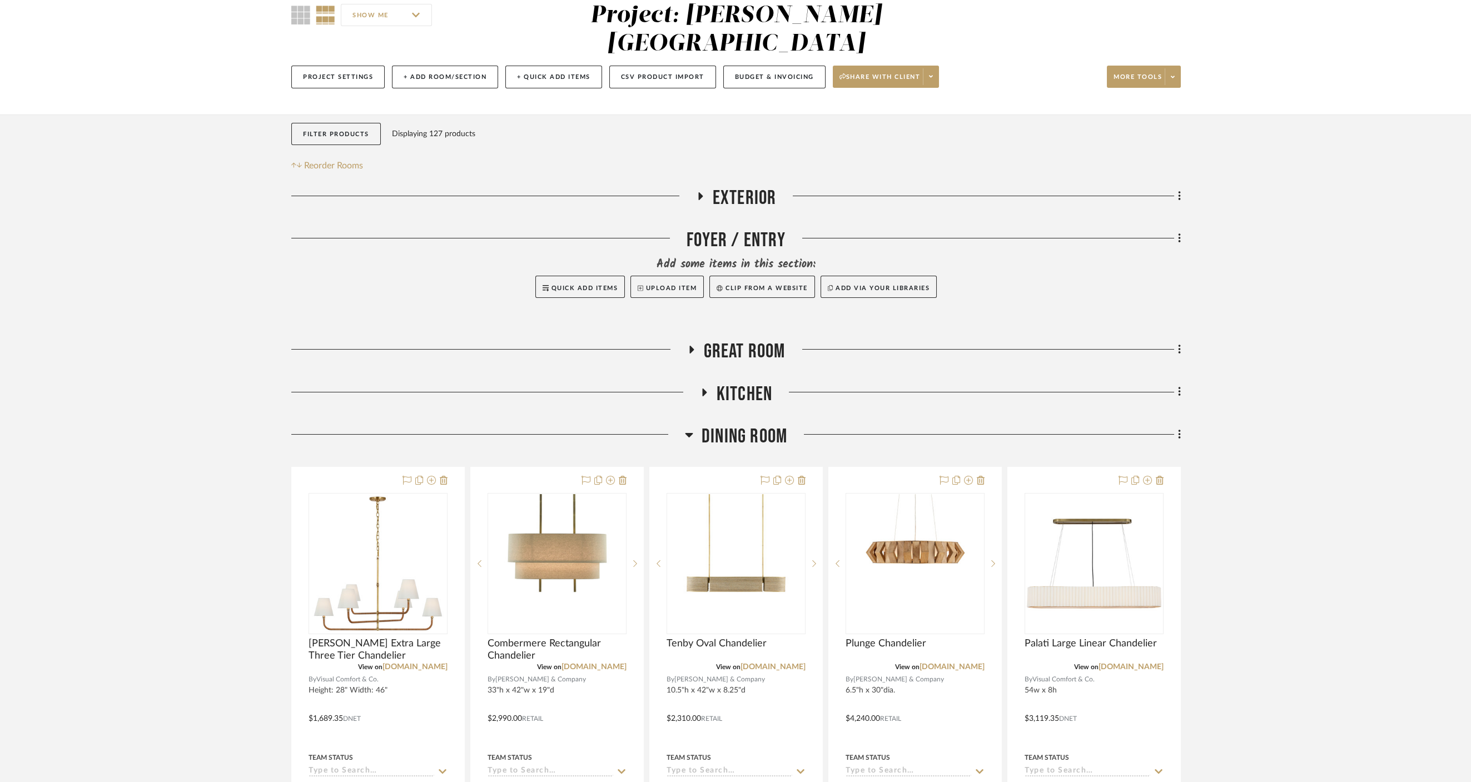
click at [753, 382] on span "Kitchen" at bounding box center [745, 394] width 56 height 24
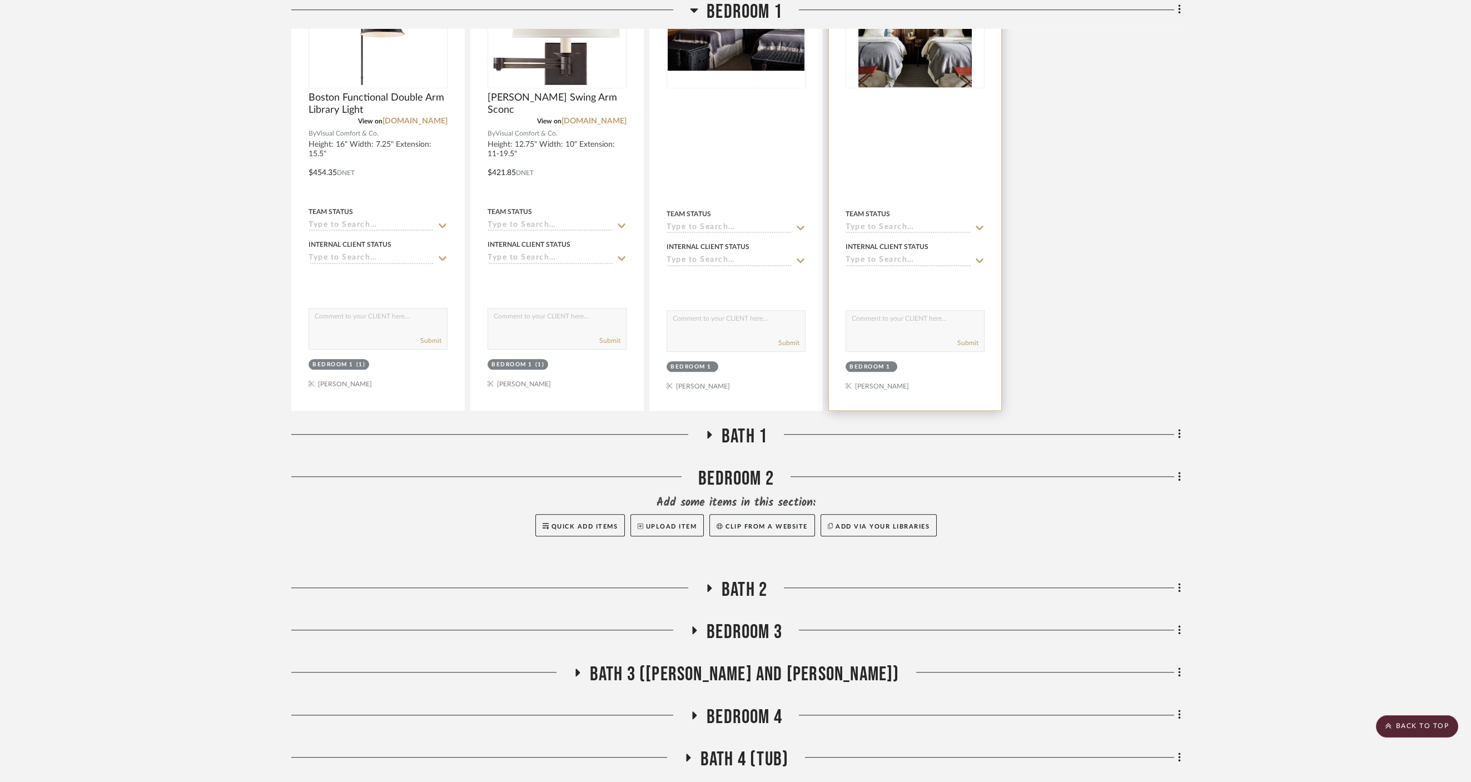
scroll to position [4603, 0]
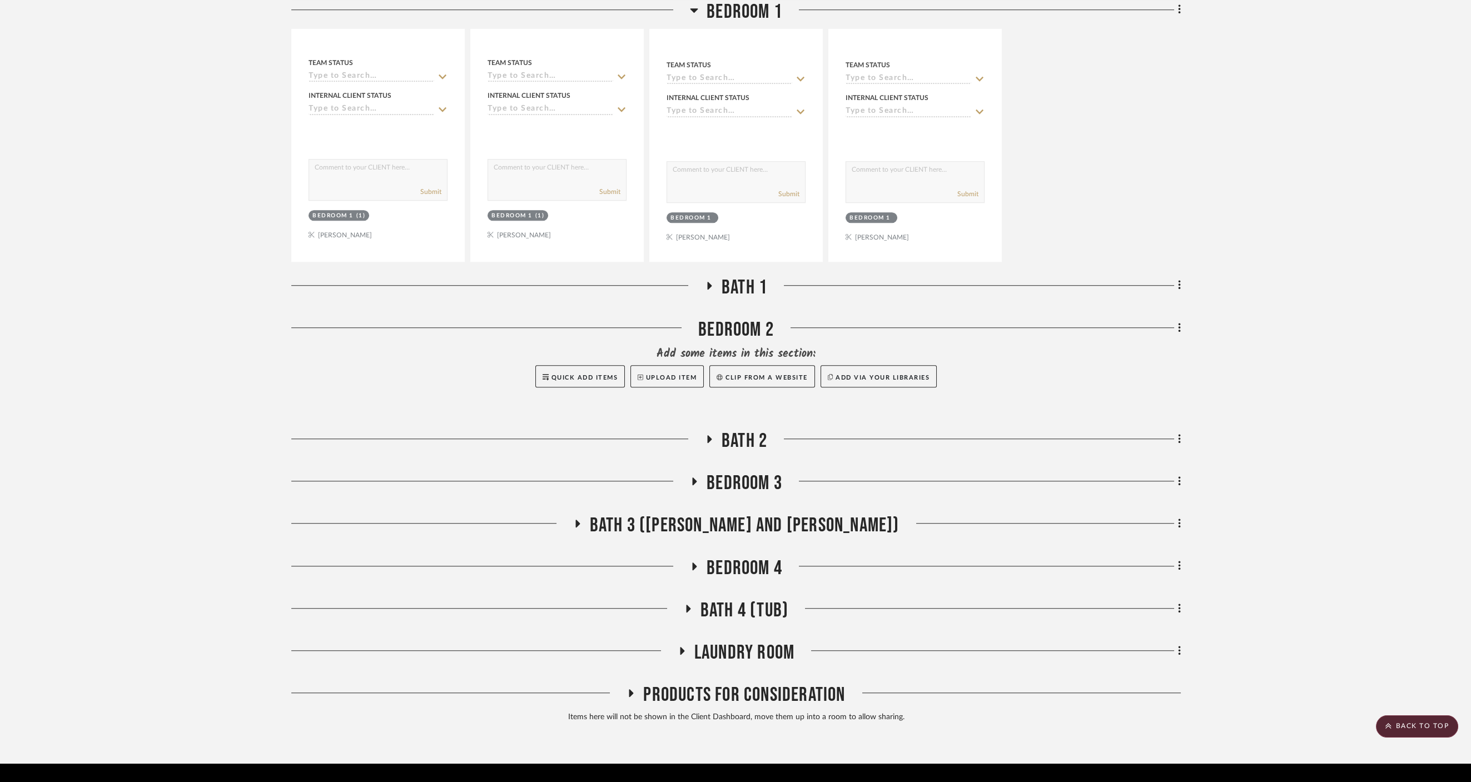
click at [733, 556] on span "Bedroom 4" at bounding box center [745, 568] width 76 height 24
